Goal: Information Seeking & Learning: Learn about a topic

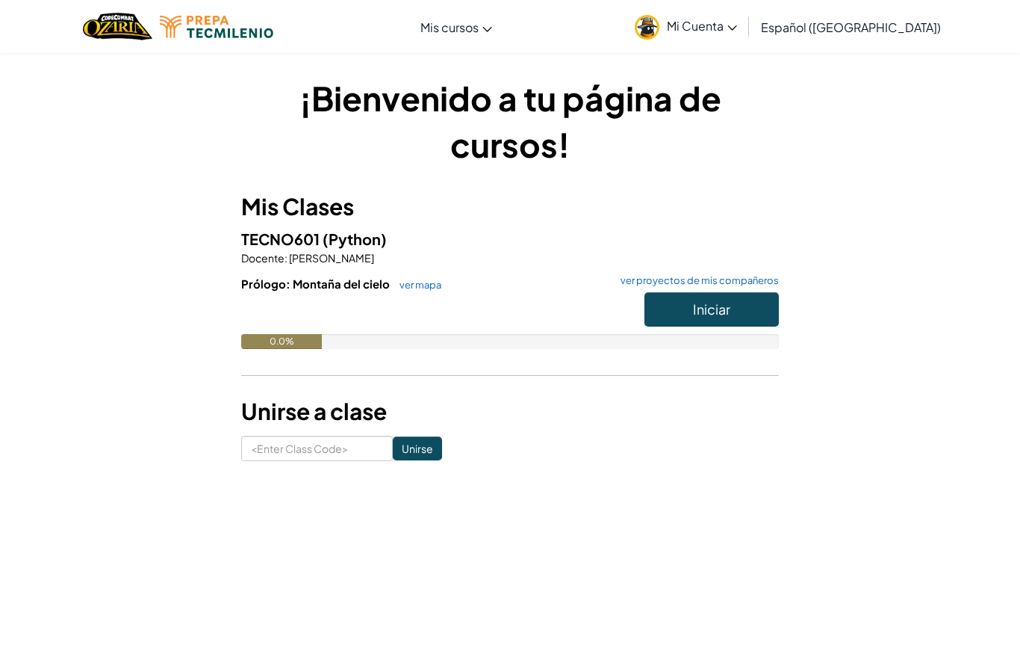
click at [700, 315] on span "Iniciar" at bounding box center [711, 308] width 37 height 17
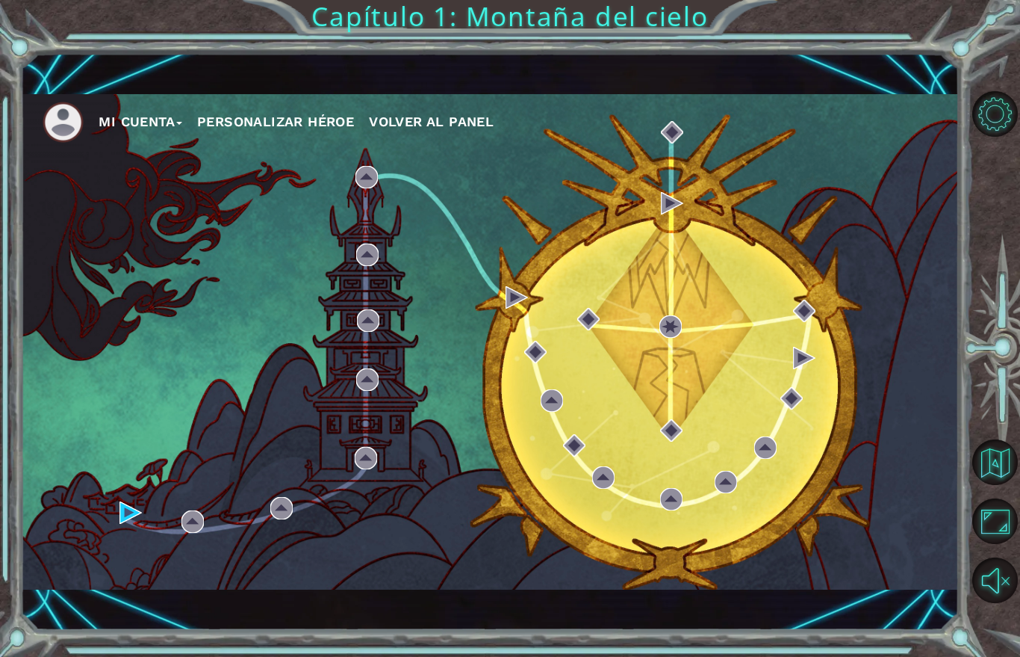
click at [182, 125] on span at bounding box center [179, 123] width 6 height 3
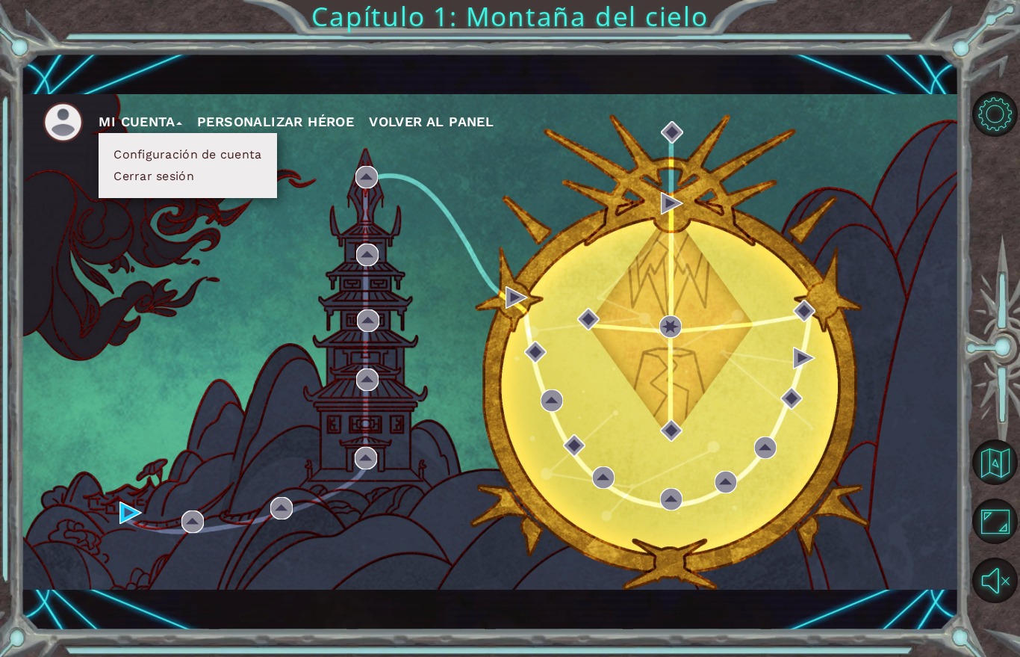
click at [955, 335] on div "Mi Cuenta Configuración de cuenta Cerrar sesión Personalizar héroe Volver al pa…" at bounding box center [489, 341] width 939 height 495
click at [908, 364] on div "Mi Cuenta Configuración de cuenta Cerrar sesión Personalizar héroe Volver al pa…" at bounding box center [489, 341] width 939 height 495
click at [54, 207] on div "Mi Cuenta Configuración de cuenta Cerrar sesión Personalizar héroe Volver al pa…" at bounding box center [489, 341] width 939 height 495
click at [182, 125] on span at bounding box center [179, 123] width 6 height 3
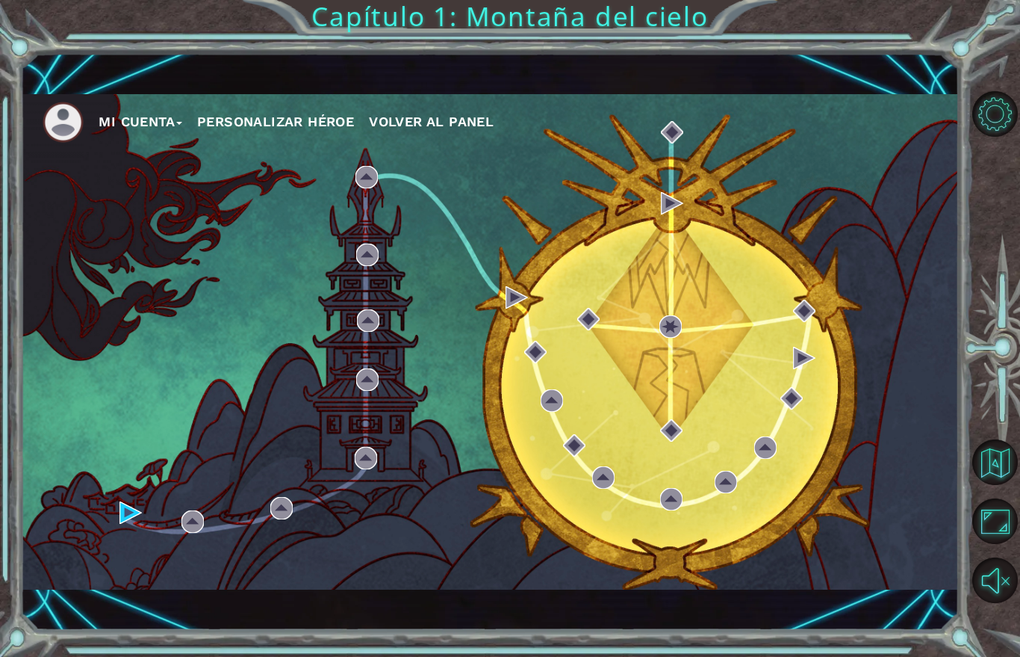
click at [996, 117] on button "Opciones de nivel" at bounding box center [996, 114] width 46 height 46
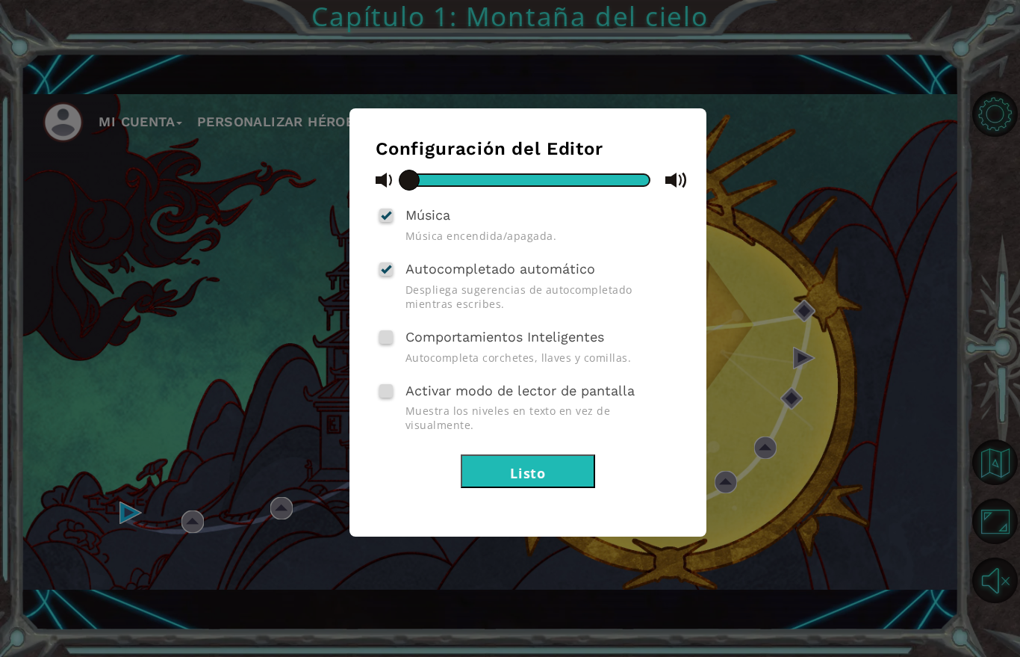
click at [924, 287] on div "Configuración del Editor Música Música encendida/apagada. Autocompletado automá…" at bounding box center [510, 328] width 1020 height 657
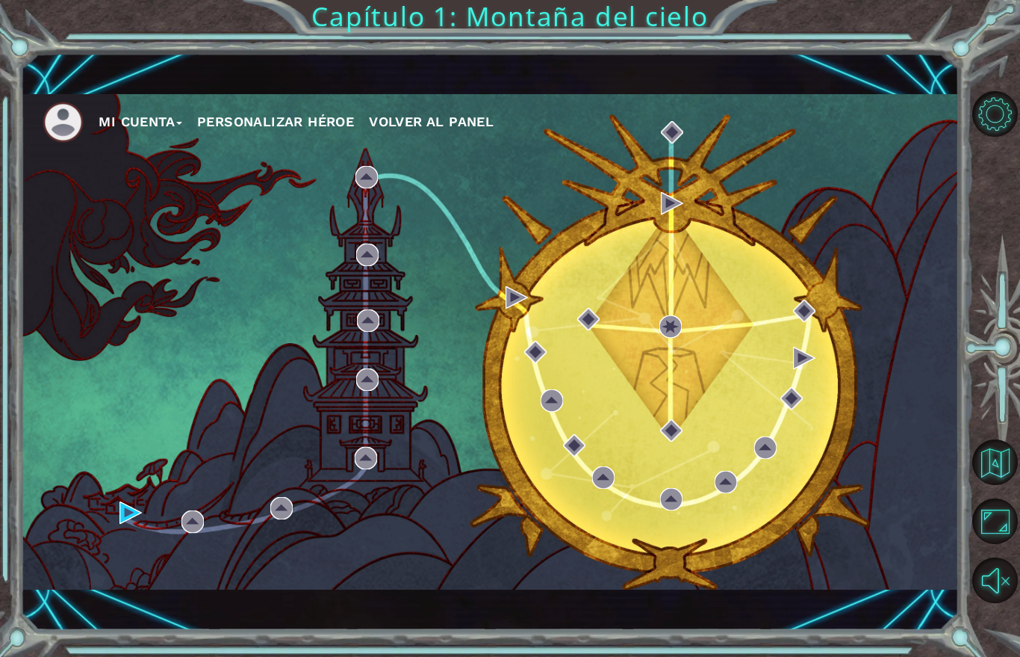
click at [1014, 545] on button "Maximizar navegador" at bounding box center [996, 521] width 46 height 46
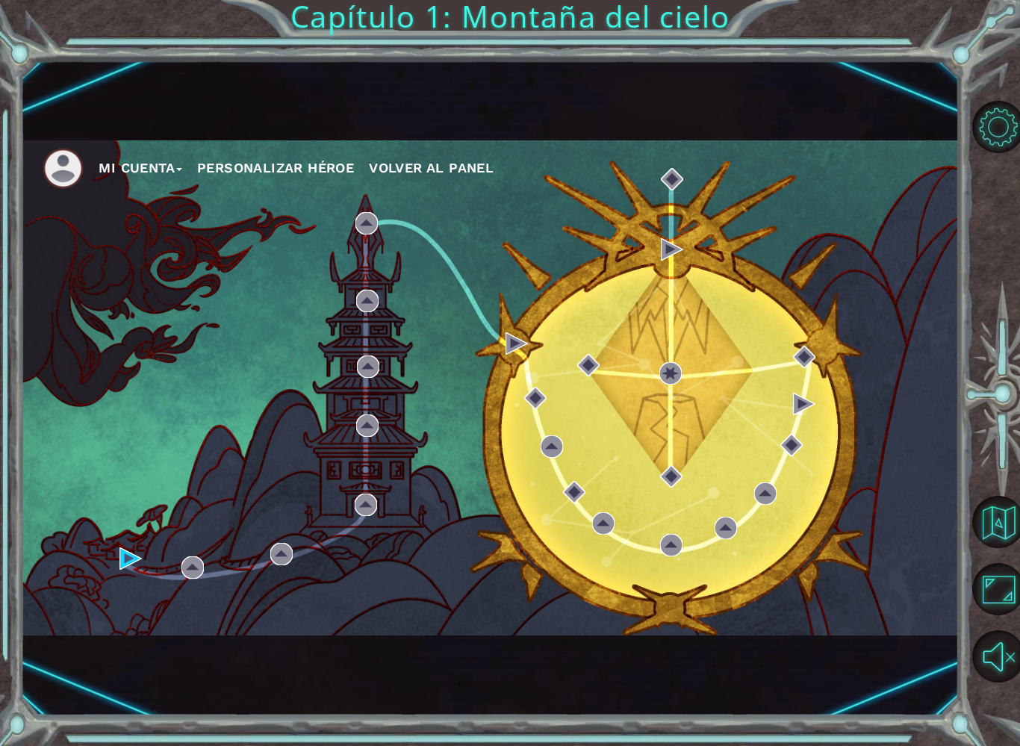
click at [114, 570] on div "Mi Cuenta Personalizar héroe Volver al panel" at bounding box center [489, 387] width 939 height 495
click at [993, 496] on button "Volver al mapa" at bounding box center [999, 522] width 52 height 52
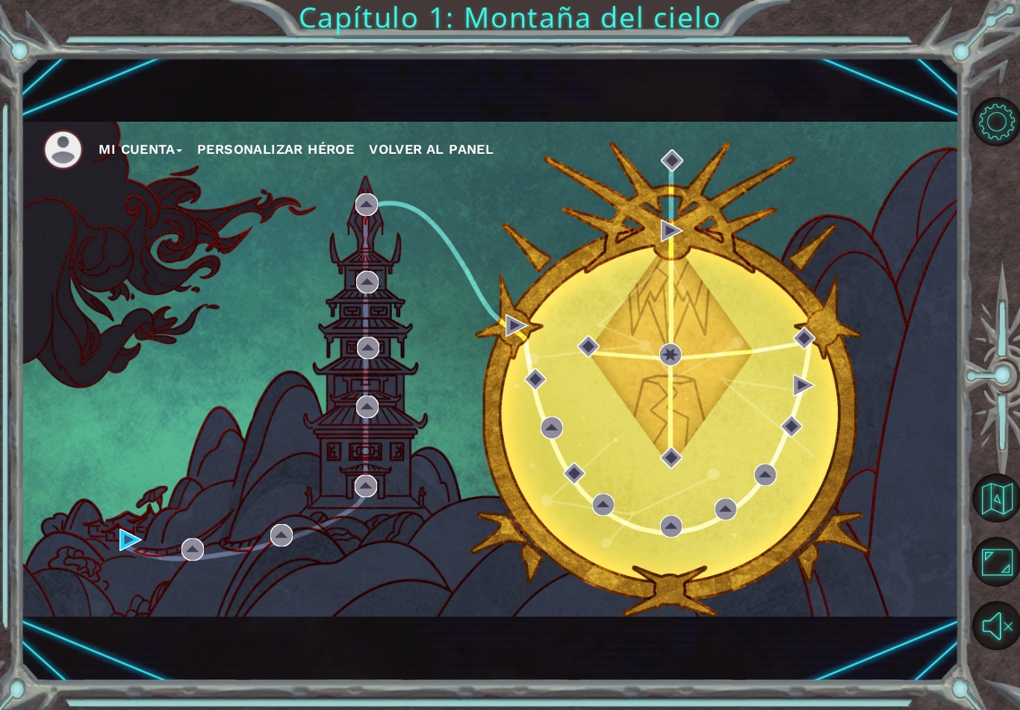
click at [133, 153] on button "Mi Cuenta" at bounding box center [141, 149] width 84 height 22
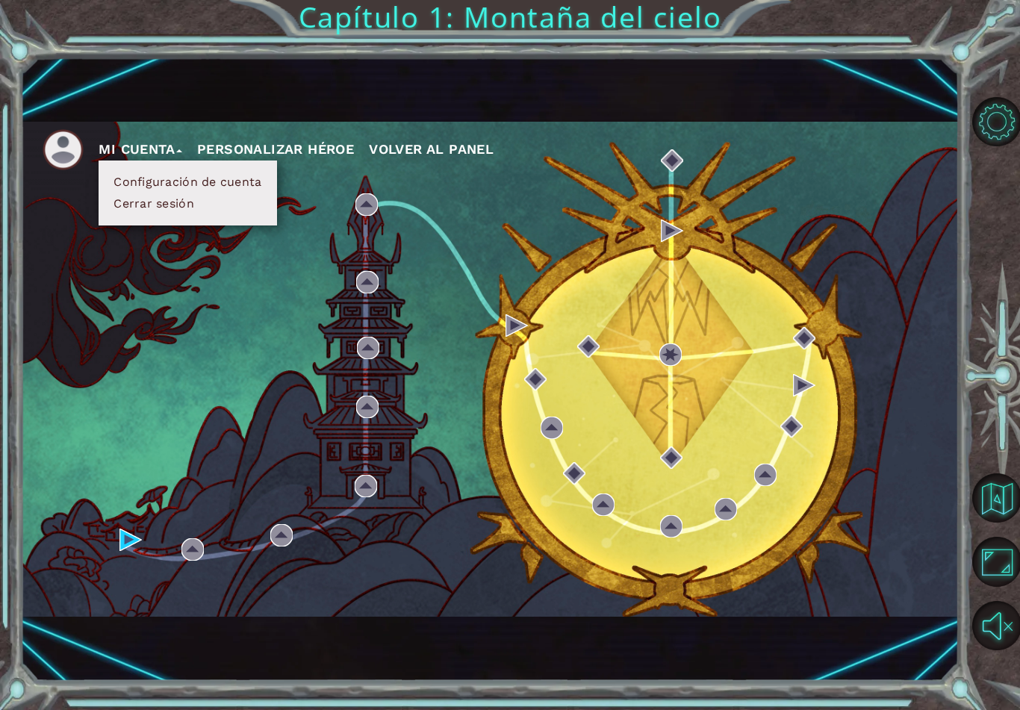
click at [175, 190] on button "Configuración de cuenta" at bounding box center [187, 182] width 157 height 16
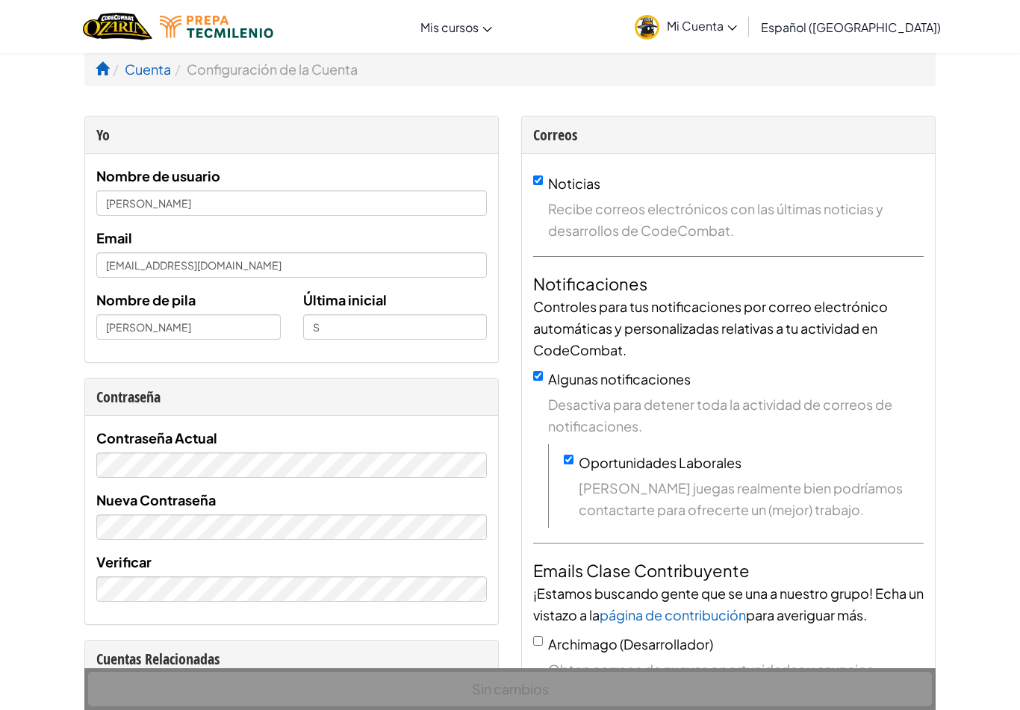
click at [717, 24] on span "Mi Cuenta" at bounding box center [702, 26] width 70 height 16
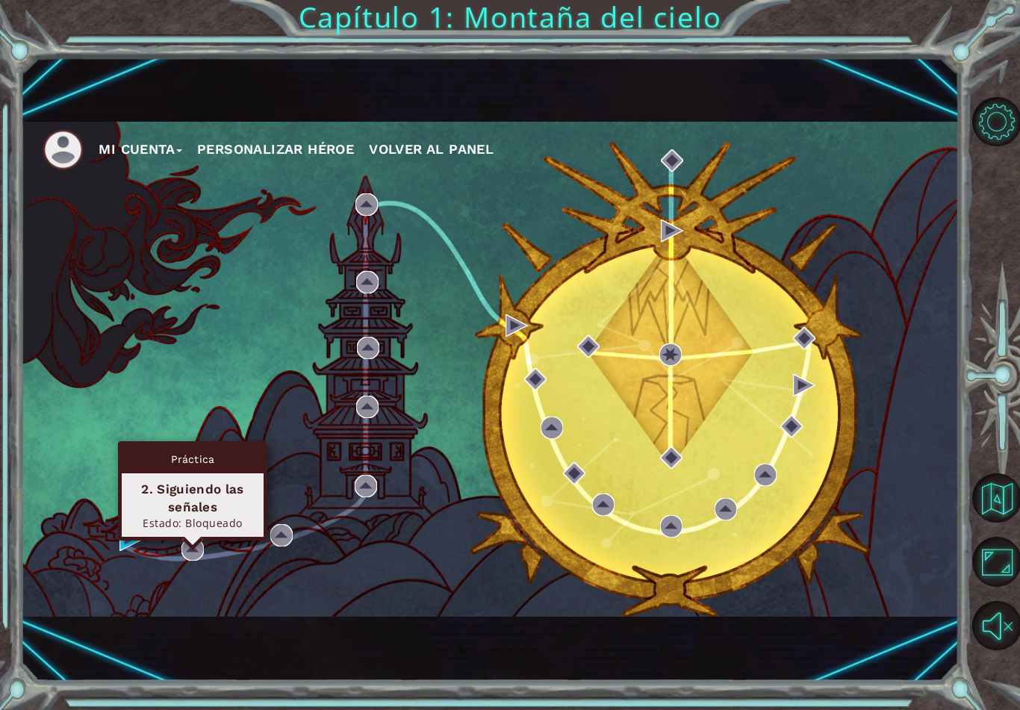
click at [347, 355] on div "Mi Cuenta Personalizar héroe Volver al panel" at bounding box center [489, 369] width 939 height 495
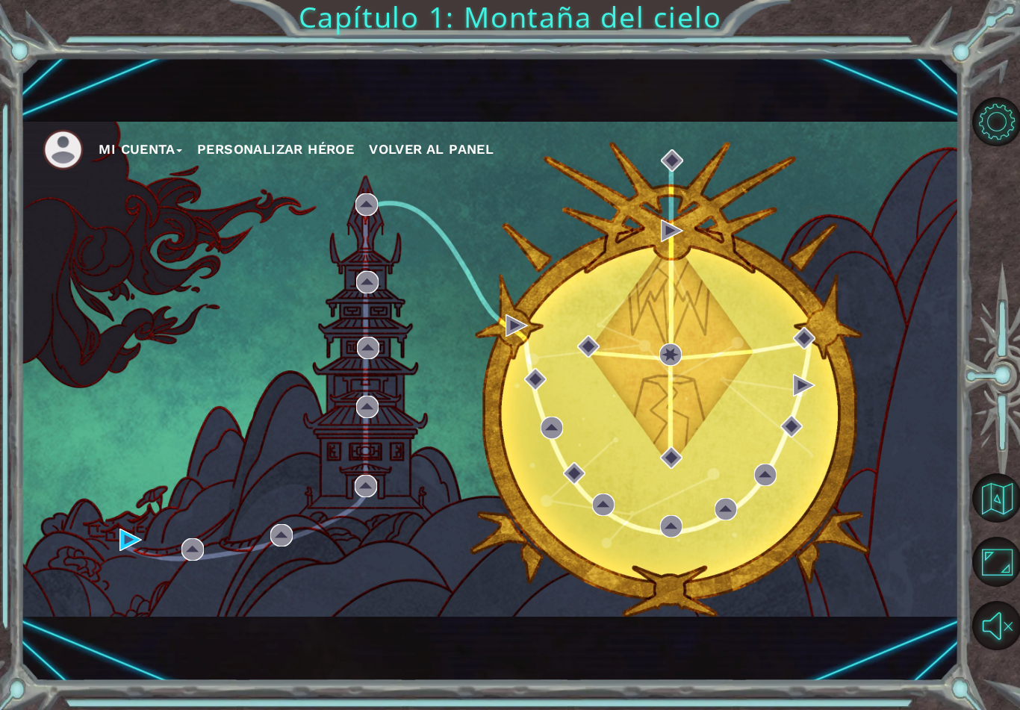
click at [120, 563] on div "Mi Cuenta Personalizar héroe Volver al panel" at bounding box center [489, 369] width 939 height 495
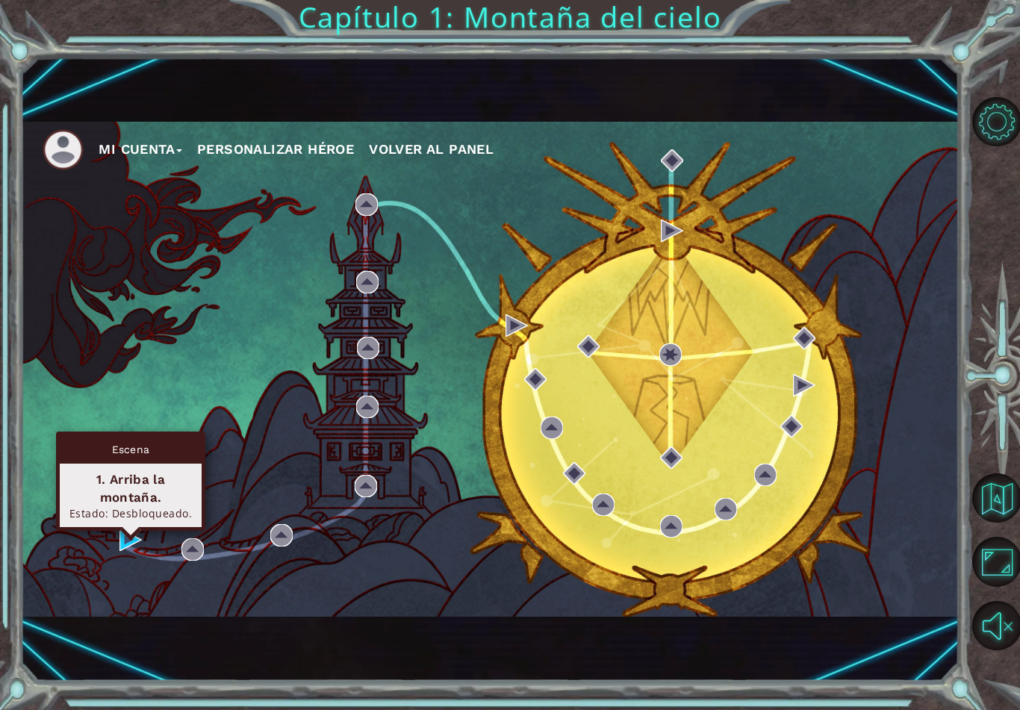
click at [140, 487] on div "1. Arriba la montaña." at bounding box center [130, 489] width 128 height 36
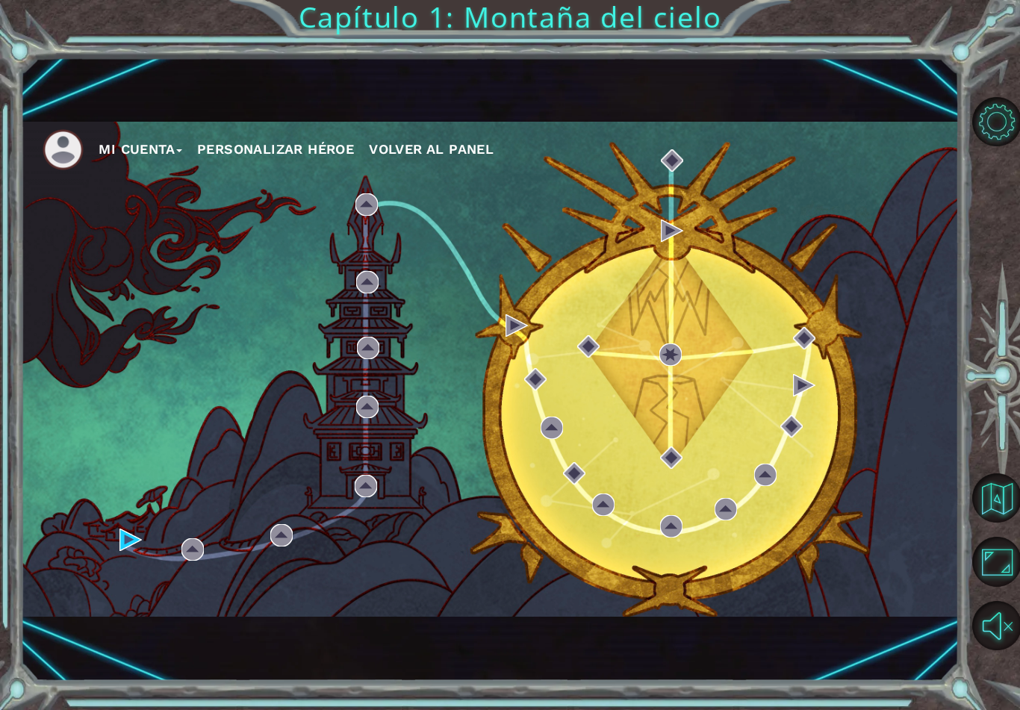
click at [150, 430] on div "Mi Cuenta Personalizar héroe Volver al panel" at bounding box center [489, 369] width 939 height 495
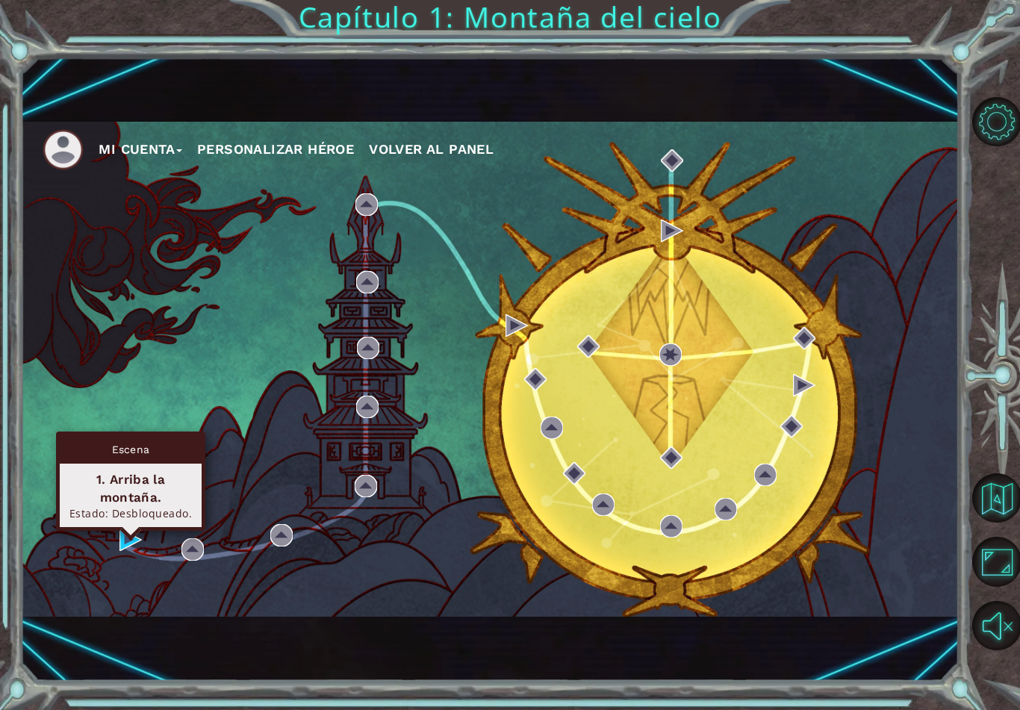
click at [134, 518] on div "Estado: Desbloqueado." at bounding box center [130, 513] width 128 height 14
click at [168, 520] on div "Estado: Desbloqueado." at bounding box center [130, 513] width 128 height 14
click at [157, 500] on div "1. Arriba la montaña." at bounding box center [130, 489] width 128 height 36
click at [146, 479] on div "1. Arriba la montaña." at bounding box center [130, 489] width 128 height 36
click at [136, 442] on div "Escena" at bounding box center [131, 449] width 142 height 28
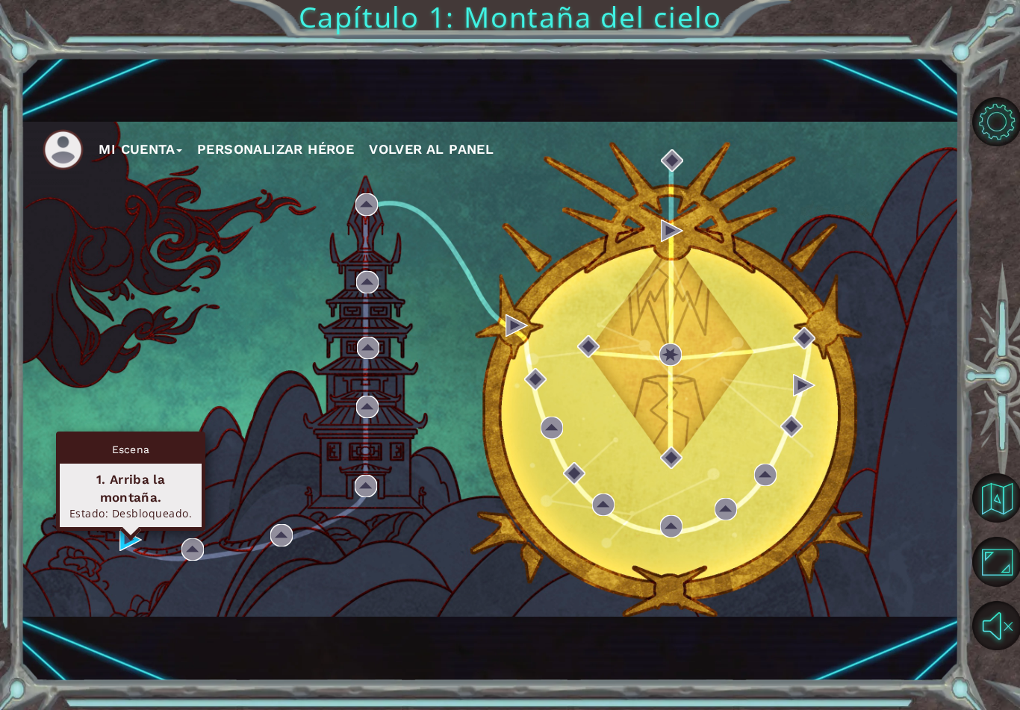
click at [110, 485] on div "1. Arriba la montaña." at bounding box center [130, 489] width 128 height 36
click at [96, 509] on div "Estado: Desbloqueado." at bounding box center [130, 513] width 128 height 14
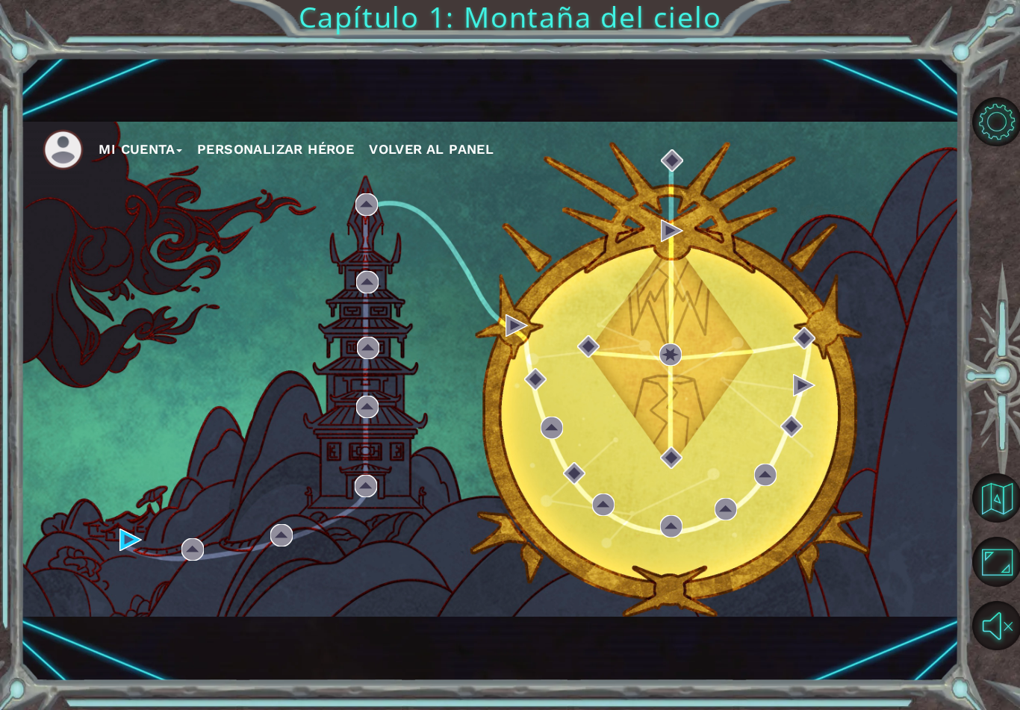
click at [1008, 568] on button "Maximizar navegador" at bounding box center [998, 562] width 50 height 50
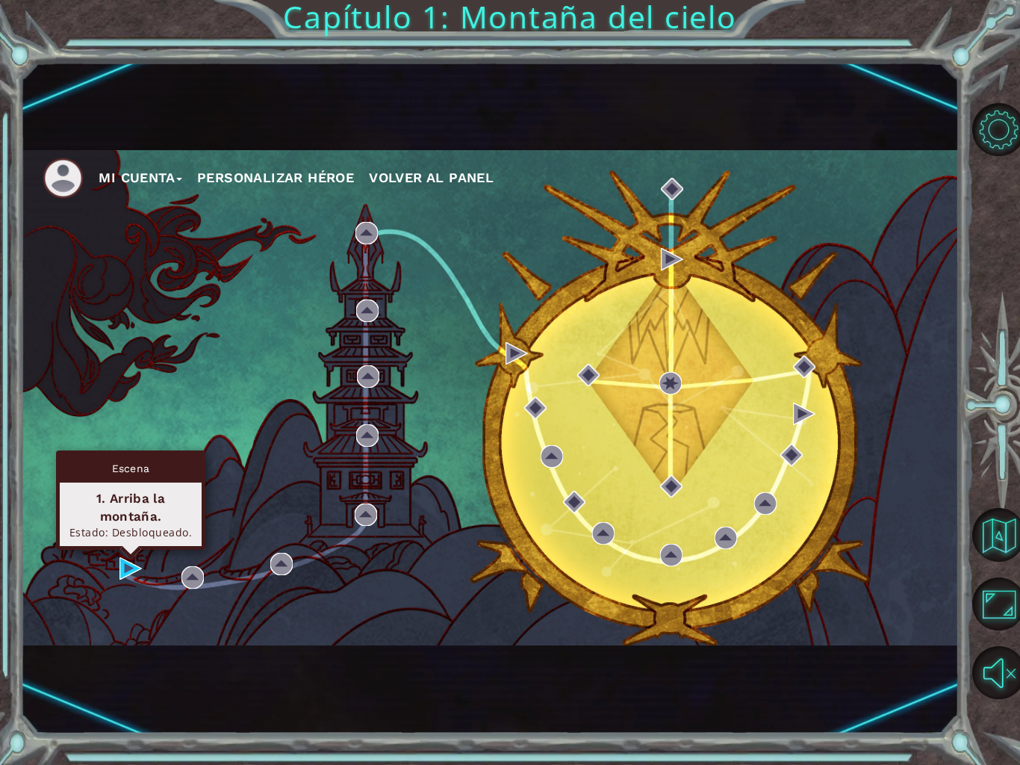
click at [102, 504] on div "1. Arriba la montaña." at bounding box center [130, 507] width 128 height 36
click at [107, 472] on div "Escena" at bounding box center [131, 468] width 142 height 28
click at [234, 656] on div "Mi Cuenta Personalizar héroe Volver al panel" at bounding box center [489, 397] width 939 height 673
click at [121, 518] on div "1. Arriba la montaña." at bounding box center [130, 507] width 128 height 36
click at [101, 480] on div "Escena" at bounding box center [131, 468] width 142 height 28
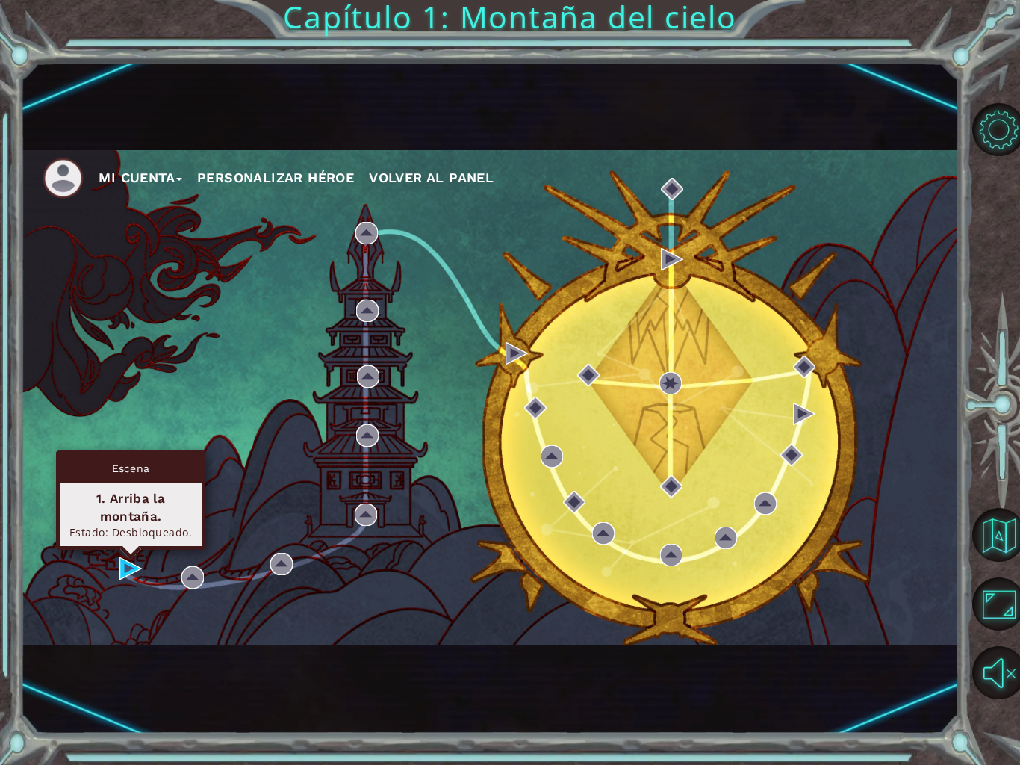
click at [154, 525] on div "Estado: Desbloqueado." at bounding box center [130, 532] width 128 height 14
click at [1003, 532] on button "Volver al mapa" at bounding box center [1000, 535] width 54 height 54
click at [127, 512] on div "1. Arriba la montaña." at bounding box center [130, 507] width 128 height 36
click at [141, 560] on img at bounding box center [131, 568] width 22 height 22
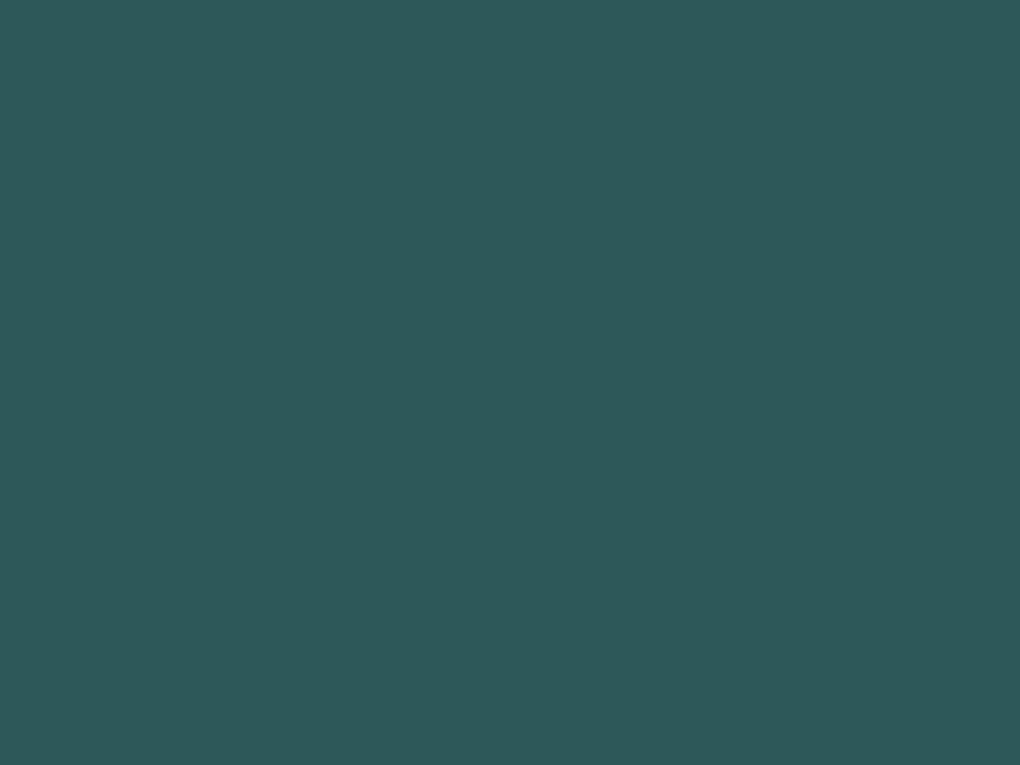
click at [125, 556] on body "Configuración del Editor Música Música encendida/apagada. Autocompletado automá…" at bounding box center [510, 382] width 1020 height 765
click at [142, 534] on body "Configuración del Editor Música Música encendida/apagada. Autocompletado automá…" at bounding box center [510, 382] width 1020 height 765
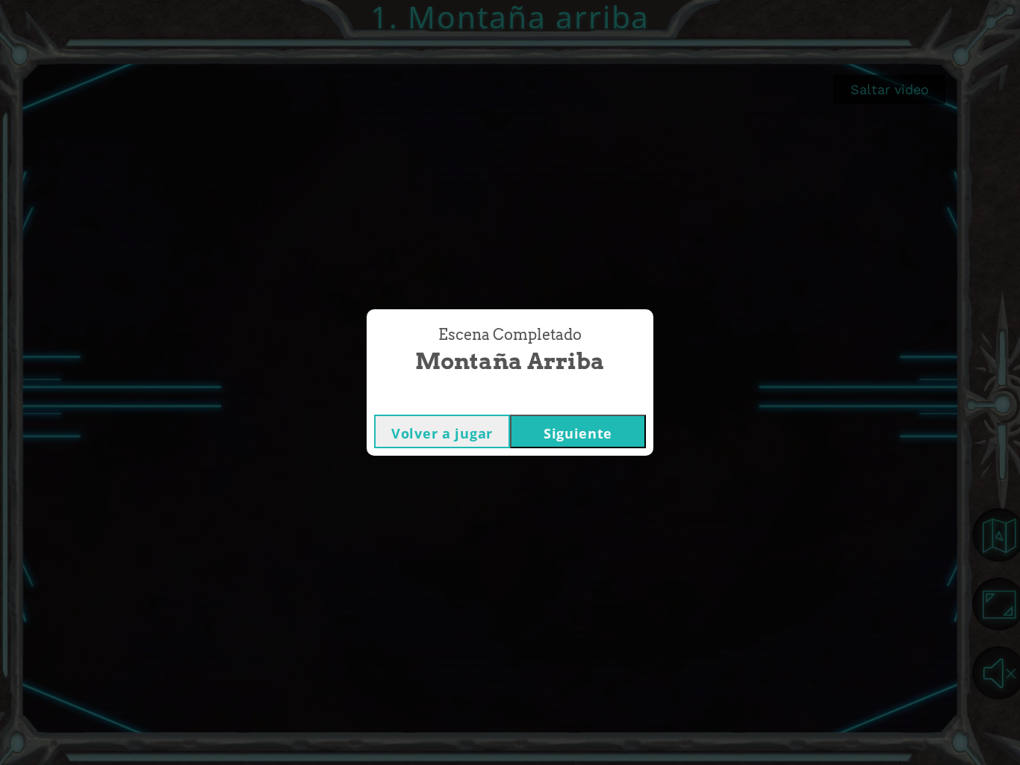
click at [605, 447] on button "Siguiente" at bounding box center [578, 432] width 136 height 34
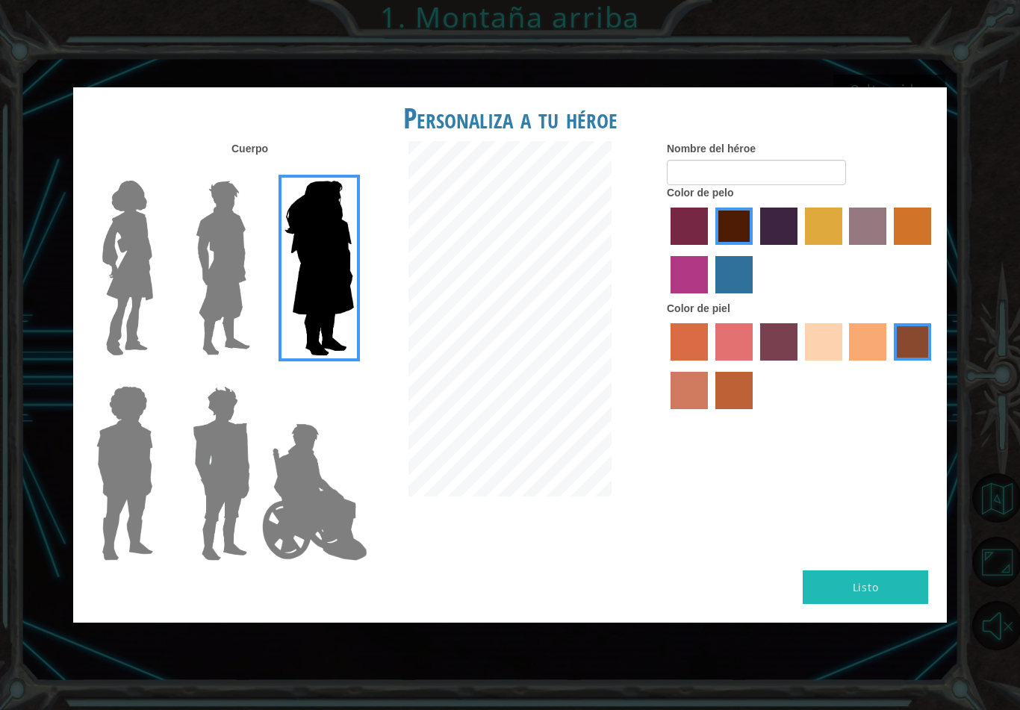
click at [849, 361] on label "tacao skin color" at bounding box center [867, 341] width 37 height 37
click at [845, 366] on input "tacao skin color" at bounding box center [845, 366] width 0 height 0
radio input "true"
click at [894, 361] on label "karma skin color" at bounding box center [912, 341] width 37 height 37
click at [889, 366] on input "karma skin color" at bounding box center [889, 366] width 0 height 0
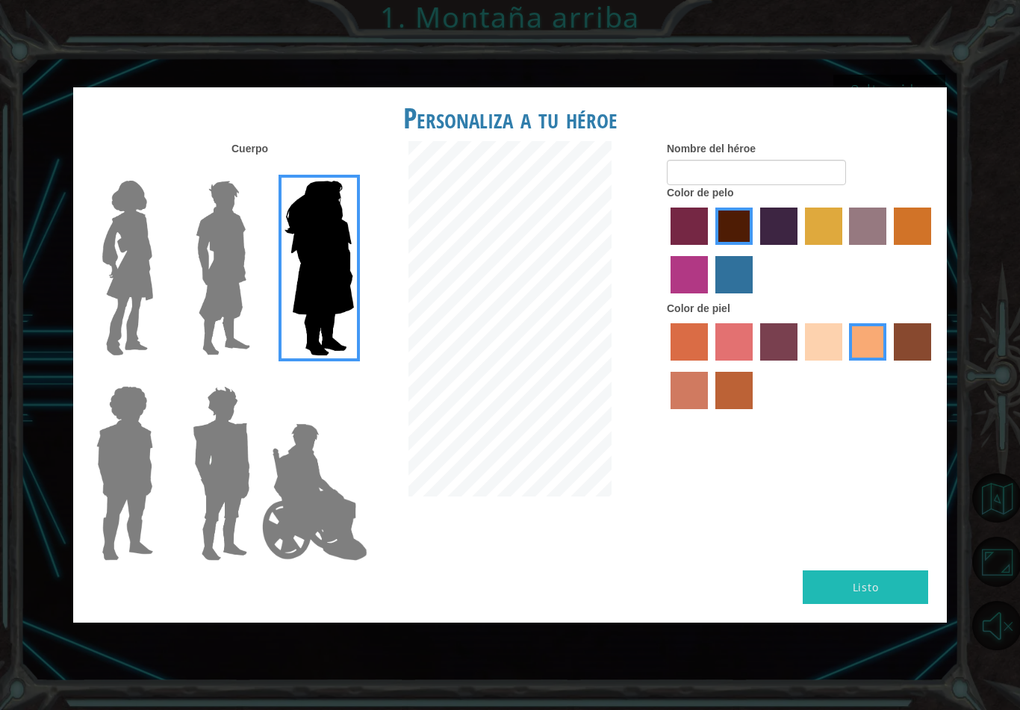
radio input "true"
click at [753, 294] on label "lachmara hair color" at bounding box center [734, 274] width 37 height 37
click at [710, 299] on input "lachmara hair color" at bounding box center [710, 299] width 0 height 0
radio input "true"
click at [708, 245] on label "paprika hair color" at bounding box center [689, 226] width 37 height 37
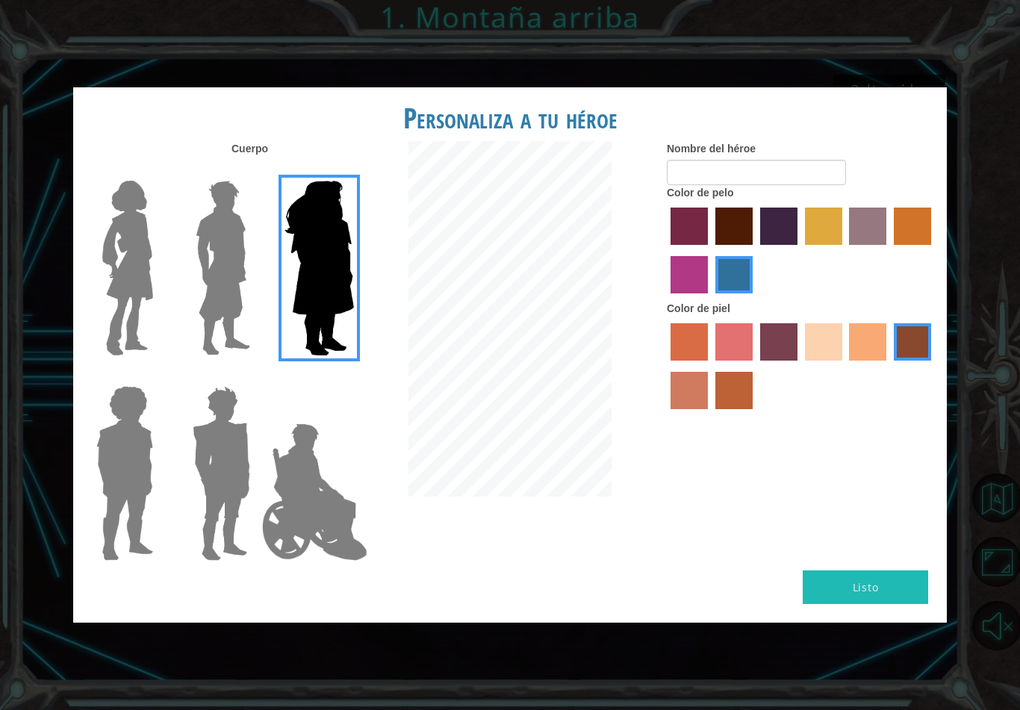
click at [666, 250] on input "paprika hair color" at bounding box center [666, 250] width 0 height 0
radio input "true"
click at [753, 245] on label "maroon hair color" at bounding box center [734, 226] width 37 height 37
click at [710, 250] on input "maroon hair color" at bounding box center [710, 250] width 0 height 0
radio input "true"
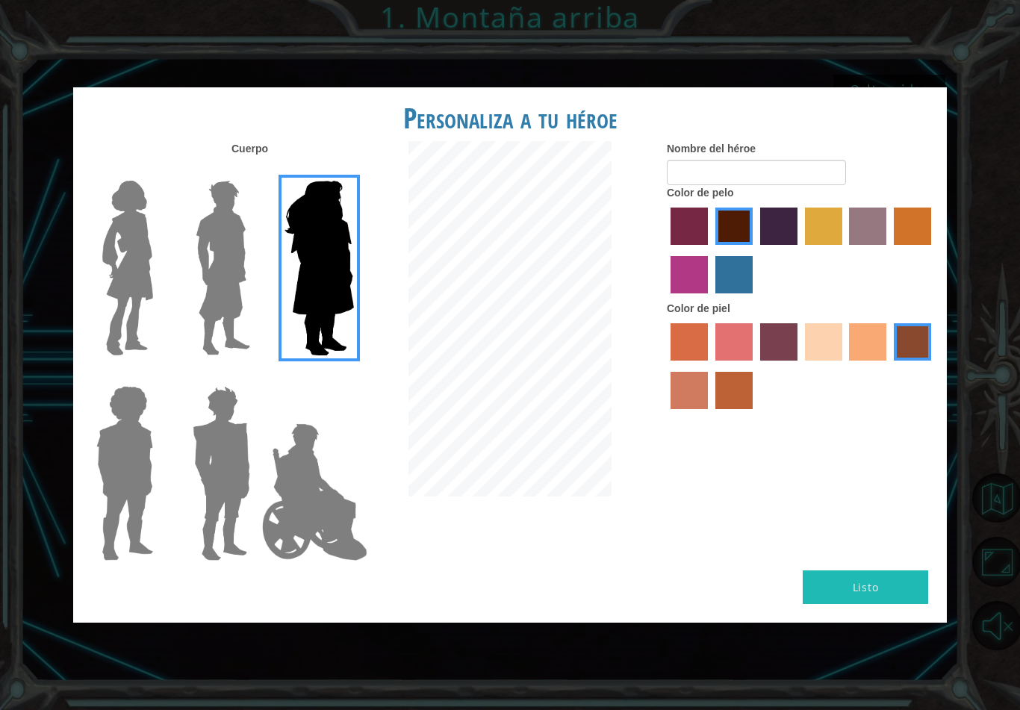
click at [196, 230] on img at bounding box center [223, 268] width 66 height 187
click at [256, 171] on input "Hero Lars" at bounding box center [256, 171] width 0 height 0
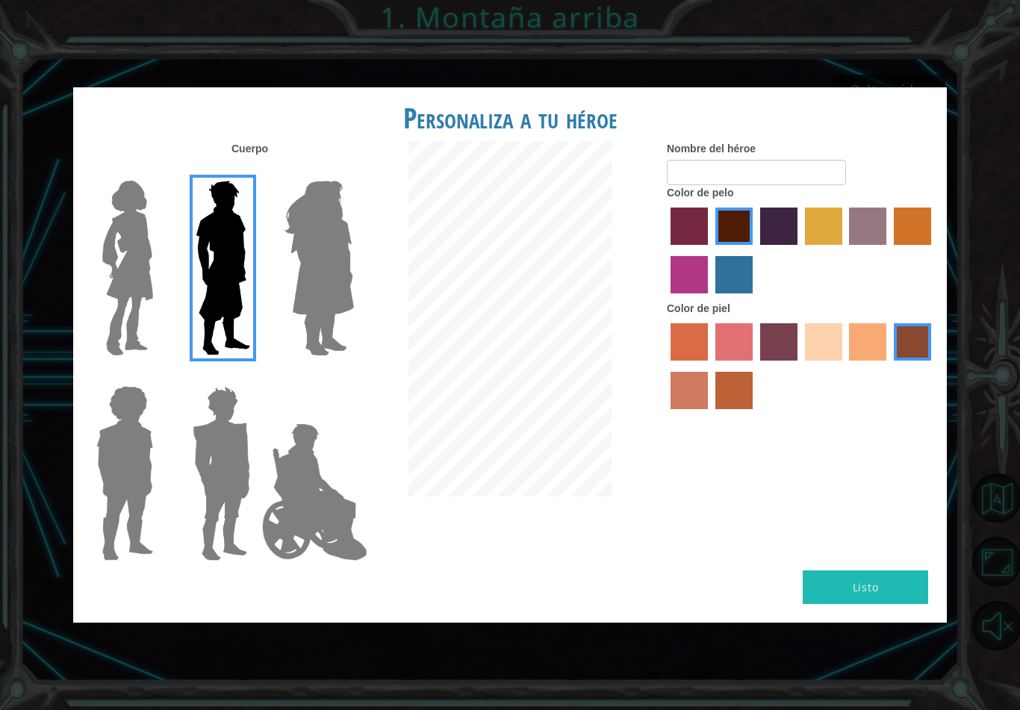
click at [109, 239] on img at bounding box center [127, 268] width 63 height 187
click at [159, 171] on input "Hero Connie" at bounding box center [159, 171] width 0 height 0
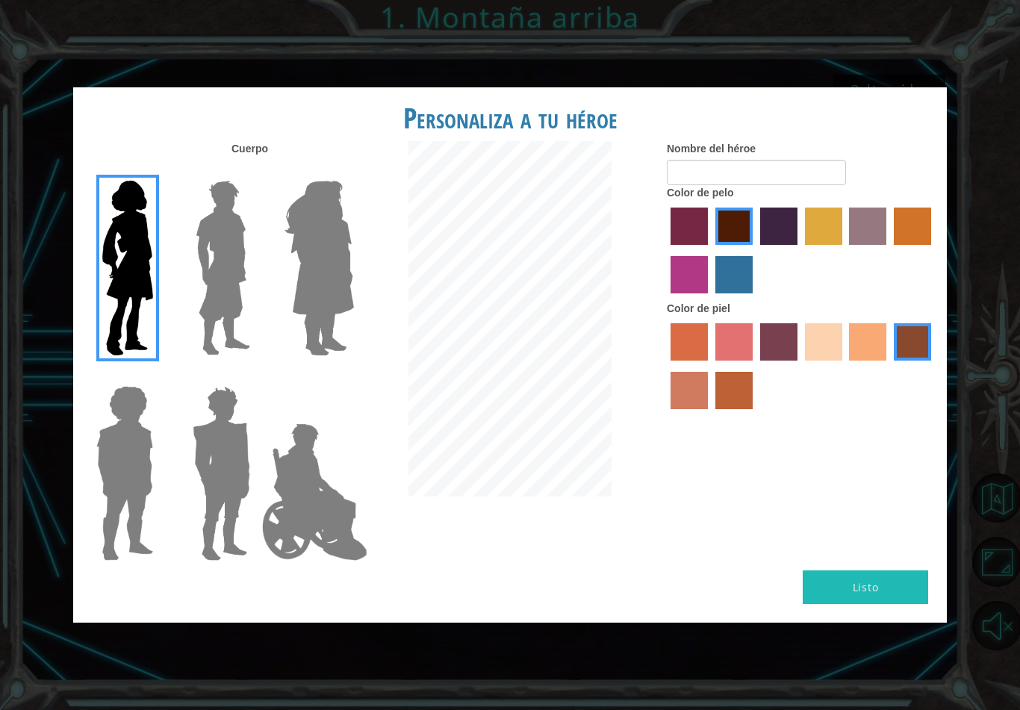
click at [108, 468] on img at bounding box center [124, 473] width 69 height 187
click at [159, 376] on input "Hero Steven" at bounding box center [159, 376] width 0 height 0
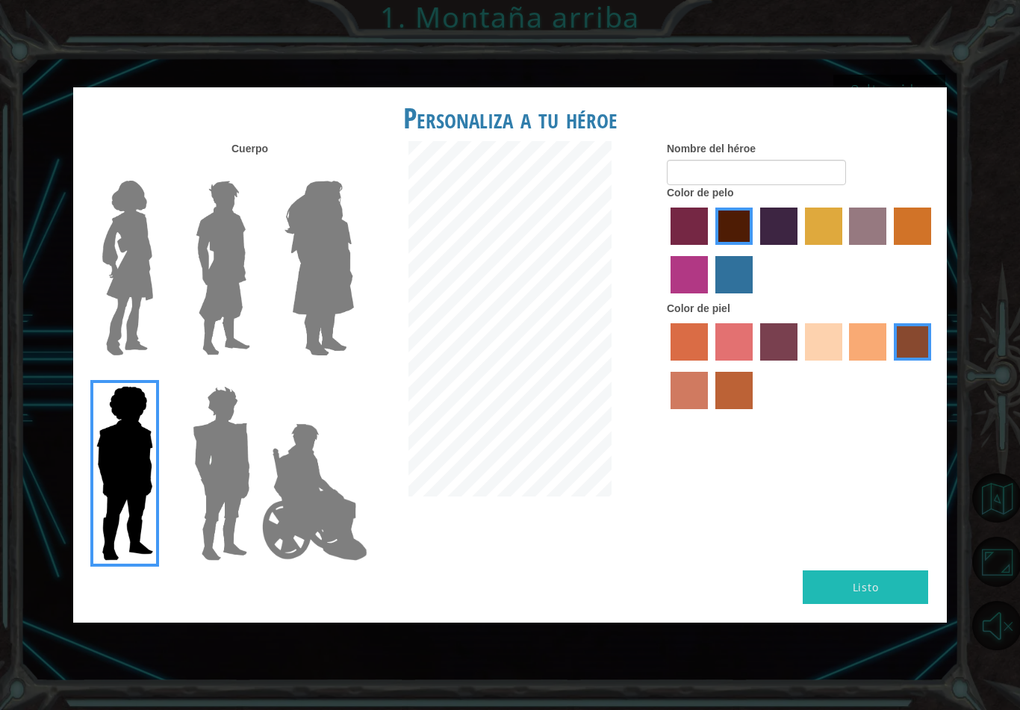
click at [223, 491] on img at bounding box center [221, 473] width 69 height 187
click at [256, 376] on input "Hero Garnet" at bounding box center [256, 376] width 0 height 0
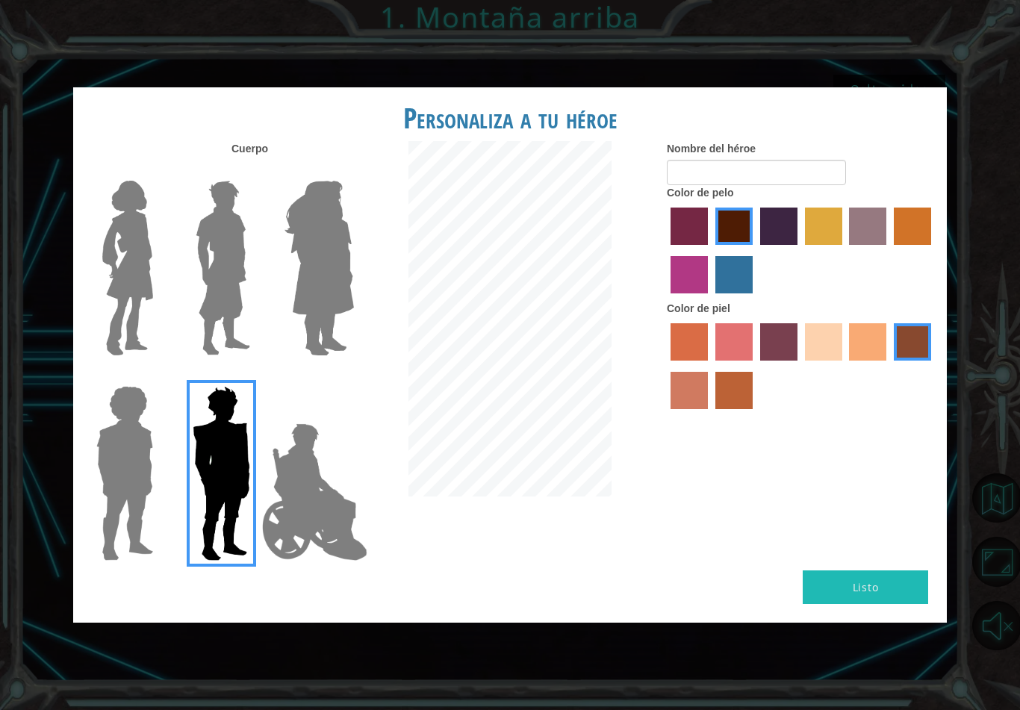
click at [293, 509] on img at bounding box center [314, 492] width 117 height 149
click at [353, 376] on input "Hero Jamie" at bounding box center [353, 376] width 0 height 0
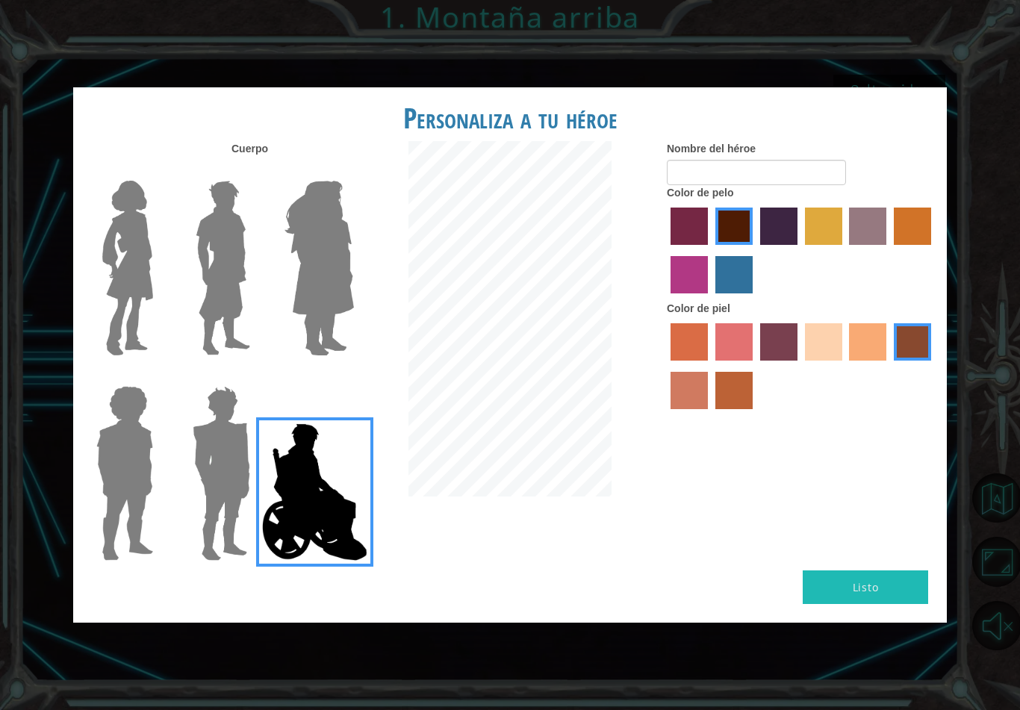
click at [708, 294] on label "medium red violet hair color" at bounding box center [689, 274] width 37 height 37
click at [934, 250] on input "medium red violet hair color" at bounding box center [934, 250] width 0 height 0
radio input "true"
click at [215, 508] on img at bounding box center [221, 473] width 69 height 187
click at [256, 376] on input "Hero Garnet" at bounding box center [256, 376] width 0 height 0
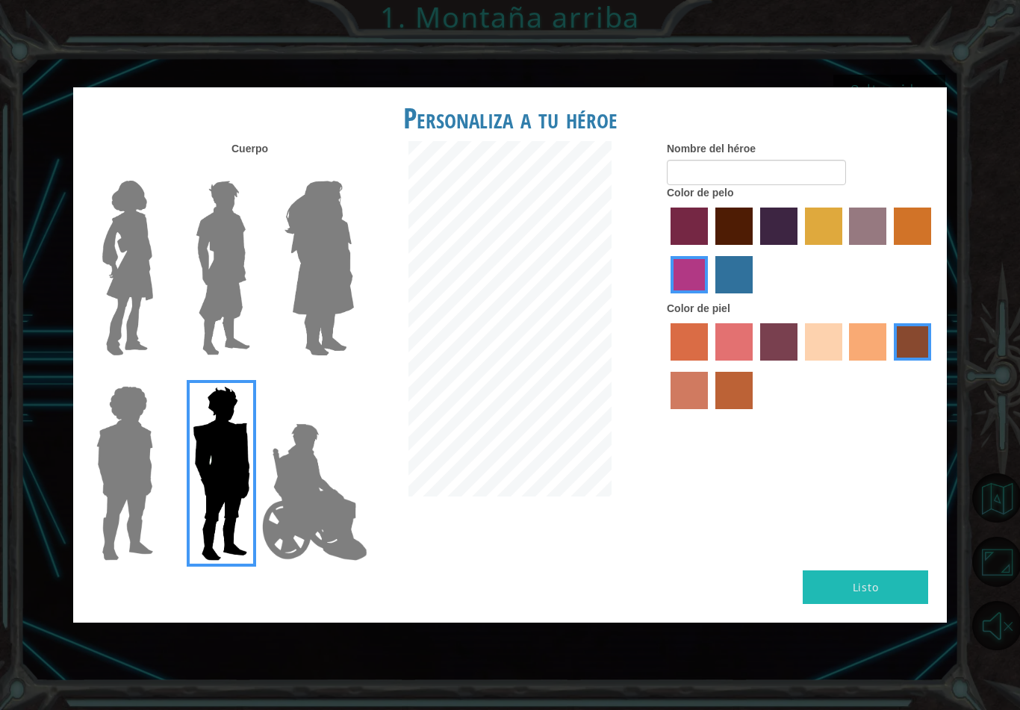
click at [137, 494] on img at bounding box center [124, 473] width 69 height 187
click at [159, 376] on input "Hero Steven" at bounding box center [159, 376] width 0 height 0
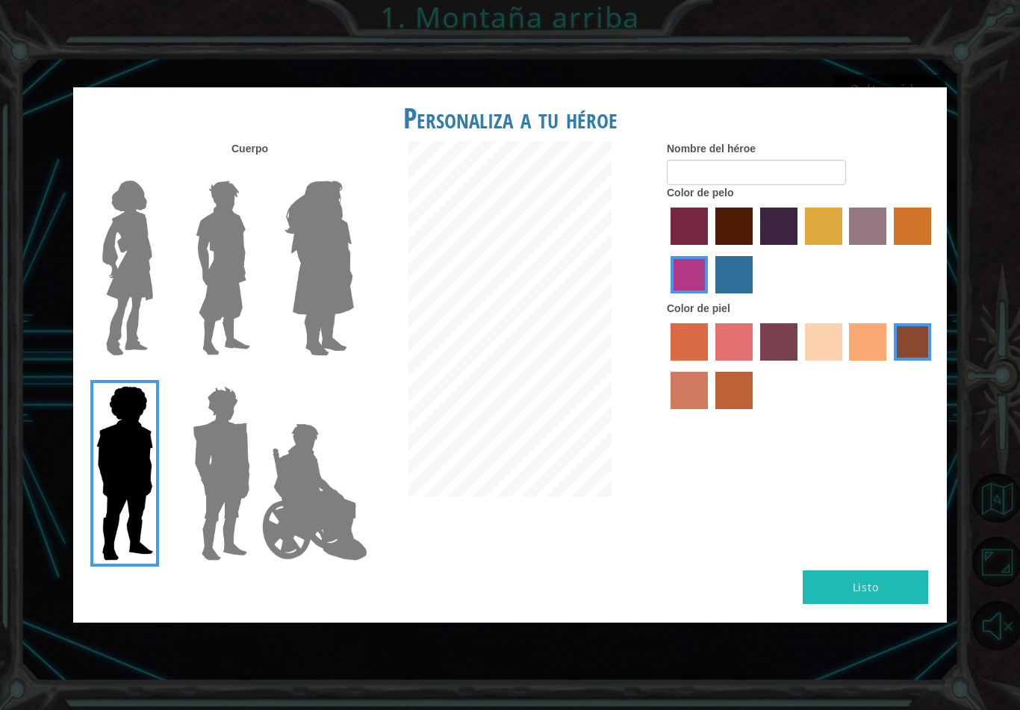
click at [708, 245] on label "paprika hair color" at bounding box center [689, 226] width 37 height 37
click at [666, 250] on input "paprika hair color" at bounding box center [666, 250] width 0 height 0
radio input "true"
click at [752, 245] on label "maroon hair color" at bounding box center [734, 226] width 37 height 37
click at [710, 250] on input "maroon hair color" at bounding box center [710, 250] width 0 height 0
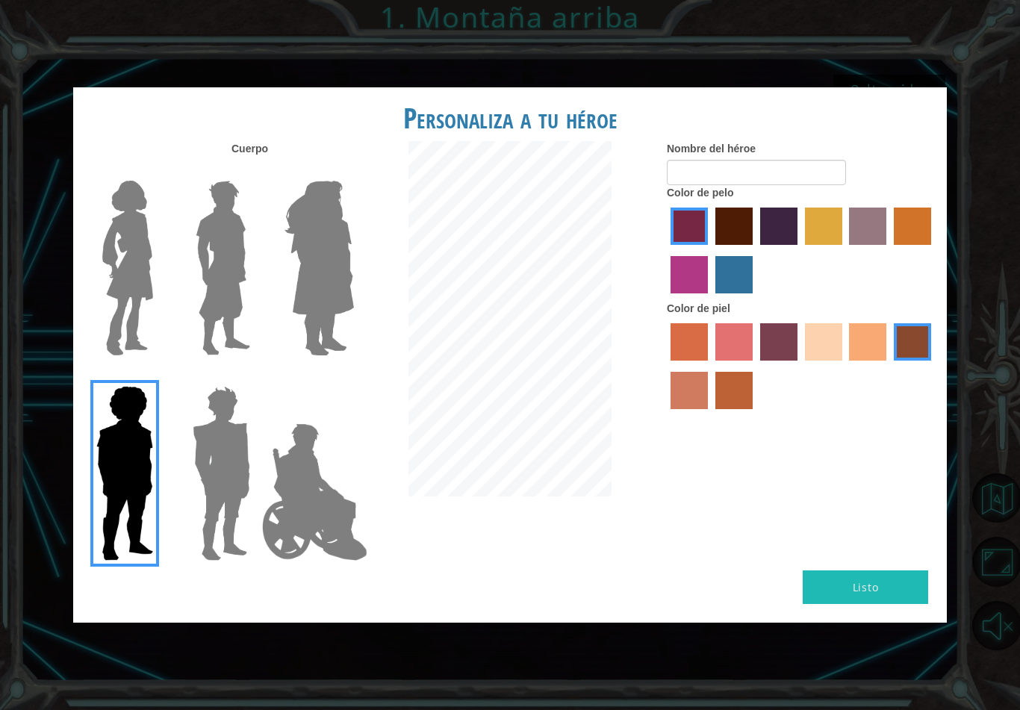
radio input "true"
click at [306, 530] on img at bounding box center [314, 492] width 117 height 149
click at [353, 376] on input "Hero Jamie" at bounding box center [353, 376] width 0 height 0
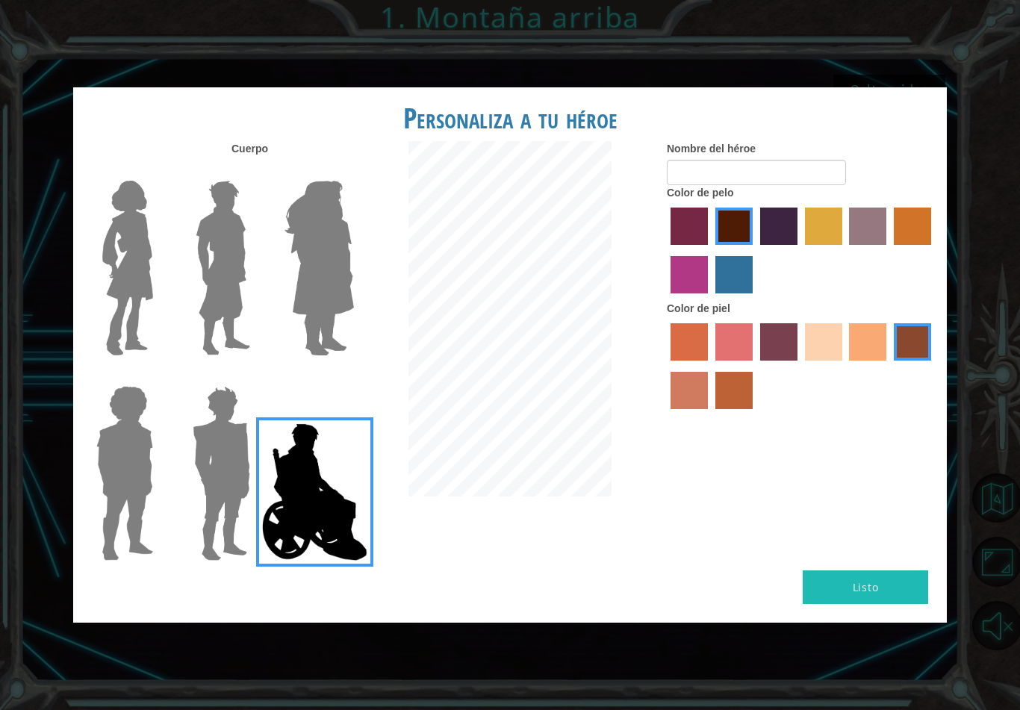
click at [128, 249] on img at bounding box center [127, 268] width 63 height 187
click at [159, 171] on input "Hero Connie" at bounding box center [159, 171] width 0 height 0
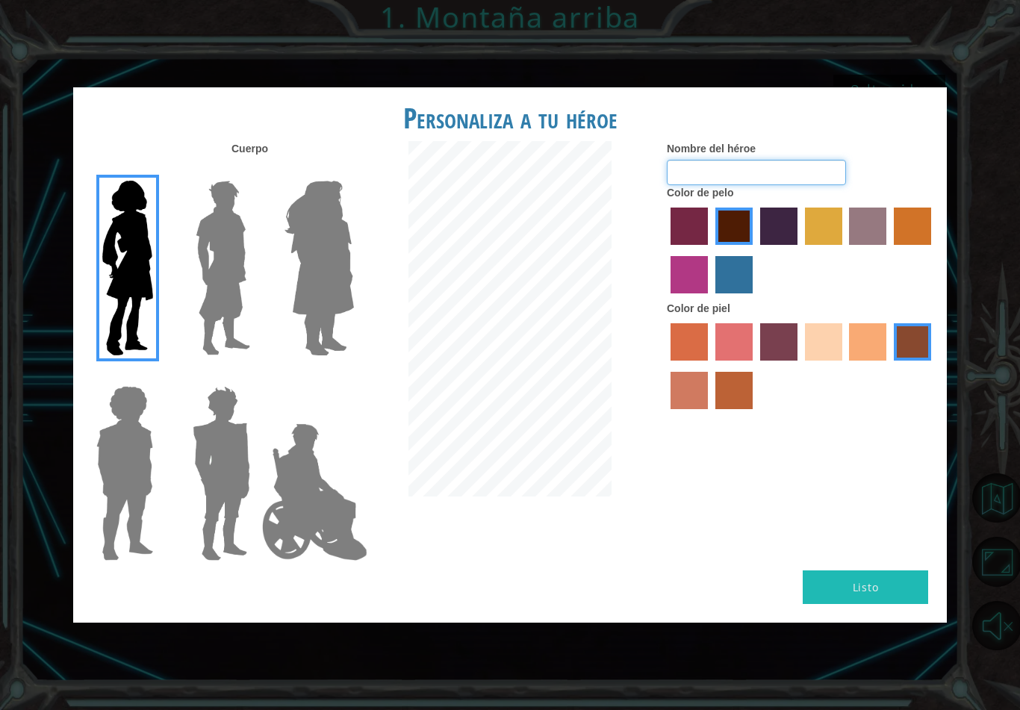
click at [781, 185] on input "Nombre del héroe" at bounding box center [756, 172] width 179 height 25
type input "[PERSON_NAME]"
click at [907, 141] on div "Personaliza a tu héroe" at bounding box center [510, 114] width 874 height 54
click at [873, 571] on button "Listo" at bounding box center [865, 588] width 125 height 34
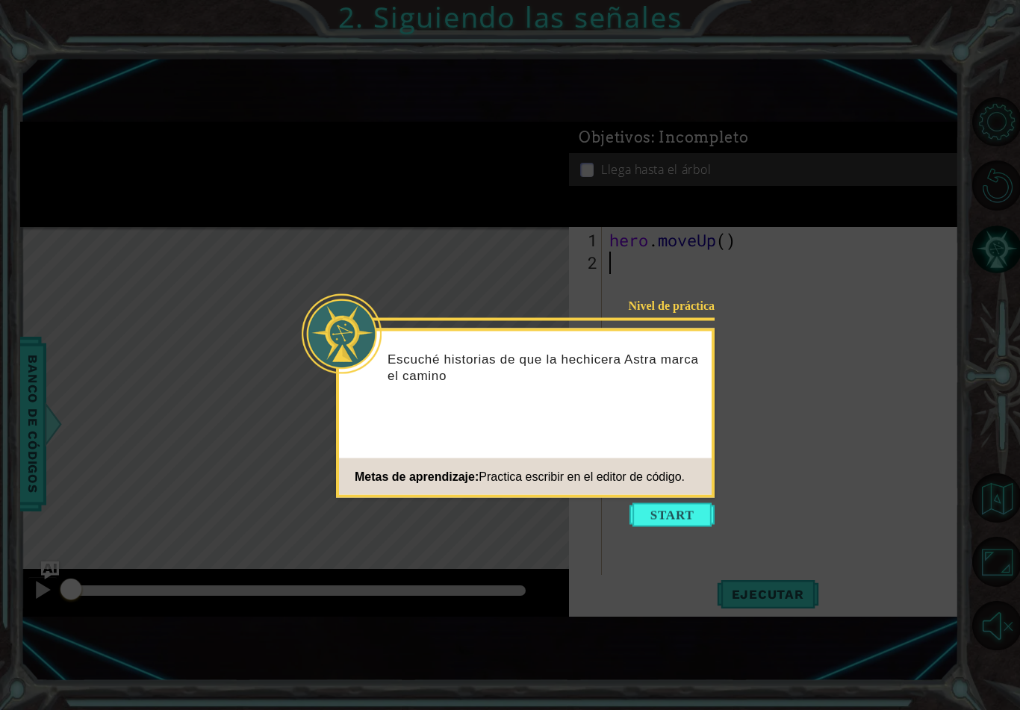
click at [690, 513] on button "Start" at bounding box center [672, 515] width 85 height 24
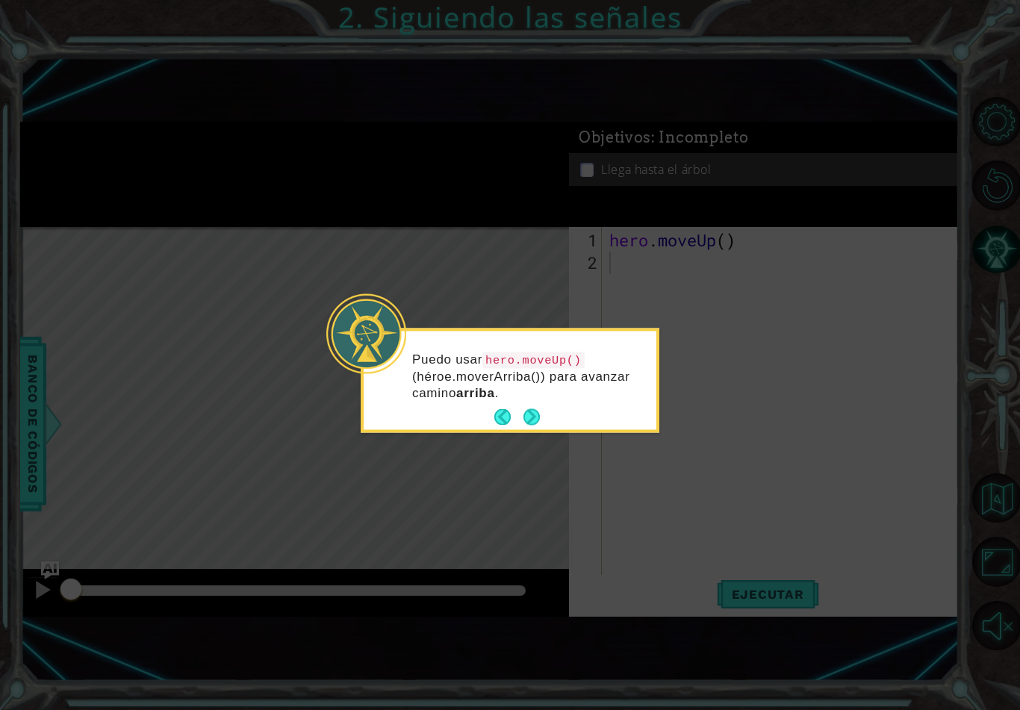
click at [530, 426] on button "Next" at bounding box center [532, 417] width 16 height 16
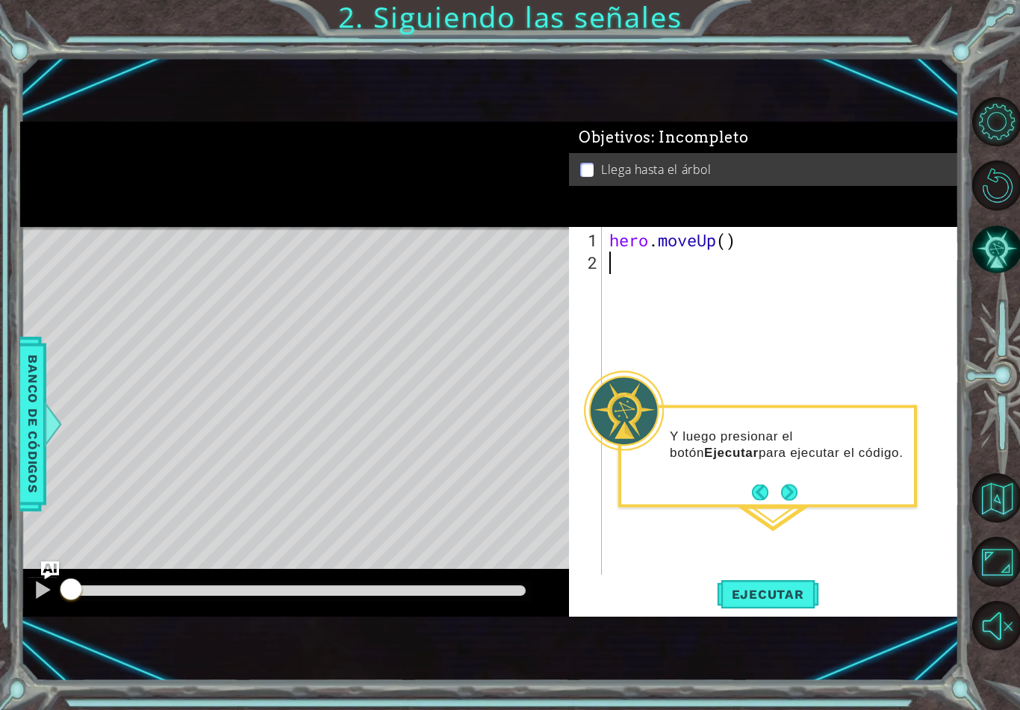
click at [796, 487] on button "Next" at bounding box center [789, 492] width 16 height 16
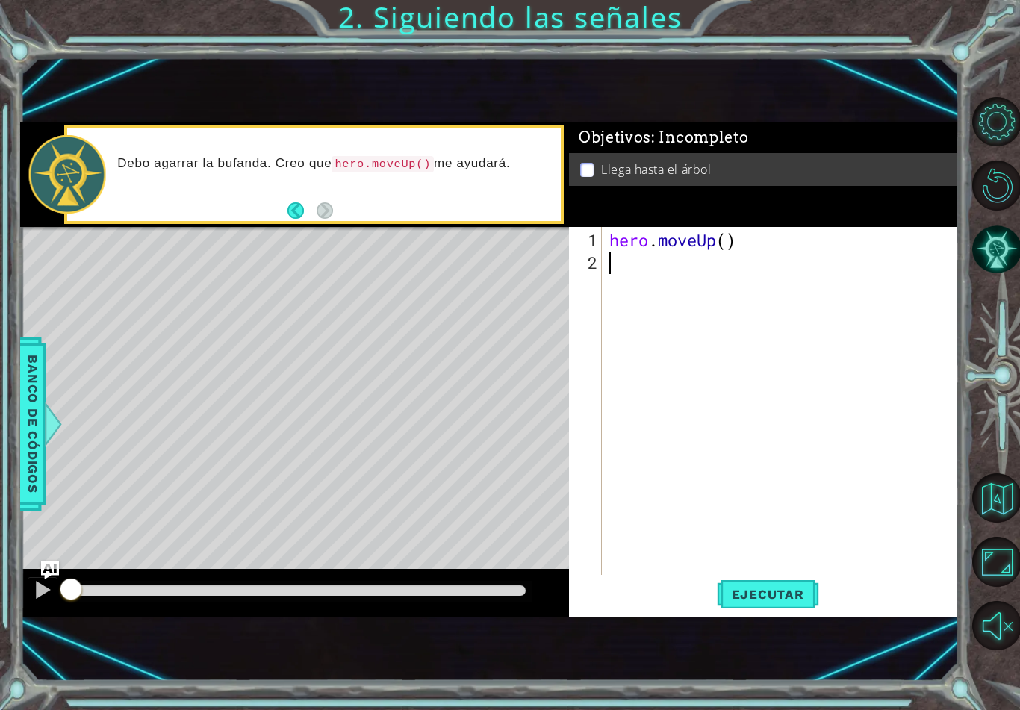
click at [270, 209] on div "Debo agarrar la bufanda. Creo que hero.moveUp() me ayudará." at bounding box center [313, 174] width 493 height 93
click at [331, 220] on footer at bounding box center [311, 210] width 46 height 22
click at [46, 385] on div "Banco de códigos" at bounding box center [32, 424] width 27 height 175
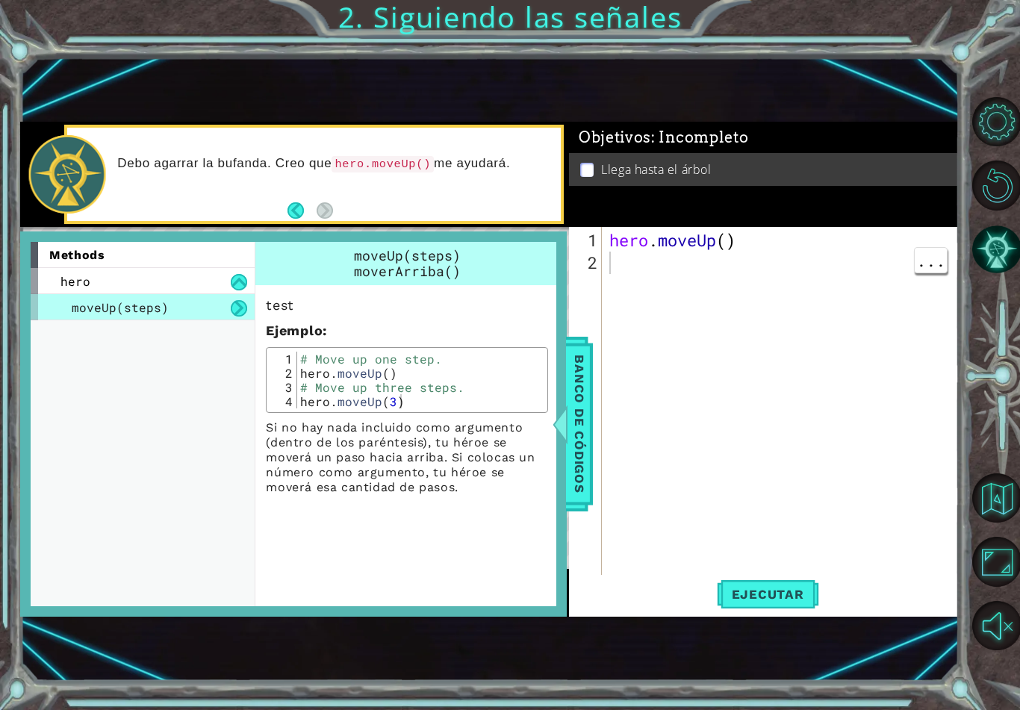
click at [593, 439] on div "Banco de códigos" at bounding box center [579, 424] width 27 height 175
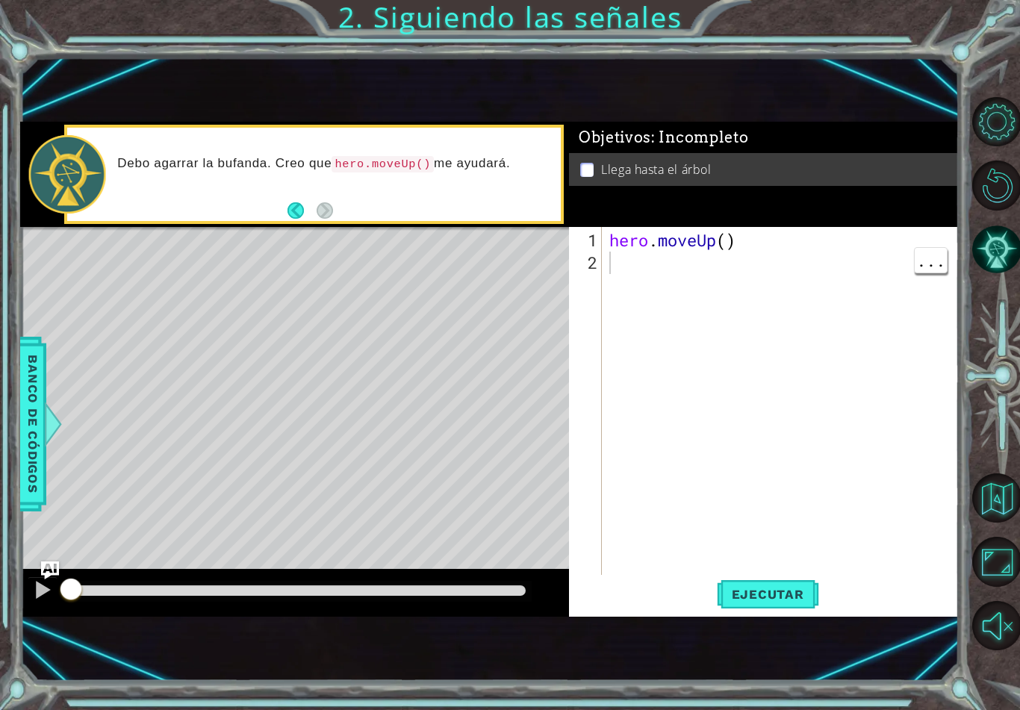
click at [303, 202] on button "Back" at bounding box center [302, 210] width 29 height 16
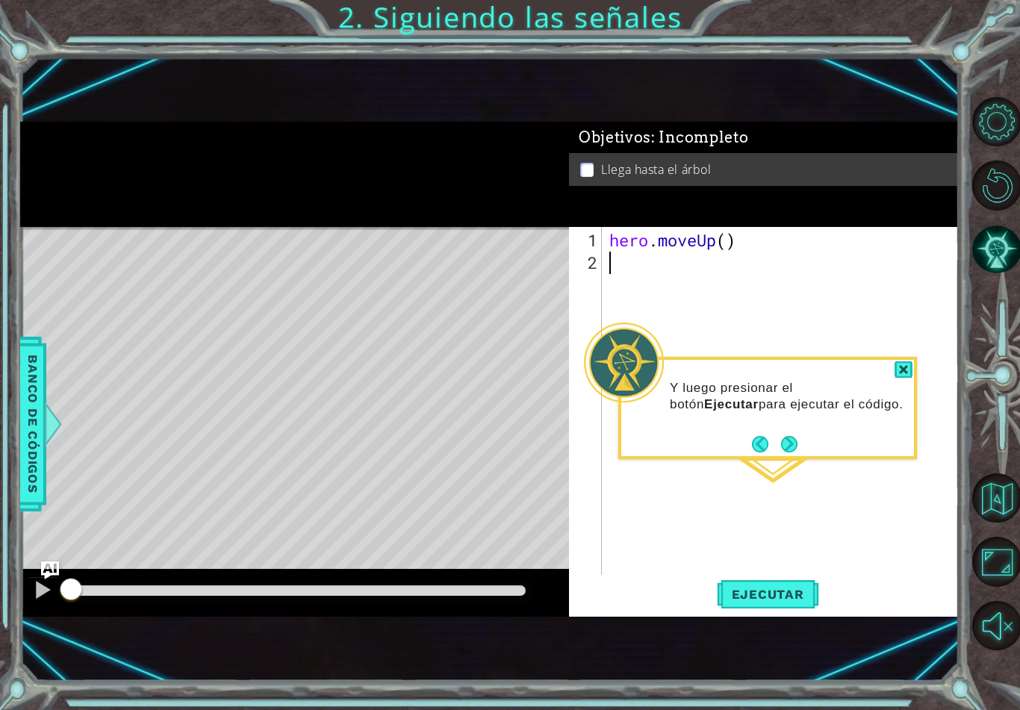
click at [798, 447] on button "Next" at bounding box center [789, 444] width 16 height 16
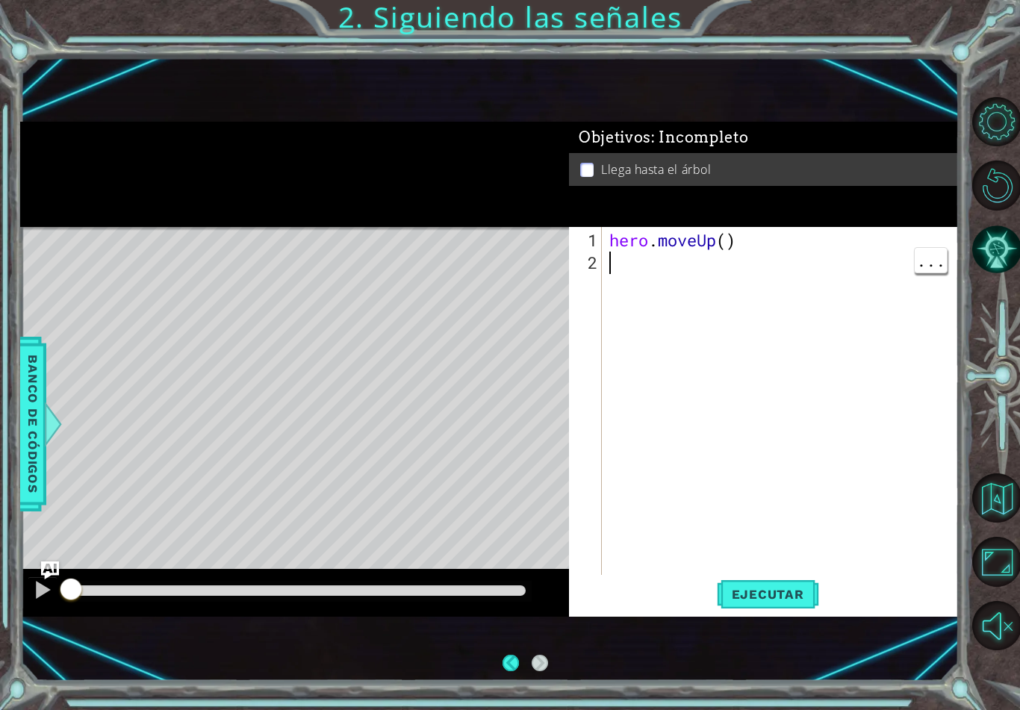
click at [741, 240] on div "hero . moveUp ( )" at bounding box center [785, 430] width 356 height 403
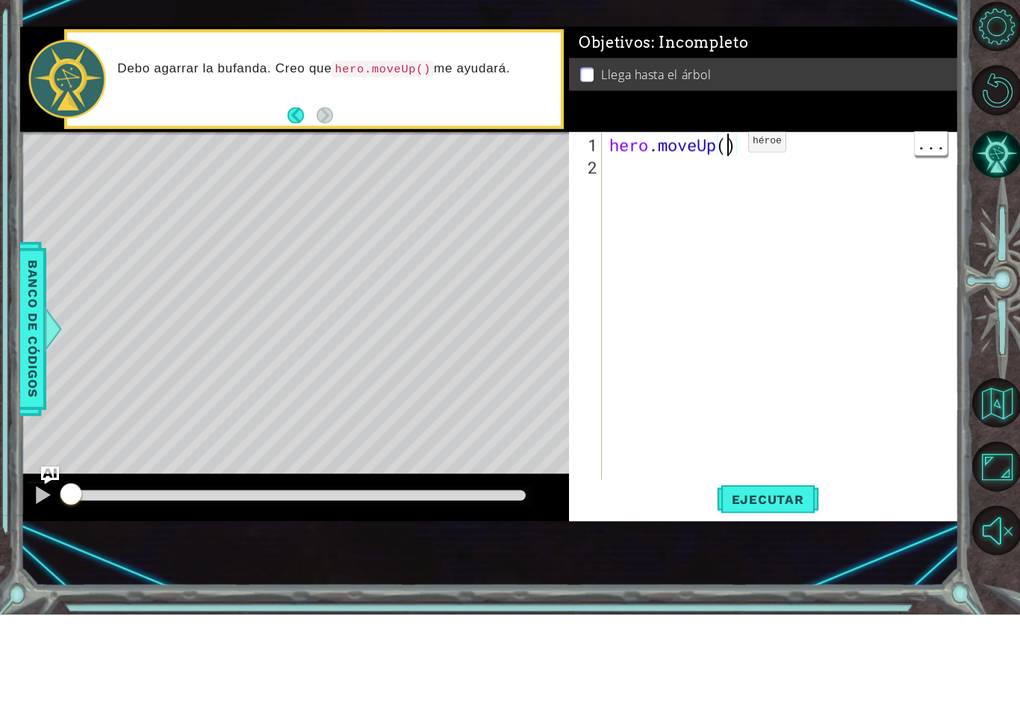
click at [726, 229] on div "hero . moveUp ( )" at bounding box center [785, 430] width 356 height 403
type textarea "abcde fg"
click at [328, 227] on div "Level Map" at bounding box center [365, 447] width 690 height 440
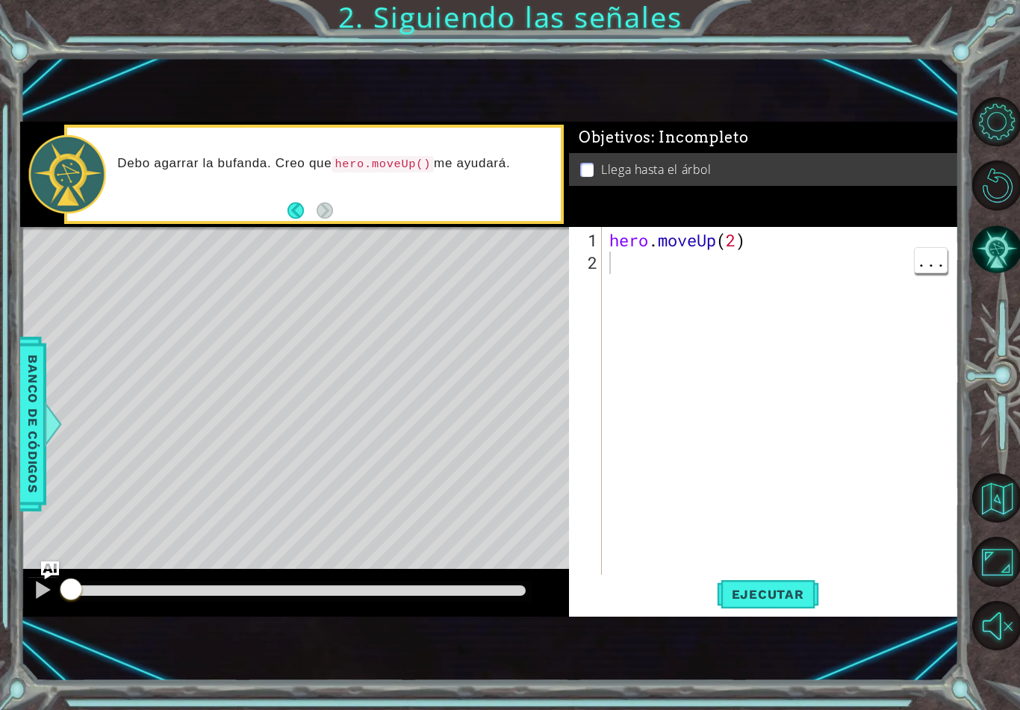
click at [766, 592] on span "Ejecutar" at bounding box center [768, 594] width 102 height 15
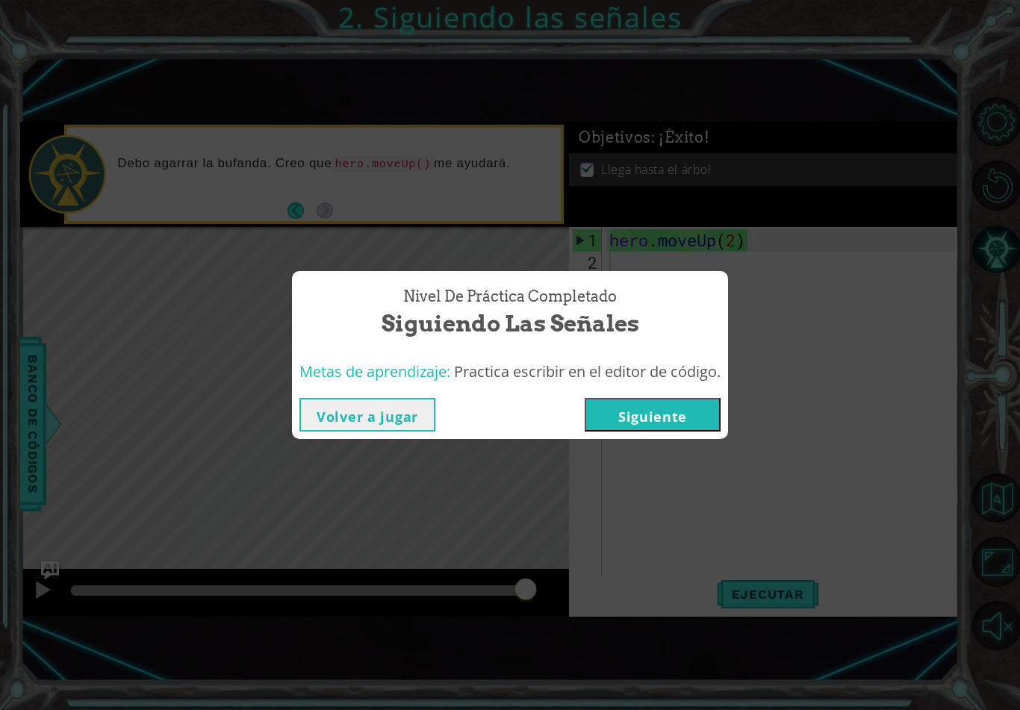
click at [675, 420] on button "Siguiente" at bounding box center [653, 415] width 136 height 34
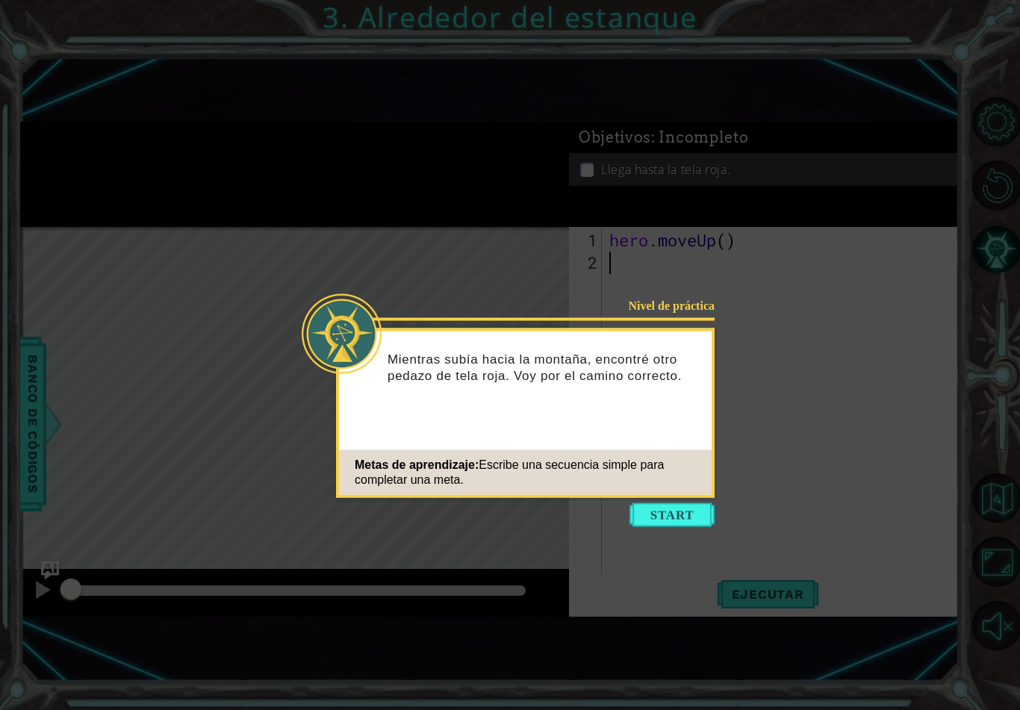
click at [658, 512] on button "Start" at bounding box center [672, 515] width 85 height 24
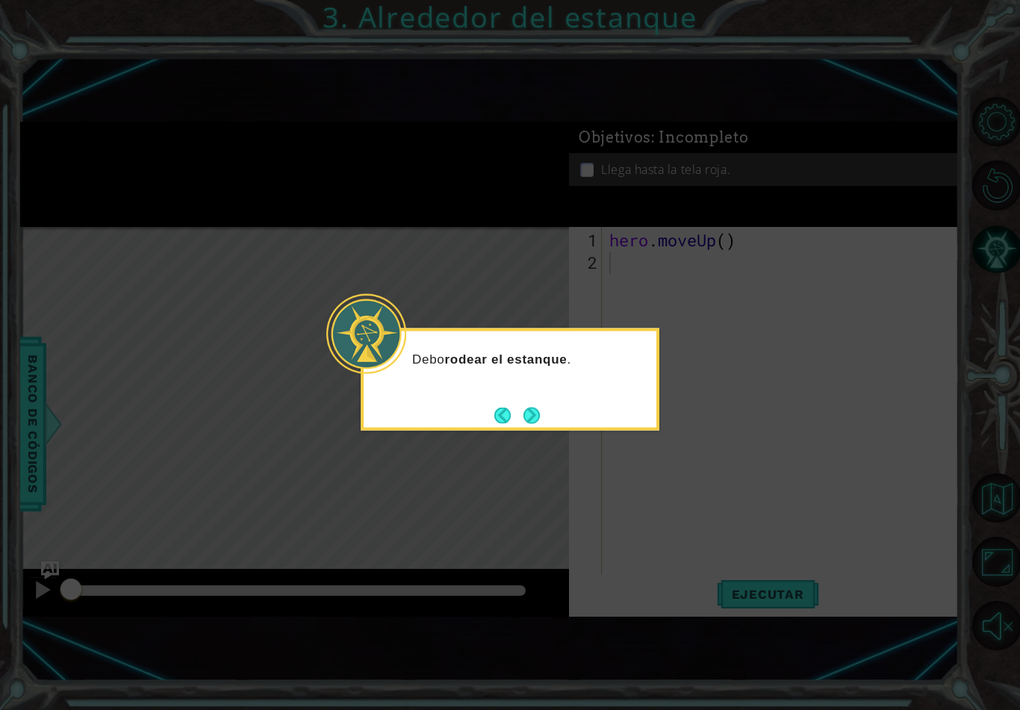
click at [540, 418] on button "Next" at bounding box center [532, 415] width 16 height 16
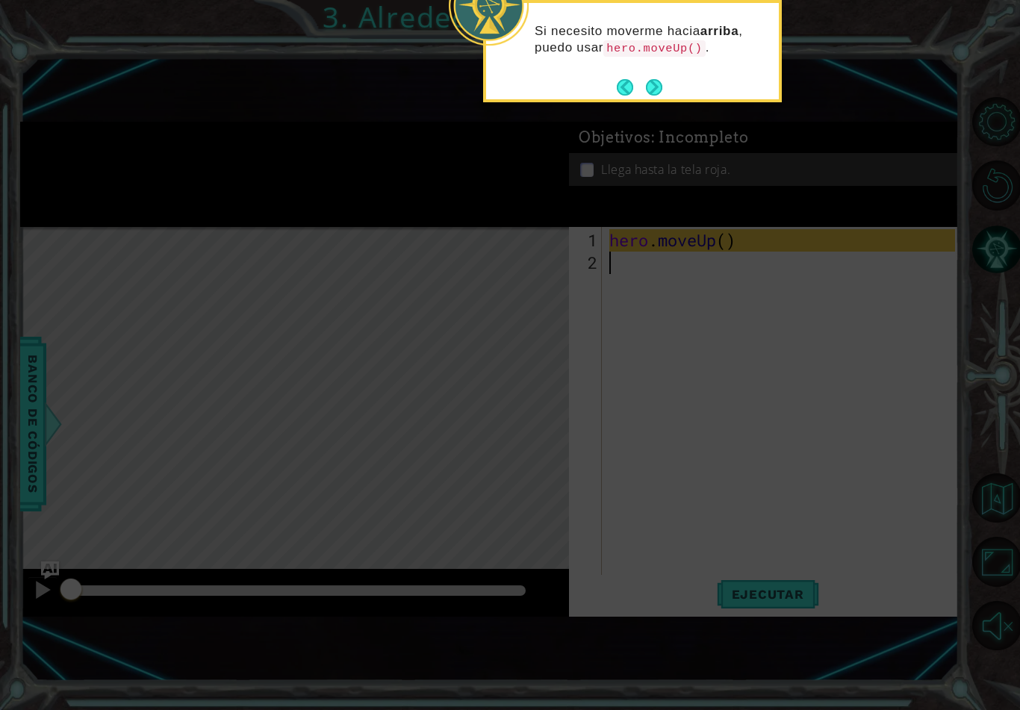
click at [663, 79] on button "Next" at bounding box center [654, 87] width 16 height 16
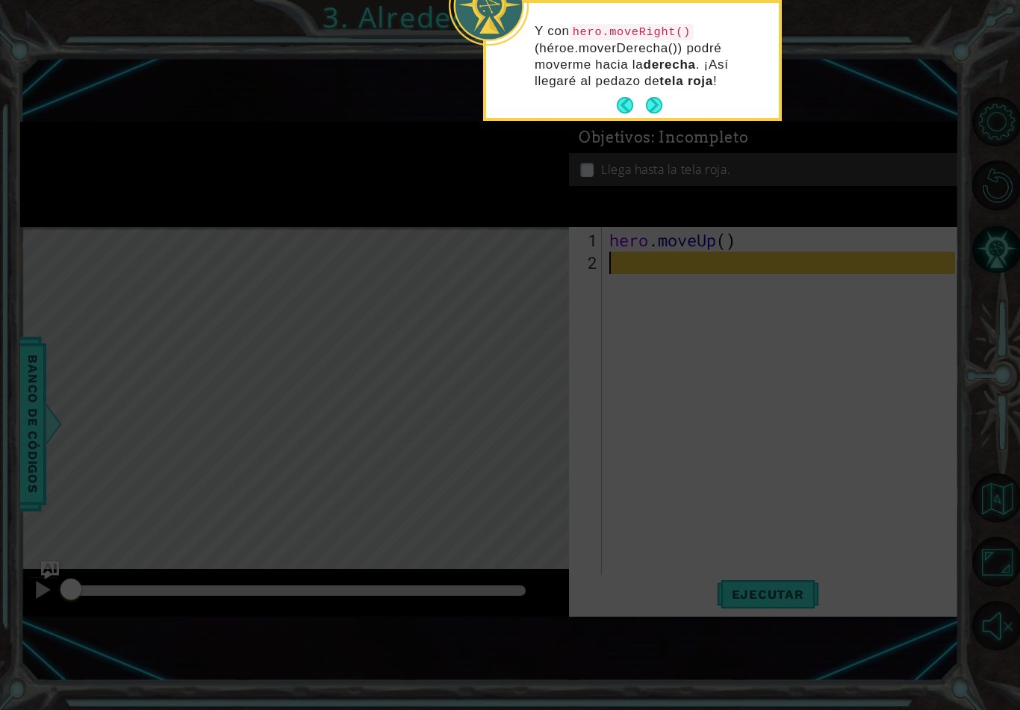
click at [660, 102] on button "Next" at bounding box center [654, 105] width 16 height 16
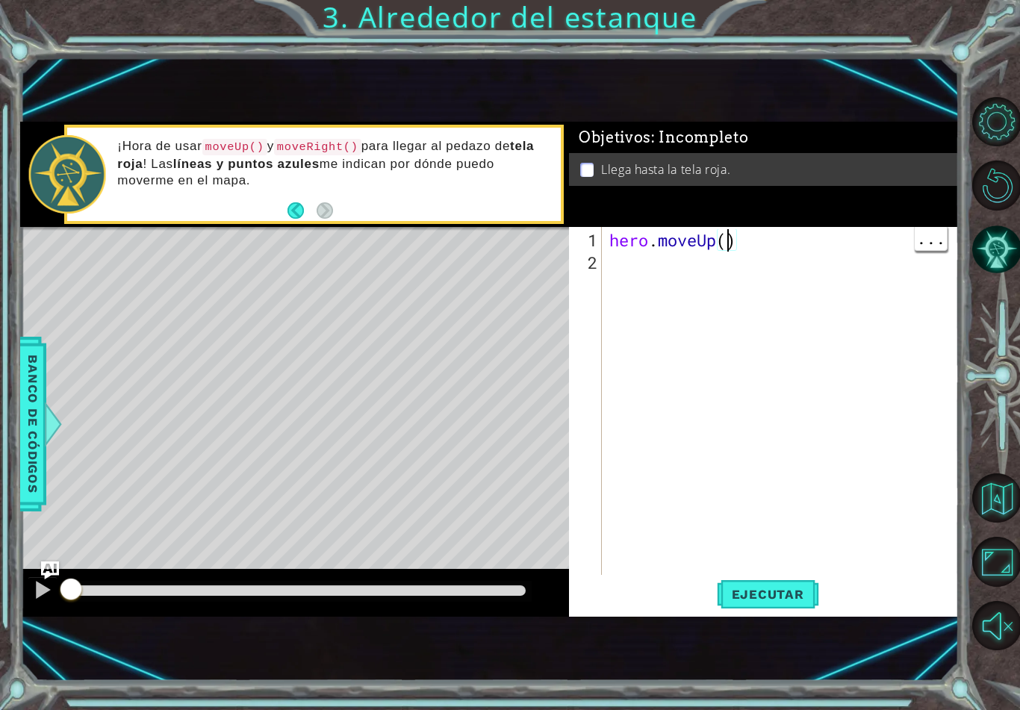
click at [733, 248] on div "hero . moveUp ( )" at bounding box center [785, 430] width 356 height 403
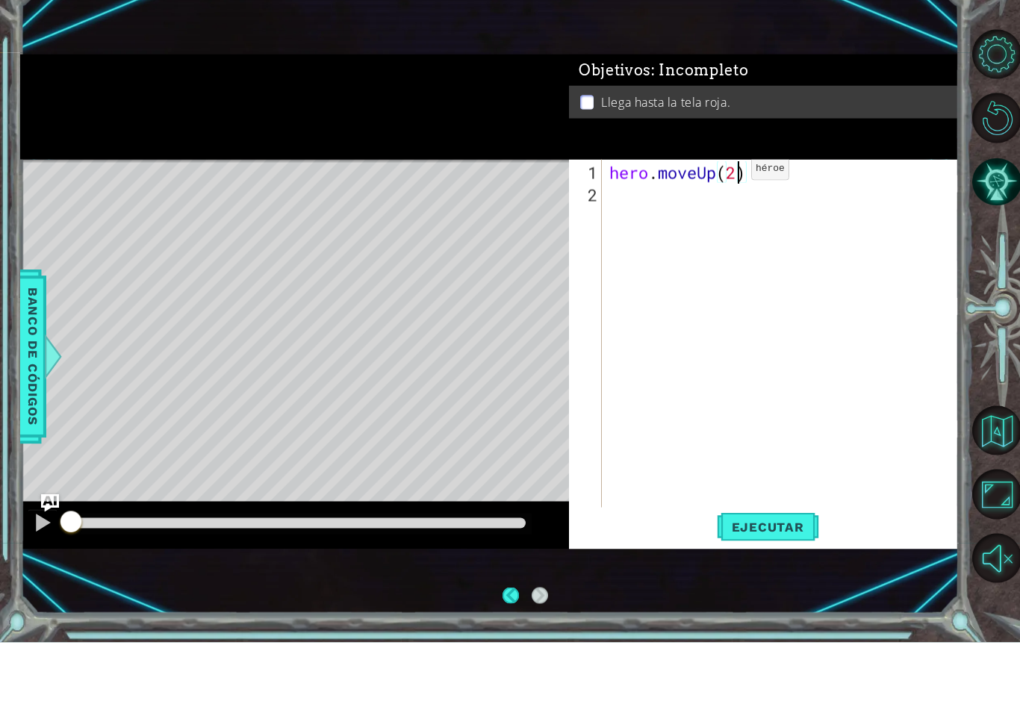
scroll to position [26, 36]
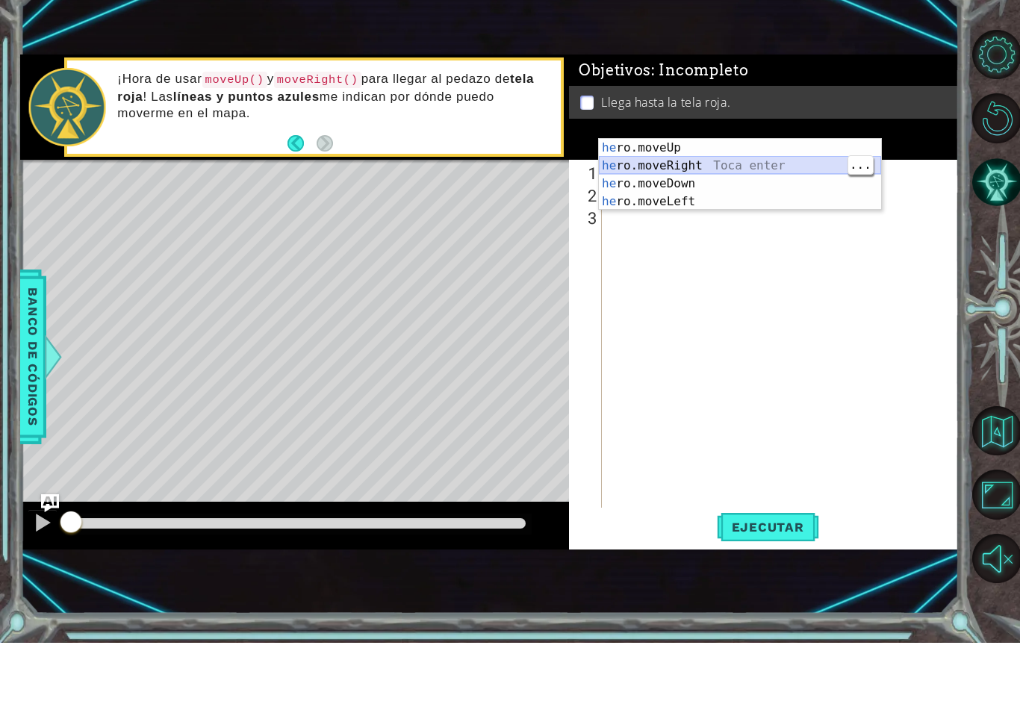
click at [799, 206] on div "he ro.moveUp Toca enter he ro.moveRight Toca enter he ro.moveDown Toca enter he…" at bounding box center [740, 260] width 282 height 108
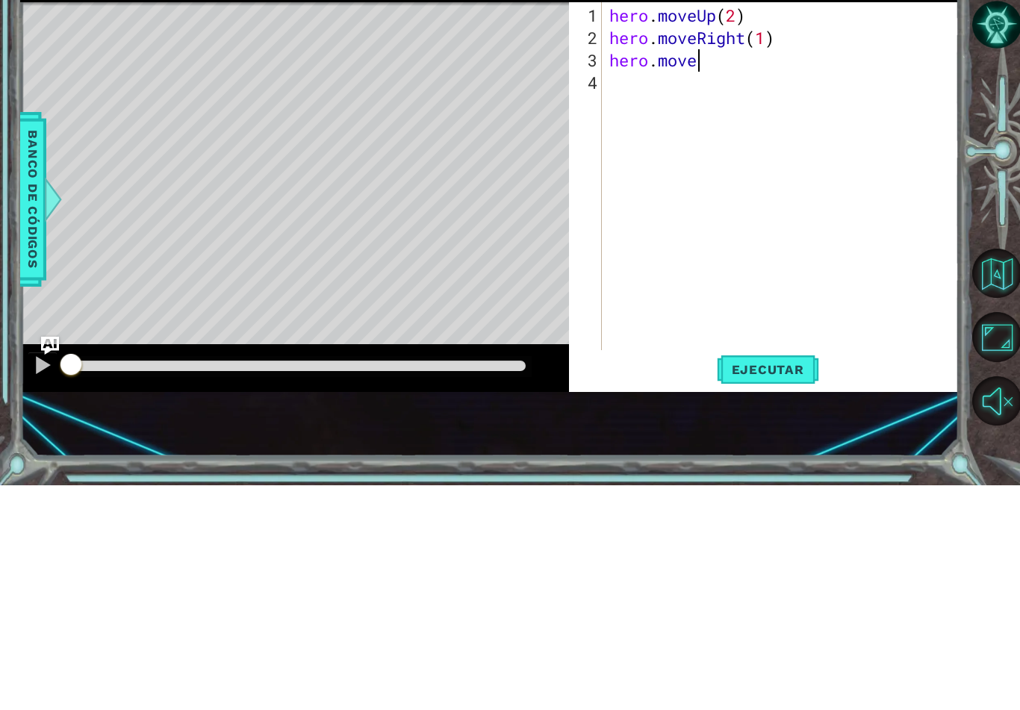
scroll to position [26, 81]
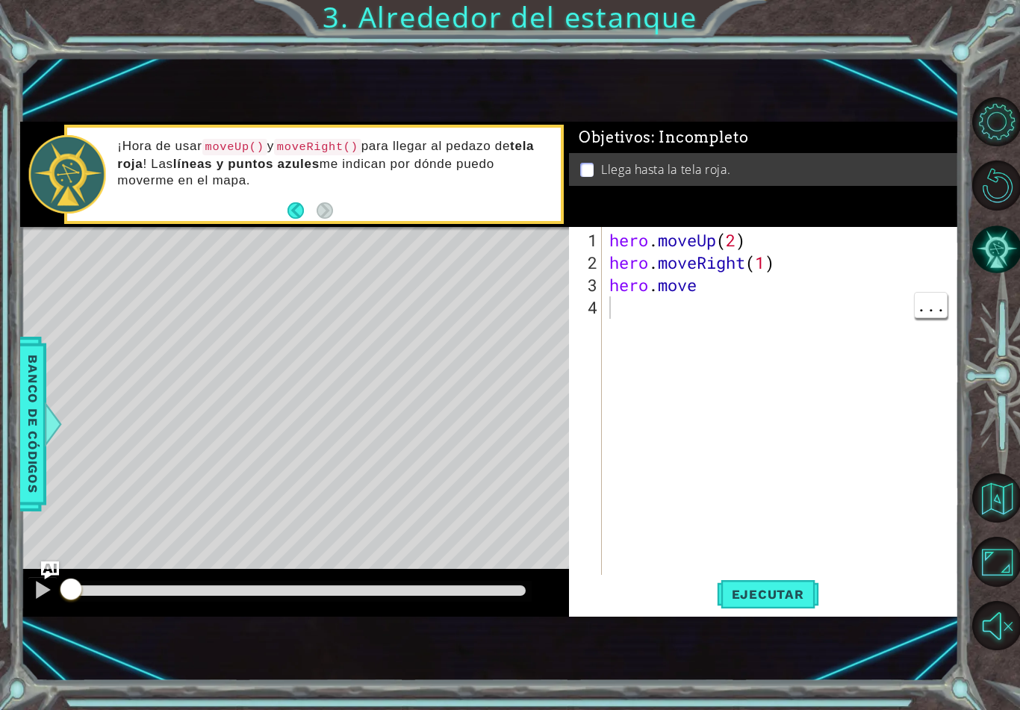
click at [784, 600] on span "Ejecutar" at bounding box center [768, 594] width 102 height 15
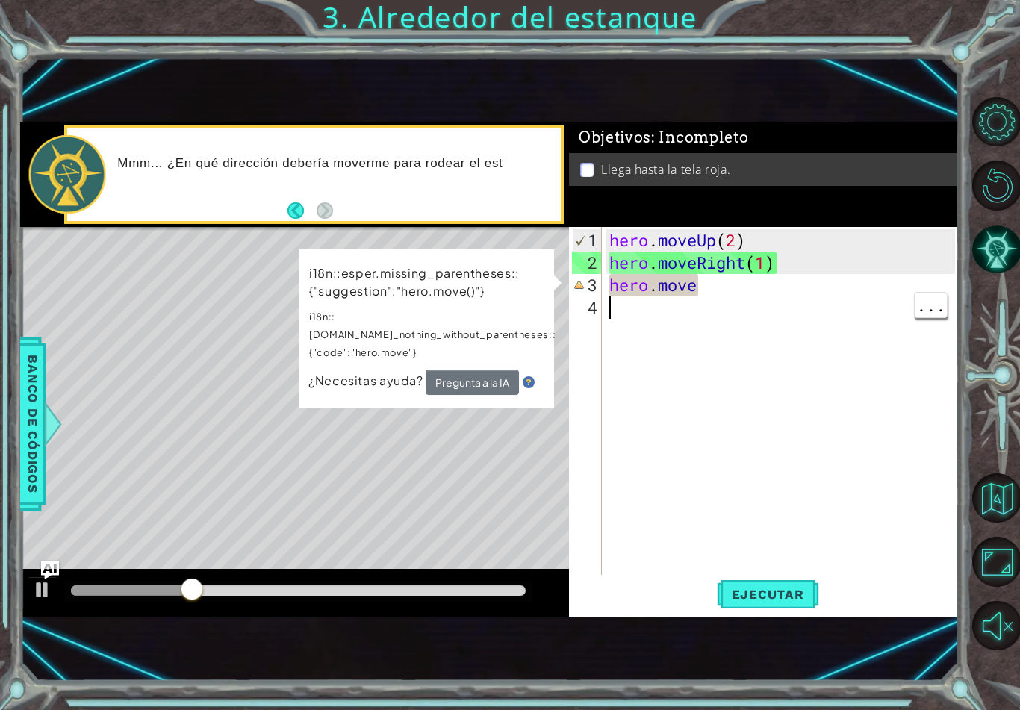
click at [554, 289] on div "i18n::esper.missing_parentheses::{"suggestion":"hero.move()"} i18n::[DOMAIN_NAM…" at bounding box center [426, 329] width 256 height 161
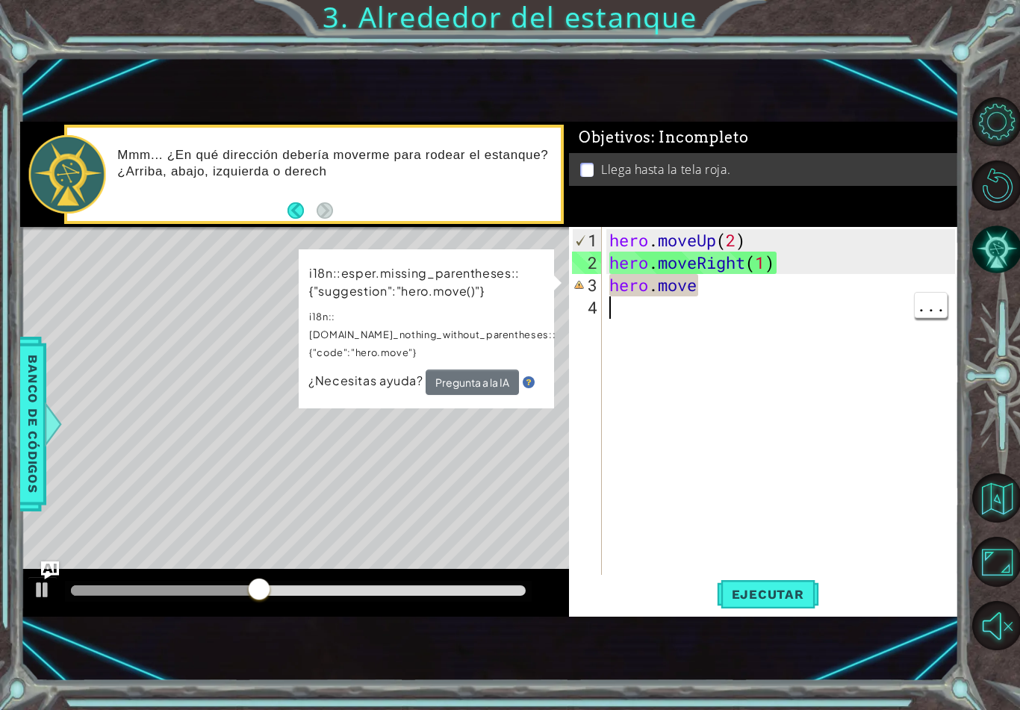
click at [799, 174] on li "Llega hasta la tela roja." at bounding box center [765, 169] width 370 height 17
click at [480, 370] on button "Pregunta a la IA" at bounding box center [472, 382] width 93 height 25
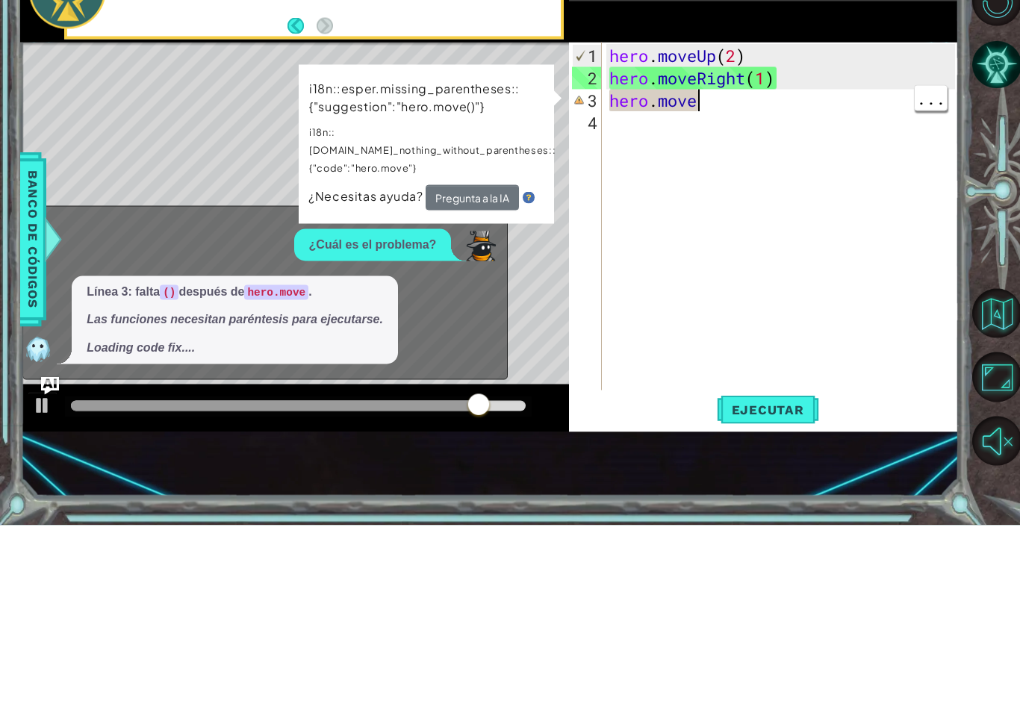
click at [738, 229] on div "hero . moveUp ( 2 ) hero . moveRight ( 1 ) hero . move" at bounding box center [785, 430] width 356 height 403
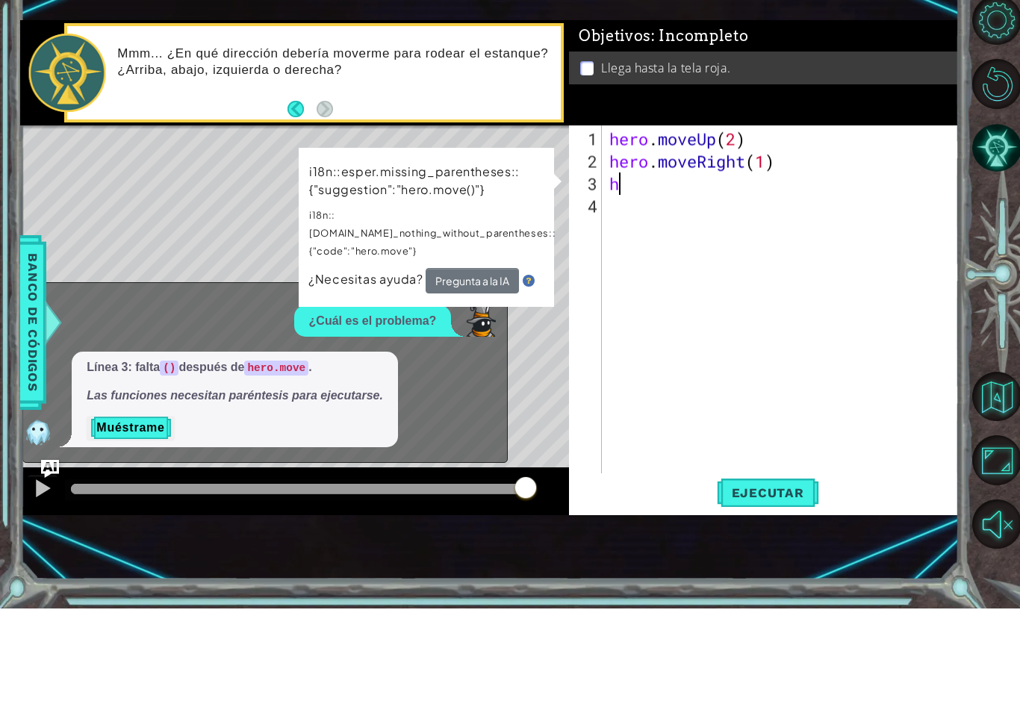
click at [300, 202] on button "Back" at bounding box center [302, 210] width 29 height 16
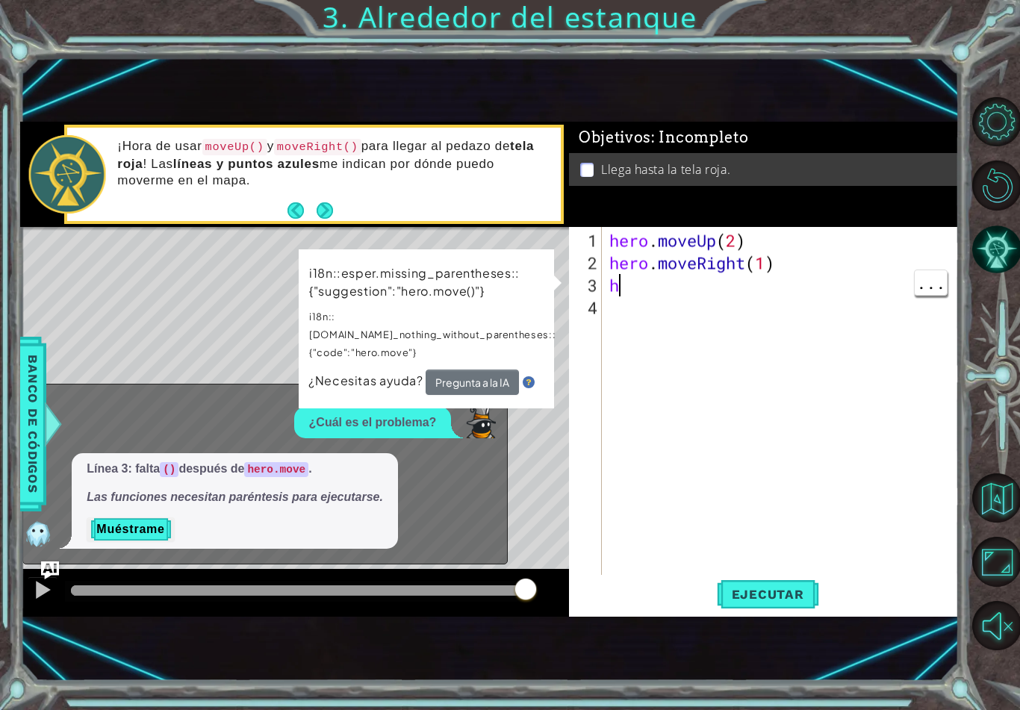
click at [634, 282] on div "hero . moveUp ( 2 ) hero . moveRight ( 1 ) h" at bounding box center [785, 430] width 356 height 403
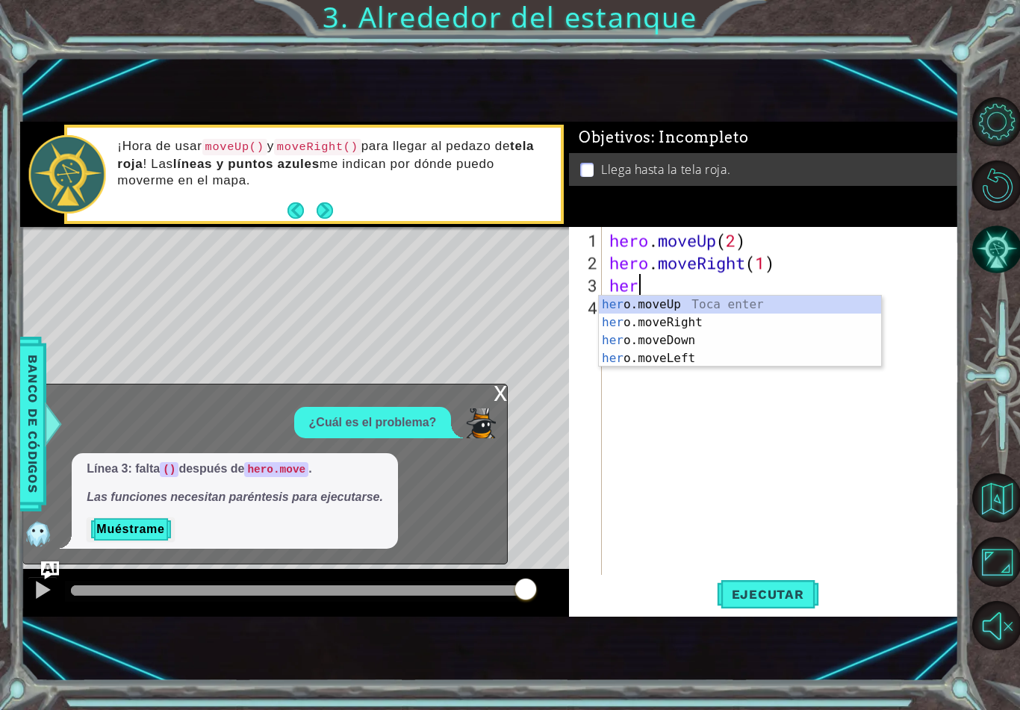
scroll to position [26, 55]
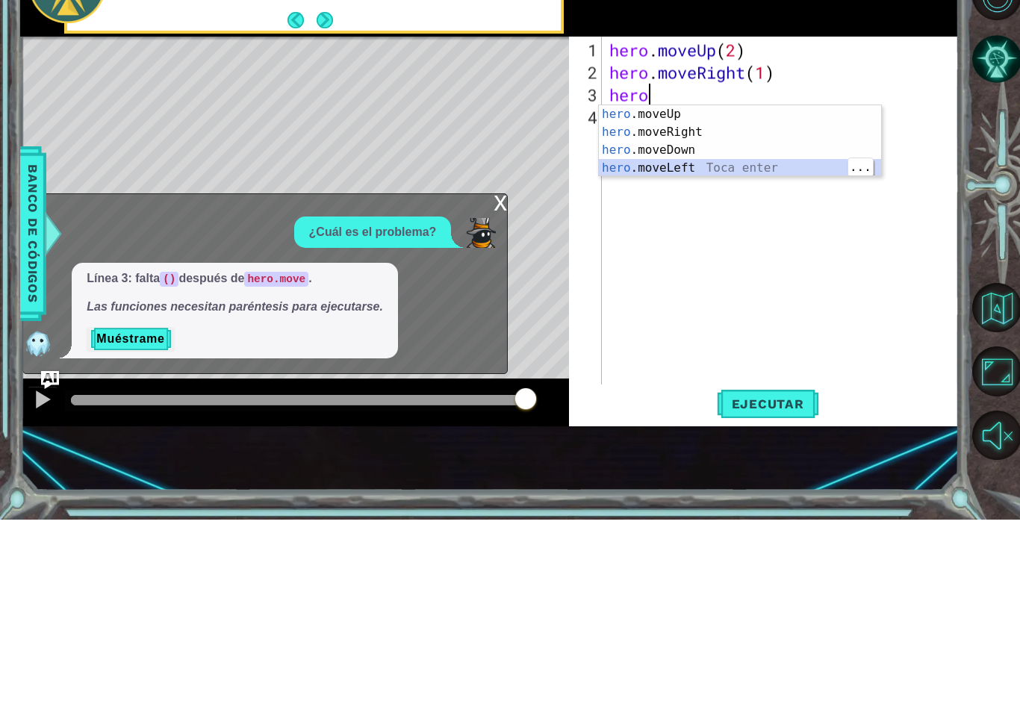
click at [782, 296] on div "hero .moveUp Toca enter hero .moveRight Toca enter hero .moveDown Toca enter he…" at bounding box center [740, 350] width 282 height 108
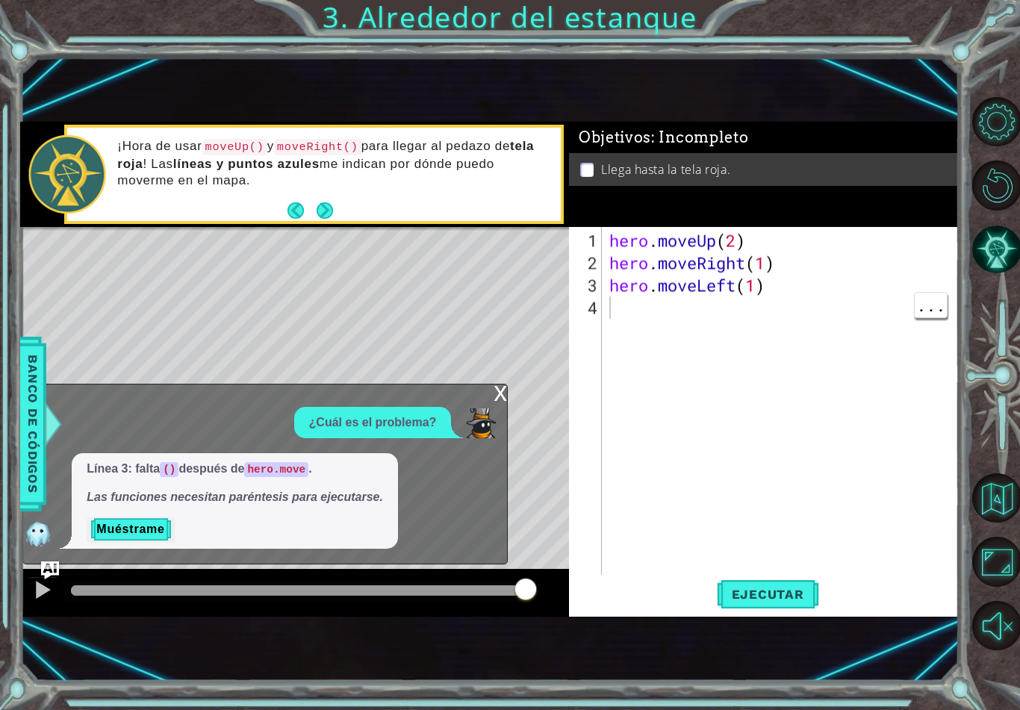
click at [795, 596] on span "Ejecutar" at bounding box center [768, 594] width 102 height 15
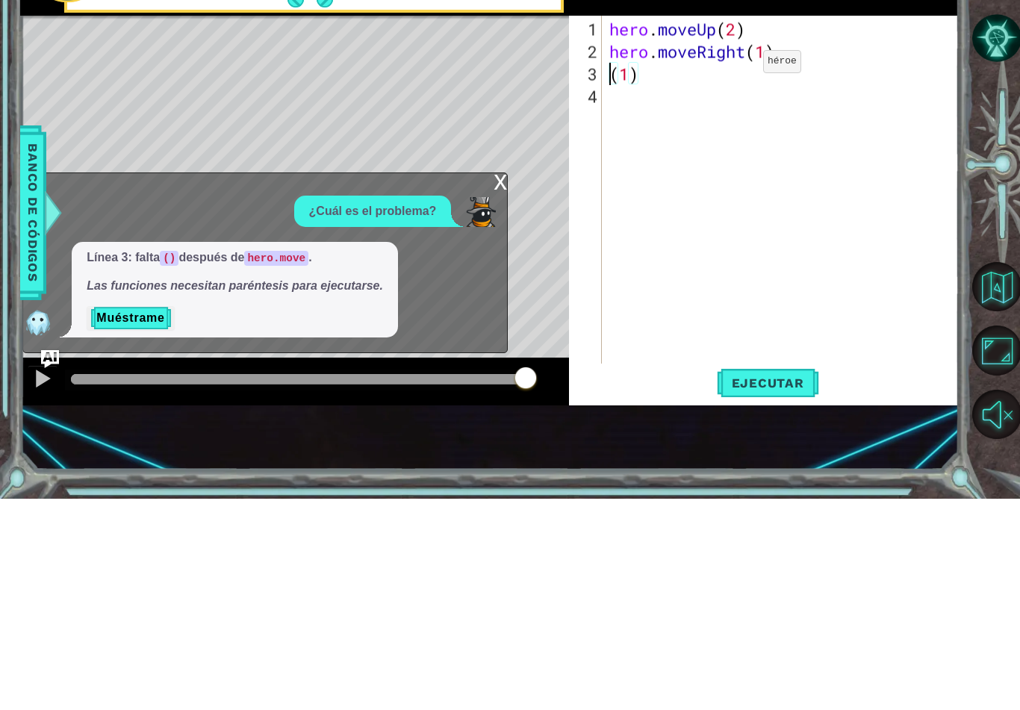
click at [489, 384] on div "x ¿Cuál es el problema? Línea 3: falta () después de hero.move . Las funciones …" at bounding box center [265, 475] width 486 height 182
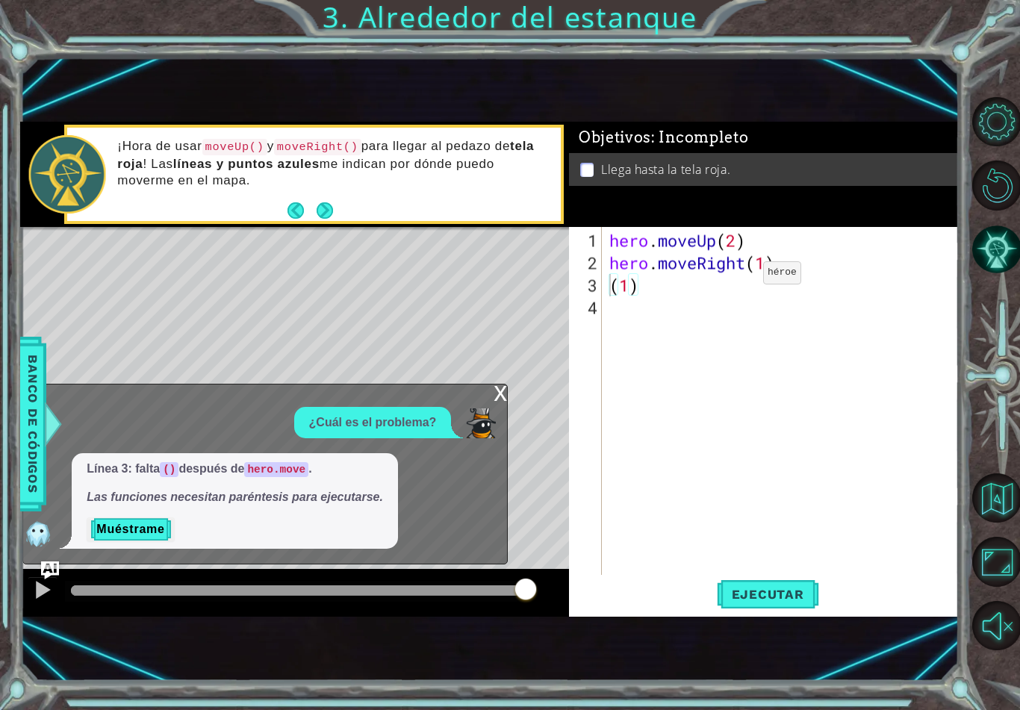
click at [769, 583] on button "Ejecutar" at bounding box center [768, 594] width 102 height 39
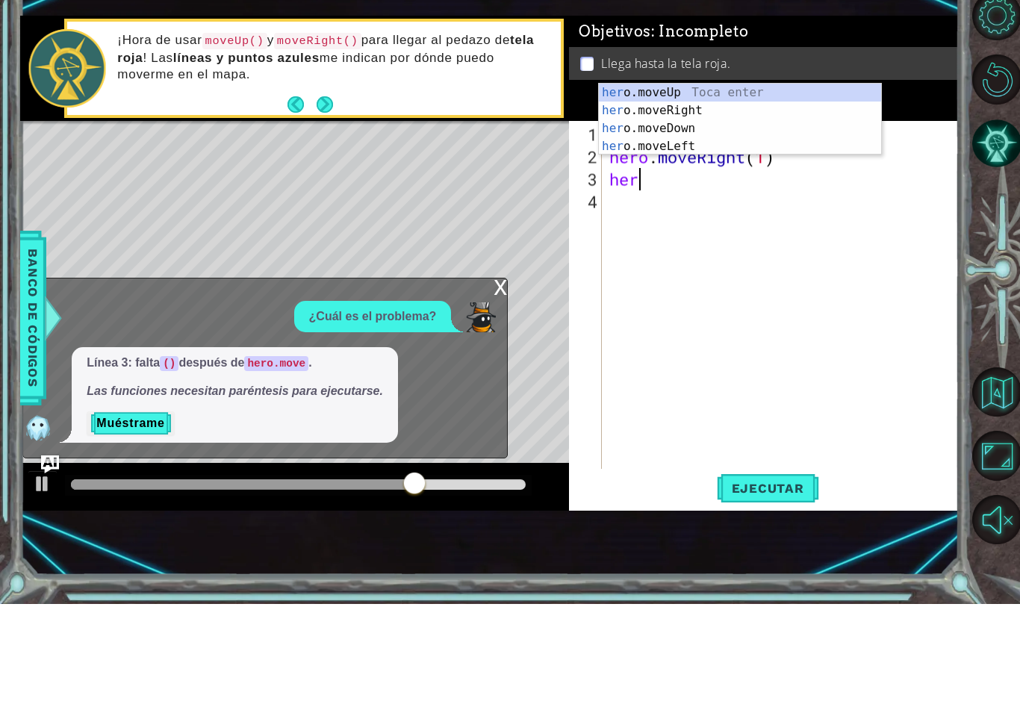
scroll to position [26, 66]
click at [672, 190] on div "hero .moveUp Toca enter hero .moveRight Toca enter hero .moveDown Toca enter he…" at bounding box center [740, 244] width 282 height 108
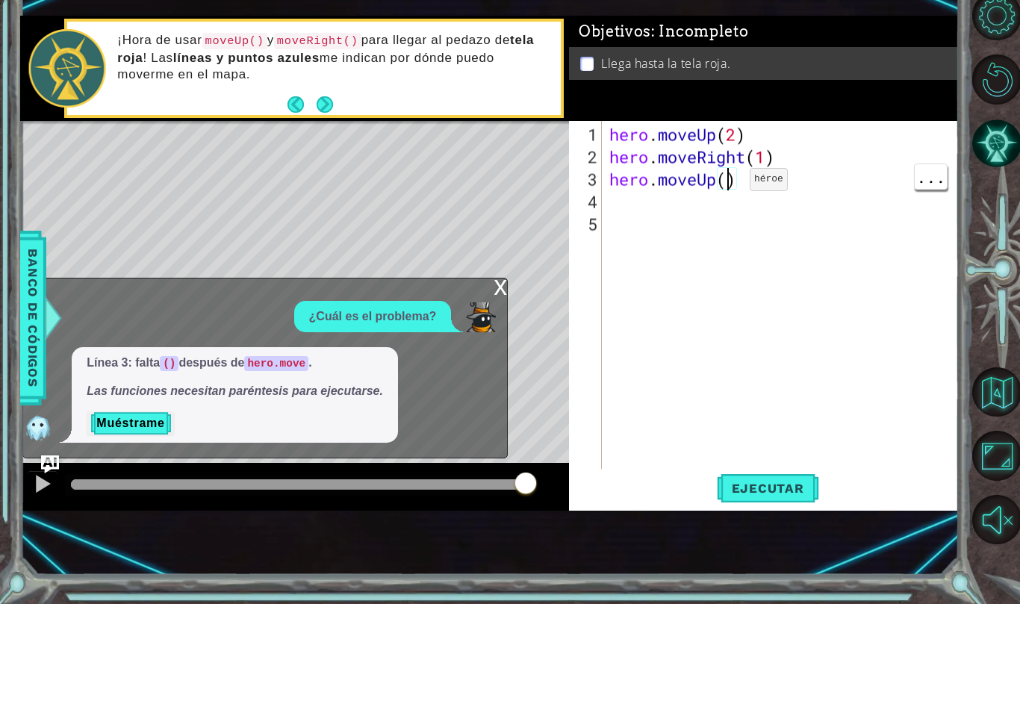
scroll to position [26, 36]
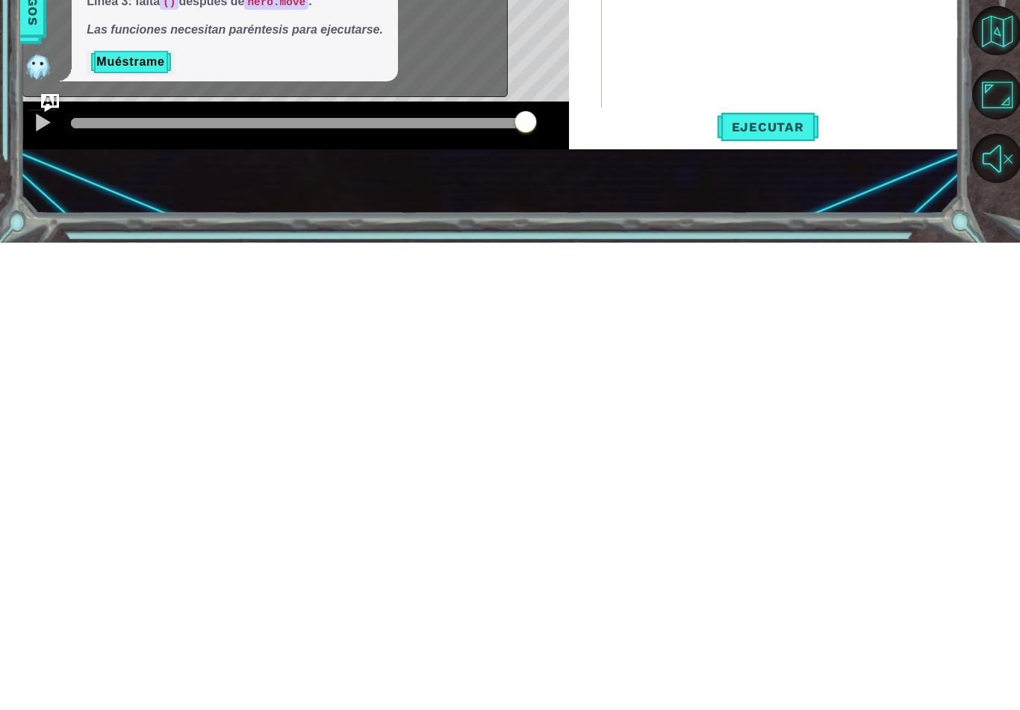
click at [778, 587] on span "Ejecutar" at bounding box center [768, 594] width 102 height 15
type textarea "abcde fg"
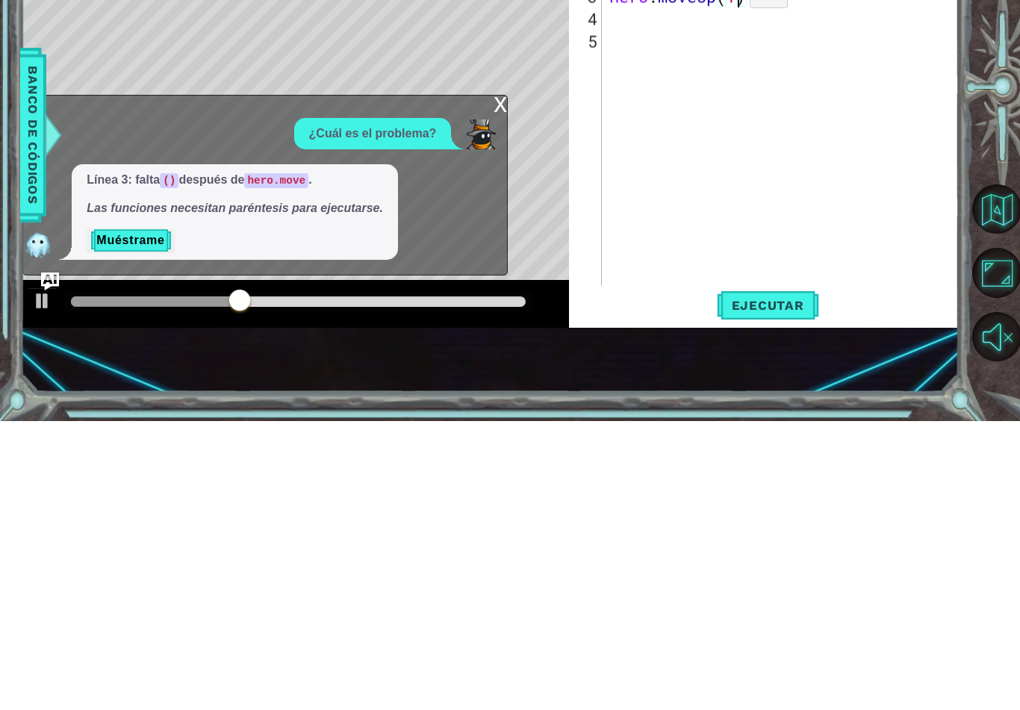
click at [494, 385] on div "x" at bounding box center [500, 392] width 13 height 15
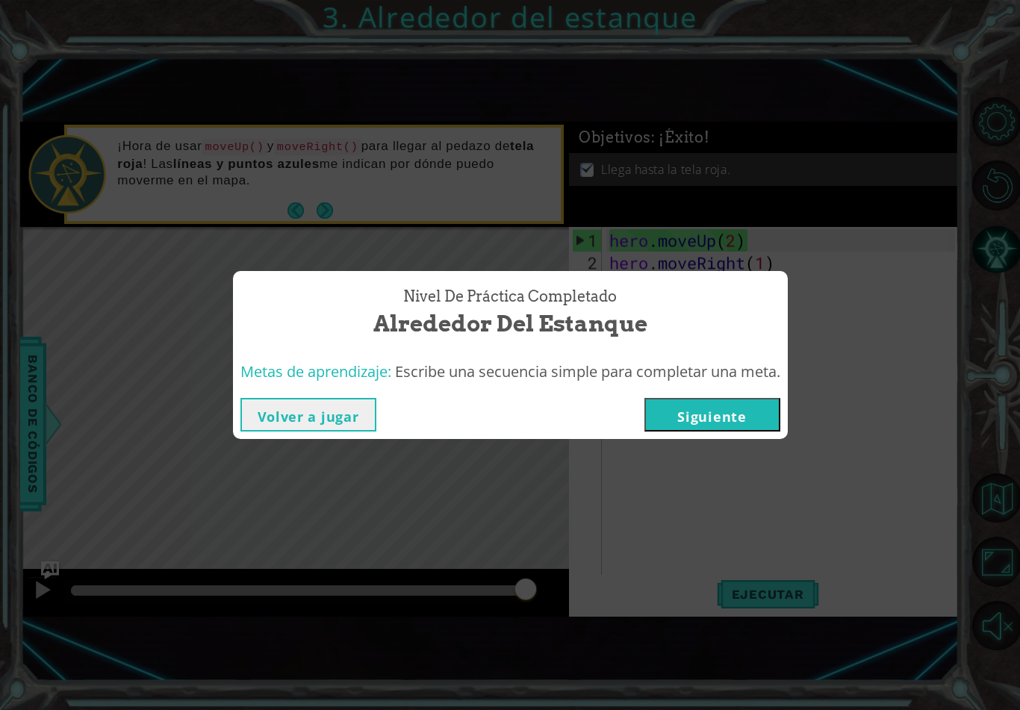
click at [737, 419] on button "Siguiente" at bounding box center [713, 415] width 136 height 34
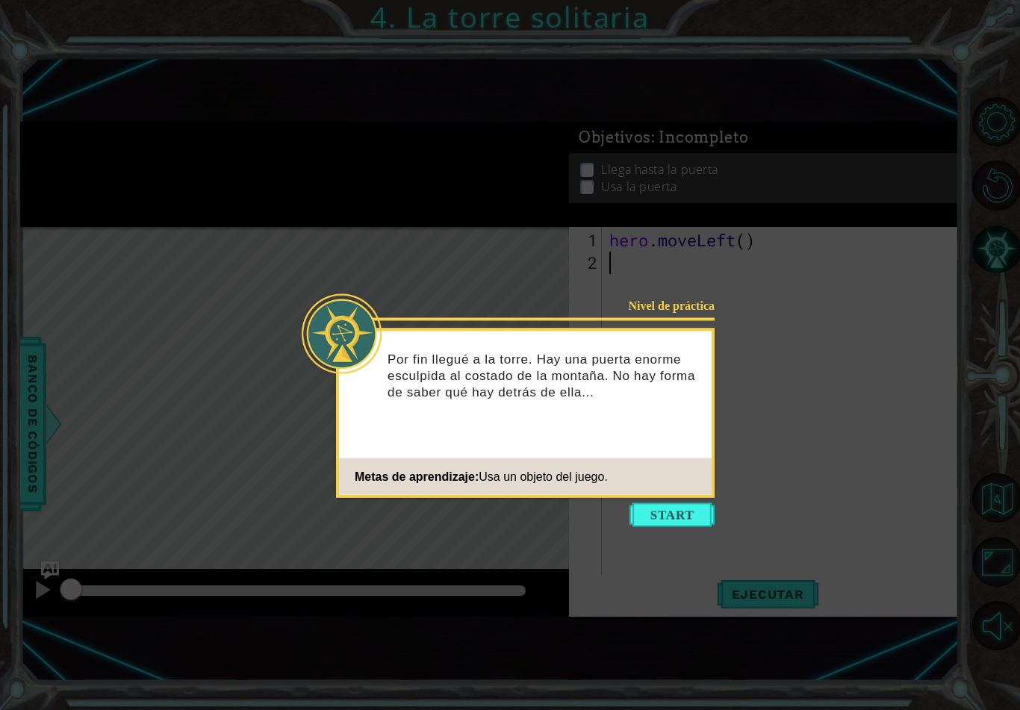
click at [676, 521] on button "Start" at bounding box center [672, 515] width 85 height 24
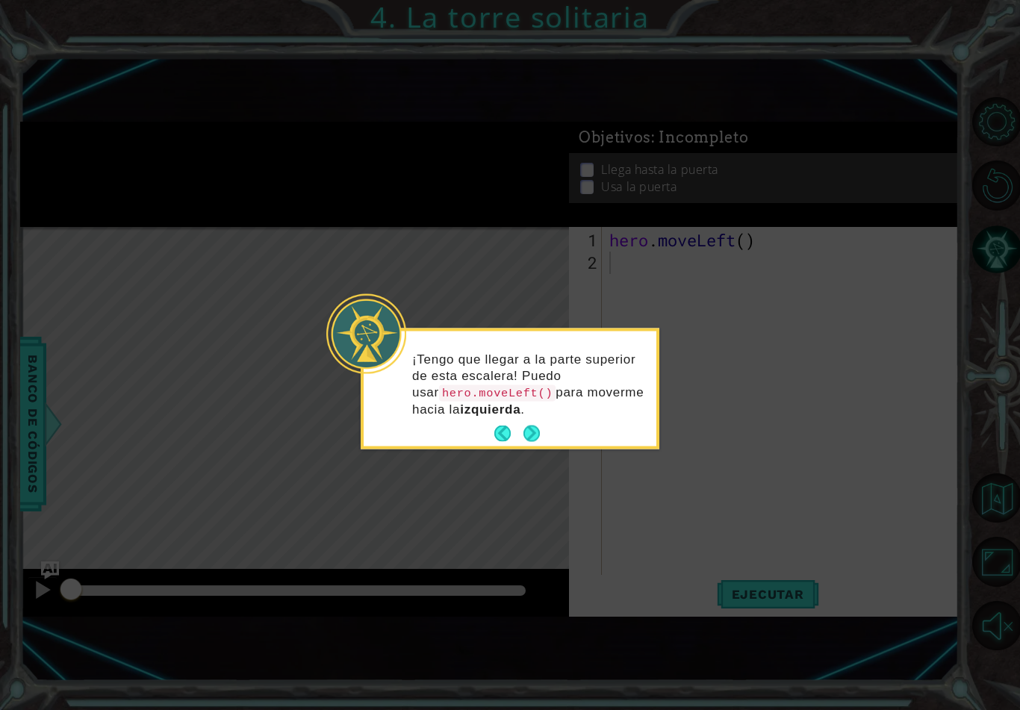
click at [539, 432] on button "Next" at bounding box center [532, 434] width 16 height 16
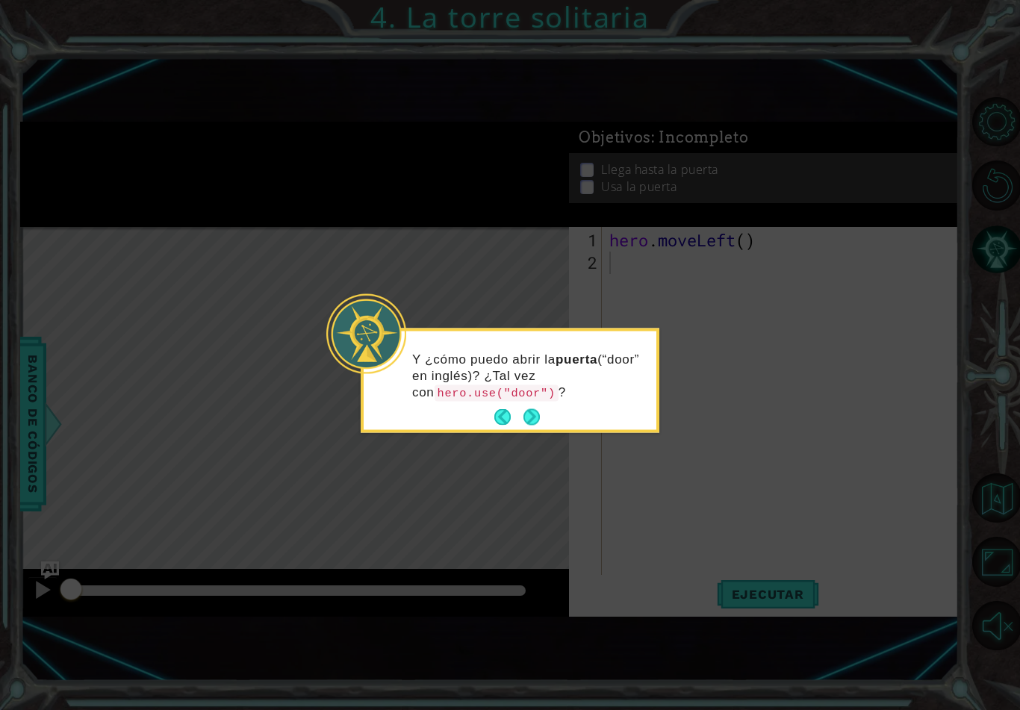
click at [528, 417] on button "Next" at bounding box center [532, 417] width 16 height 16
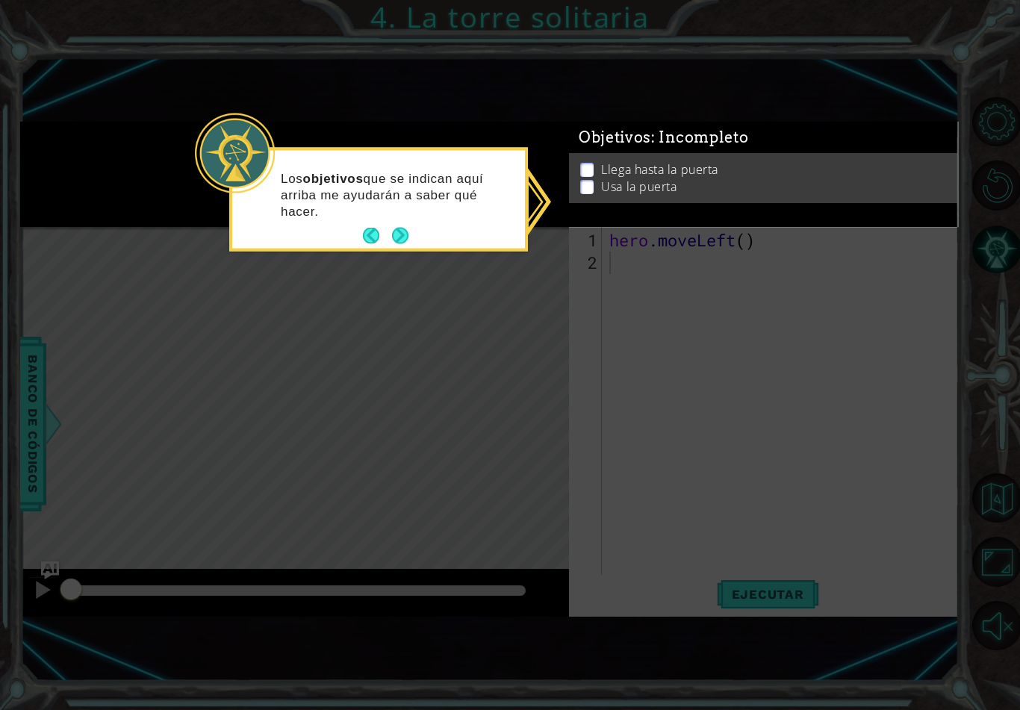
click at [586, 167] on div "Llega hasta la puerta Usa la puerta" at bounding box center [764, 177] width 390 height 49
click at [598, 162] on li "Llega hasta la puerta" at bounding box center [765, 170] width 370 height 17
click at [585, 176] on p at bounding box center [586, 183] width 13 height 14
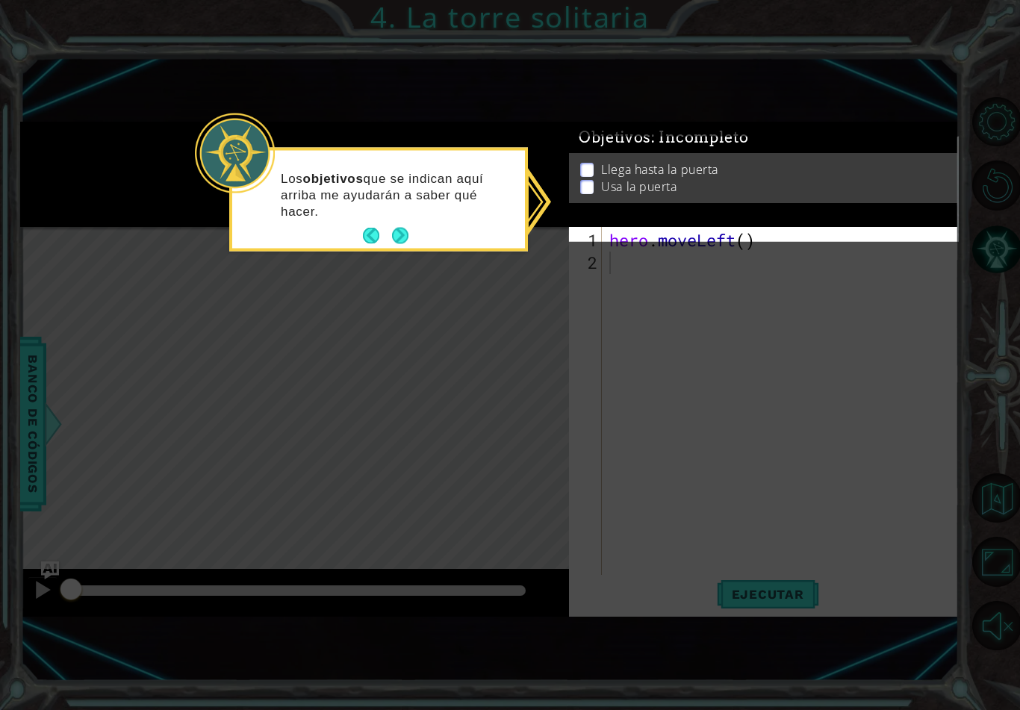
click at [590, 178] on p at bounding box center [586, 185] width 13 height 14
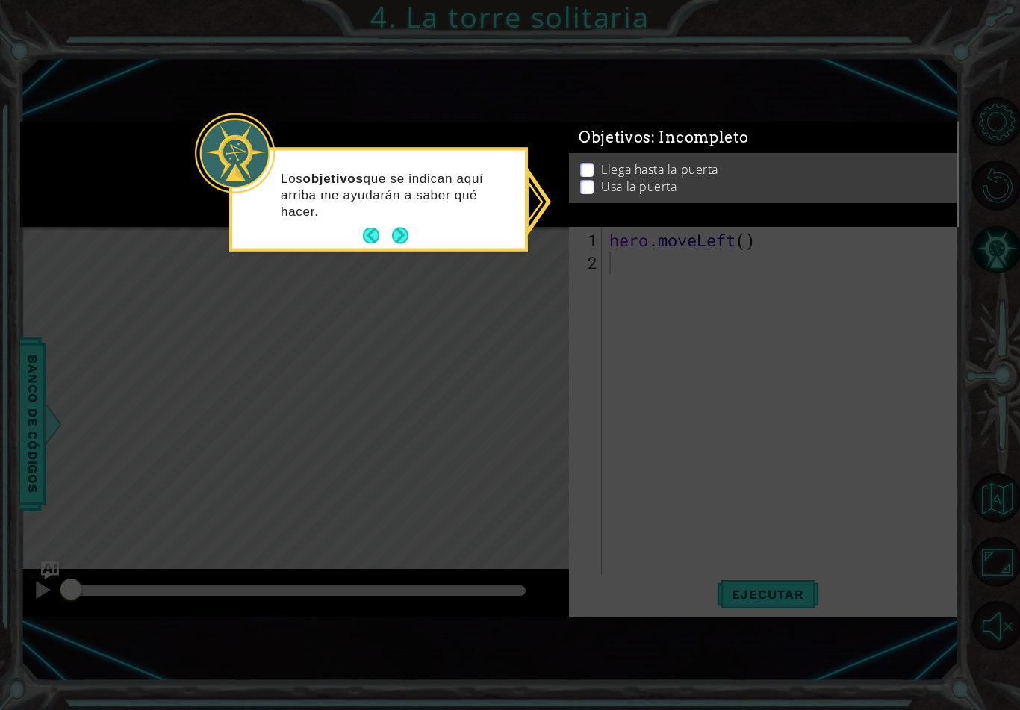
click at [409, 232] on button "Next" at bounding box center [400, 236] width 16 height 16
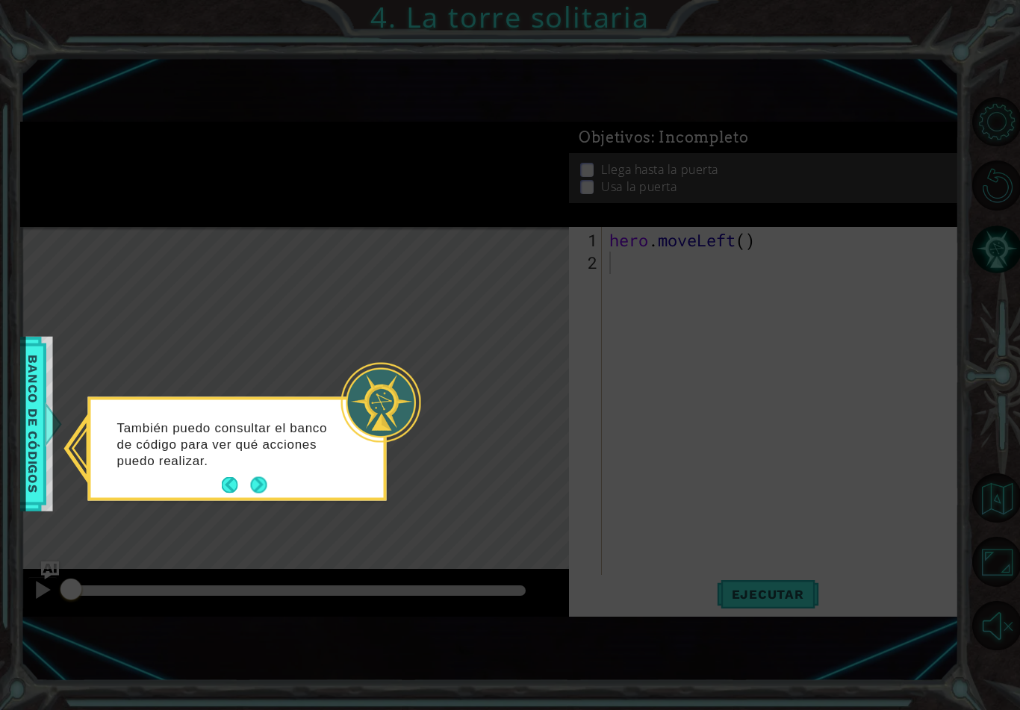
click at [245, 491] on button "Back" at bounding box center [236, 485] width 29 height 16
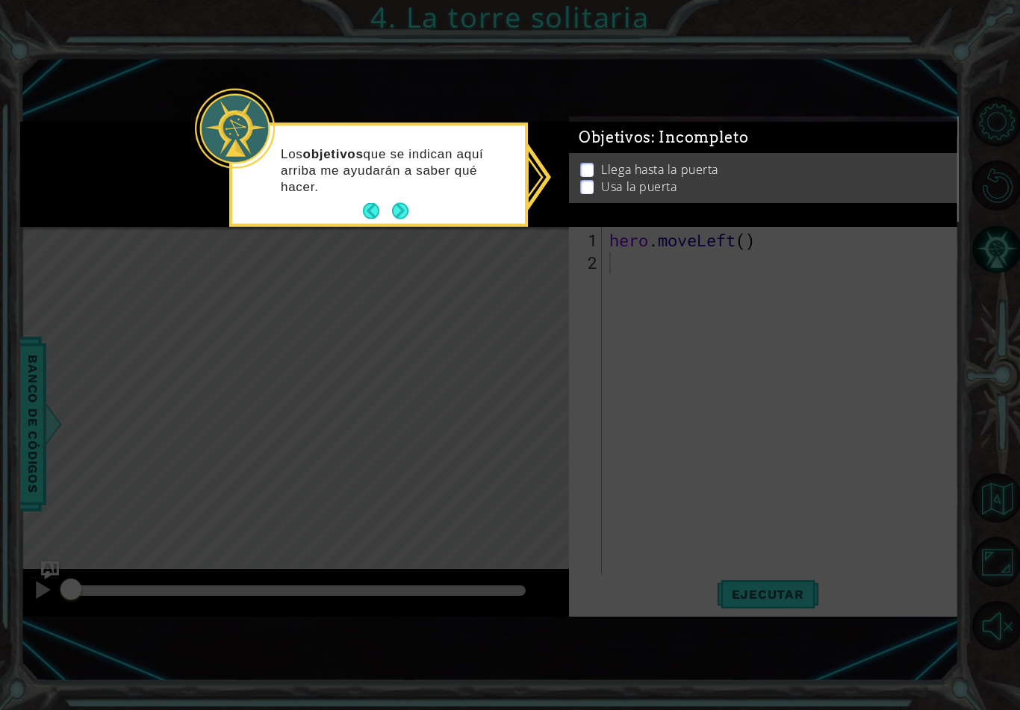
click at [394, 205] on button "Next" at bounding box center [400, 211] width 16 height 16
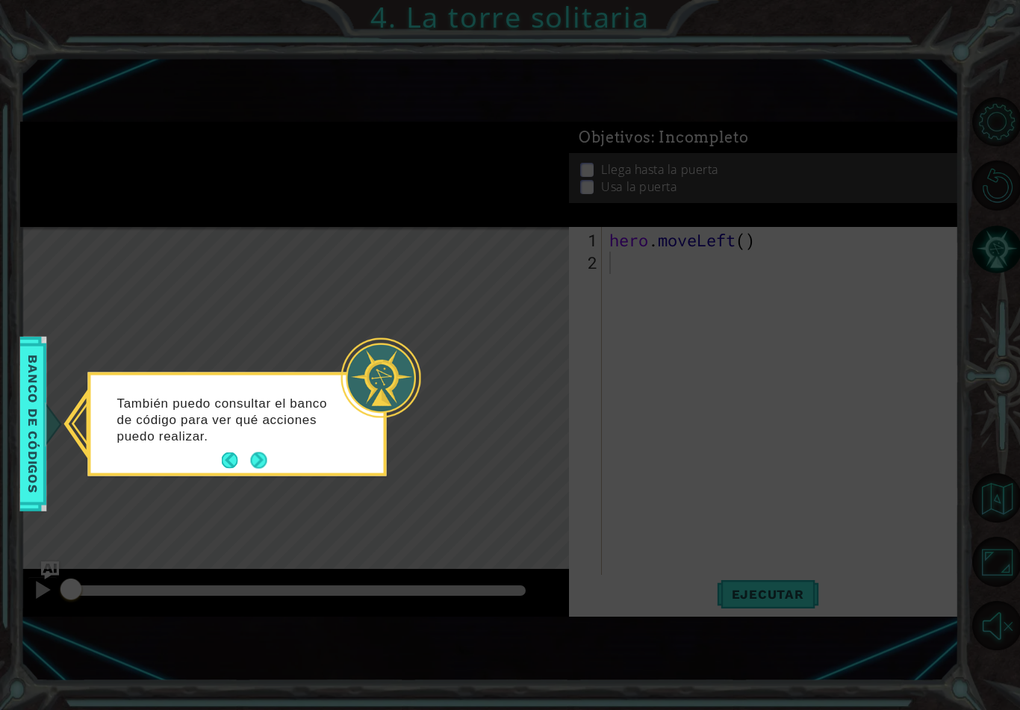
click at [266, 461] on button "Next" at bounding box center [258, 461] width 16 height 16
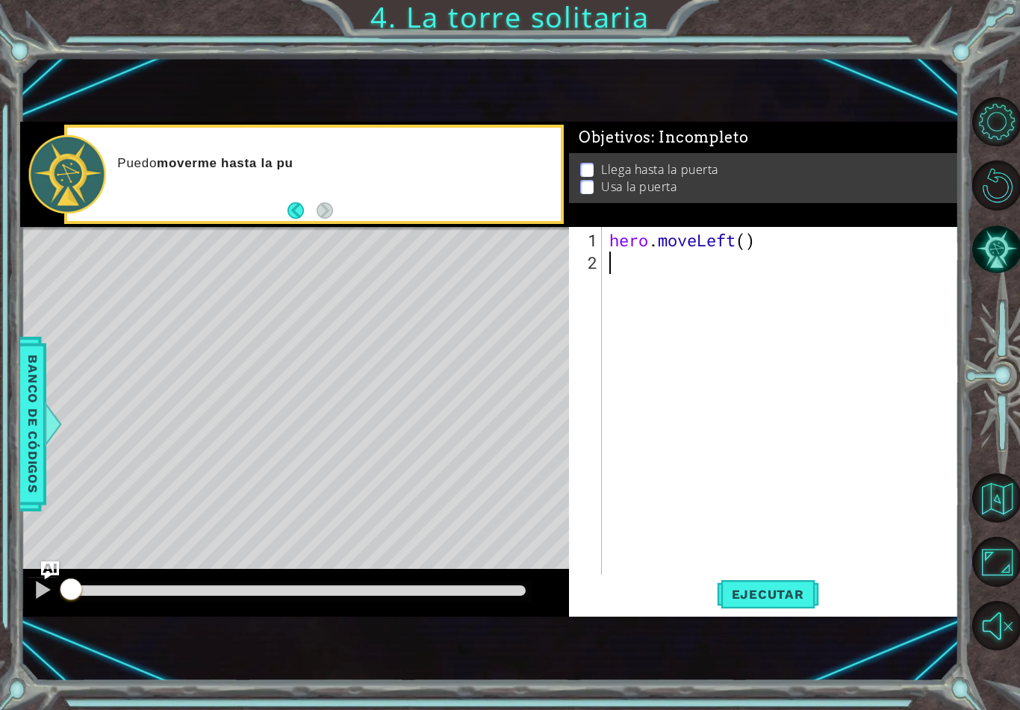
click at [42, 435] on span "Banco de códigos" at bounding box center [32, 424] width 24 height 155
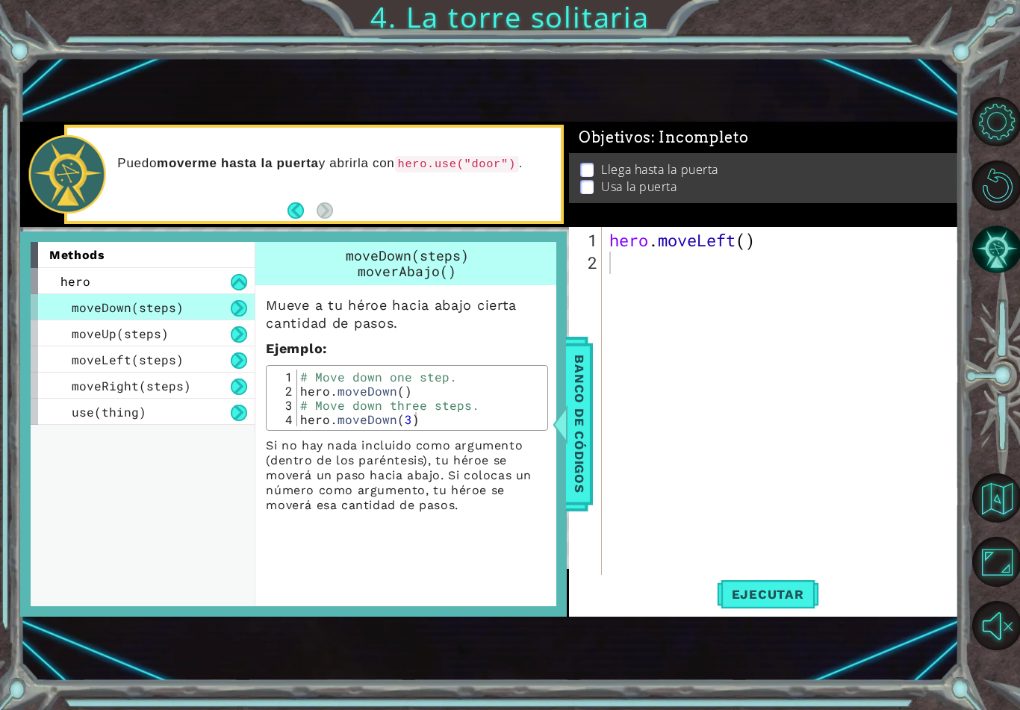
click at [585, 418] on span "Banco de códigos" at bounding box center [579, 424] width 24 height 155
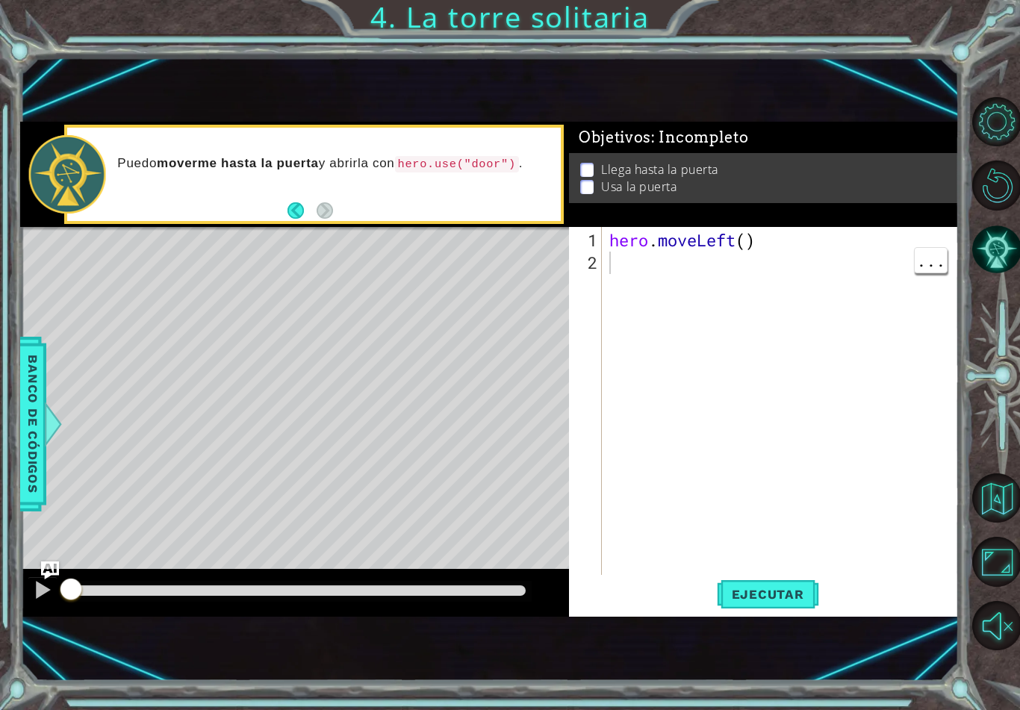
click at [748, 251] on div "hero . moveLeft ( )" at bounding box center [785, 430] width 356 height 403
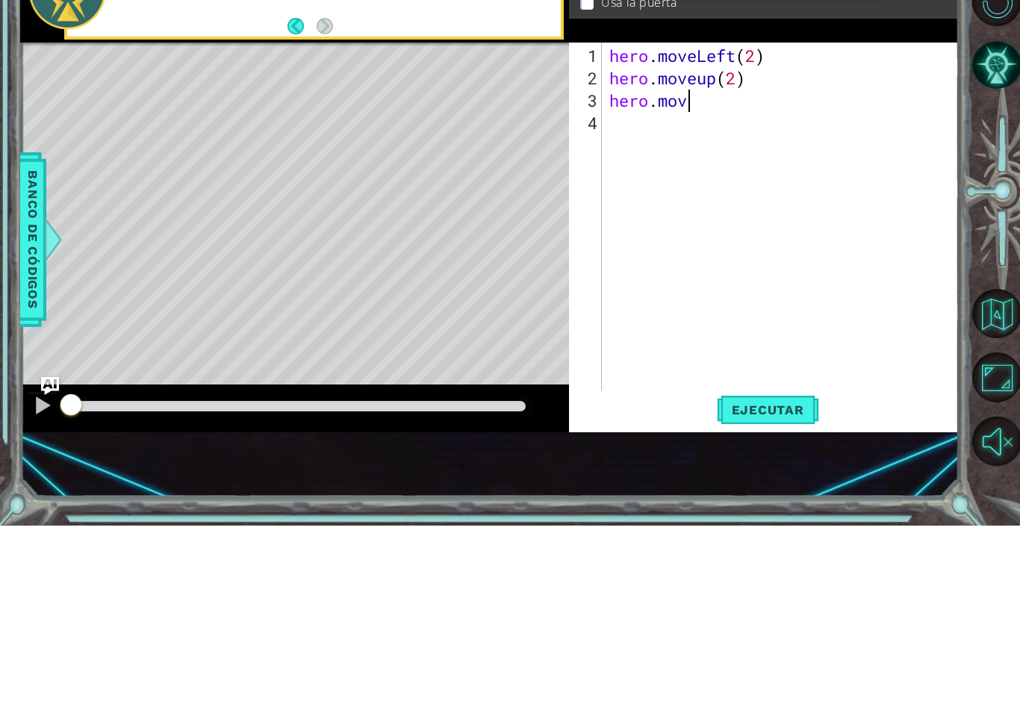
scroll to position [26, 105]
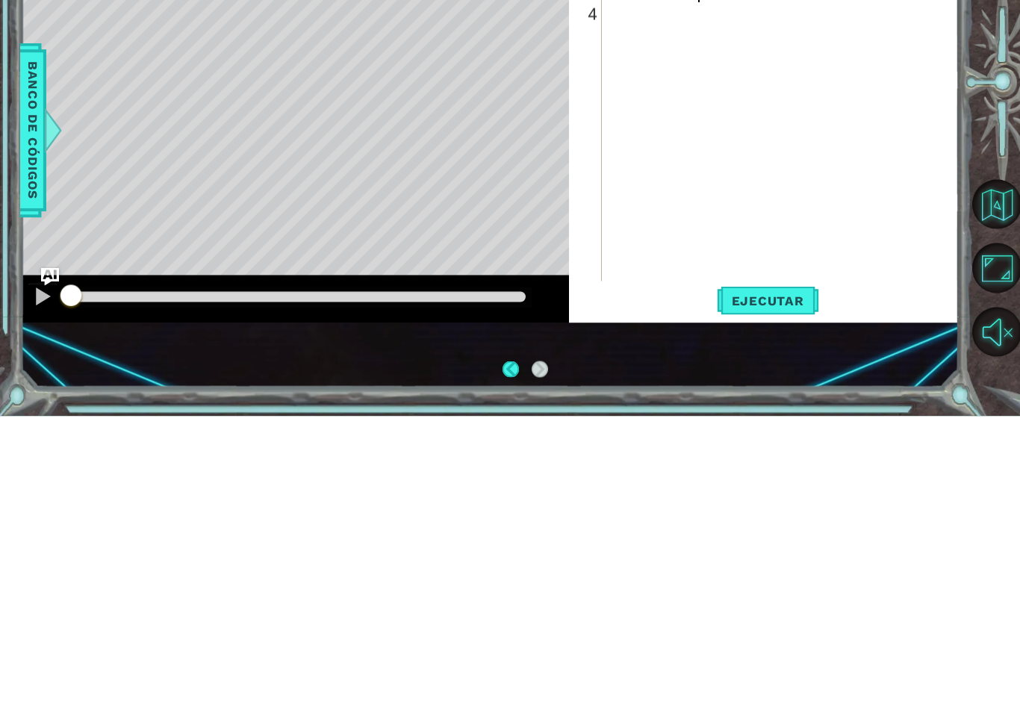
click at [53, 402] on div at bounding box center [53, 424] width 19 height 45
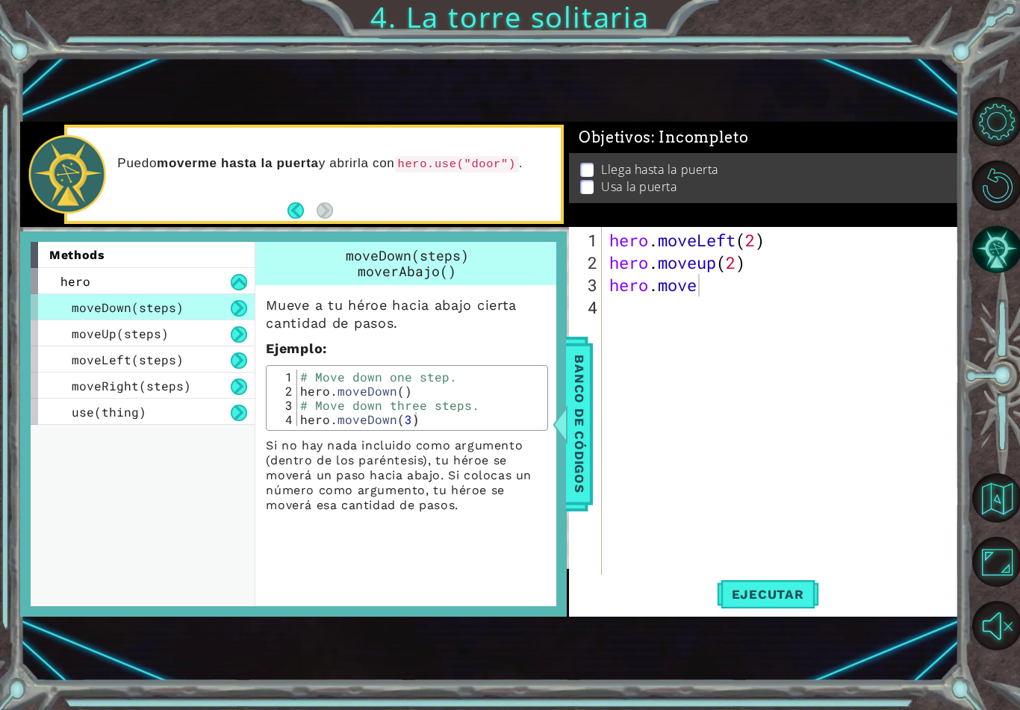
click at [75, 394] on div "moveRight(steps)" at bounding box center [143, 386] width 224 height 26
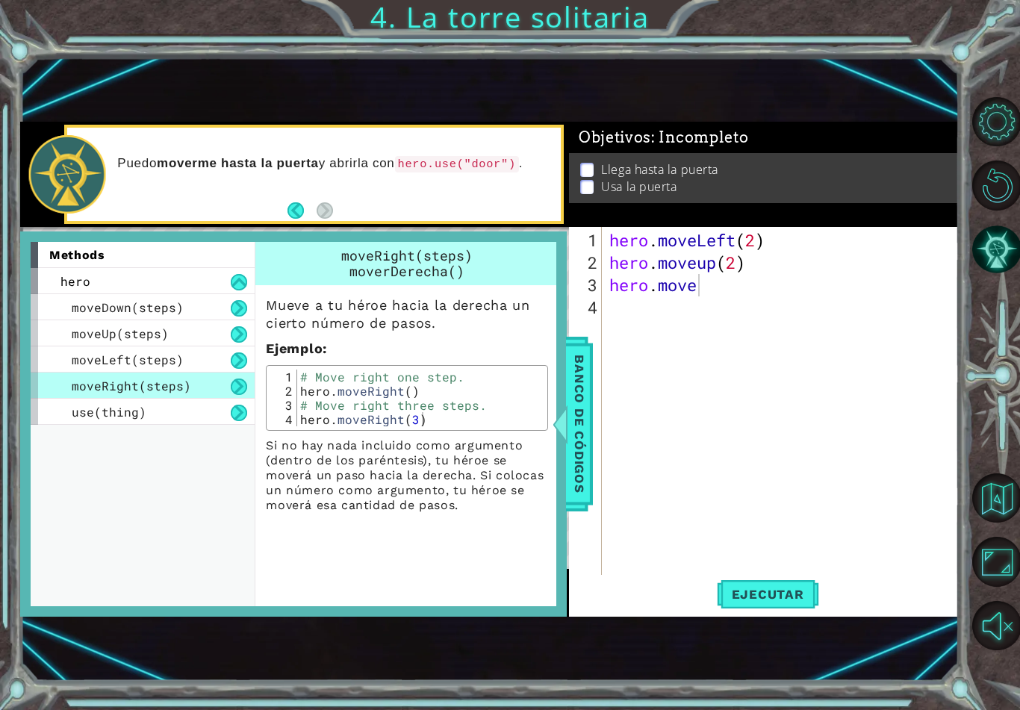
click at [580, 439] on span "Banco de códigos" at bounding box center [580, 424] width 24 height 155
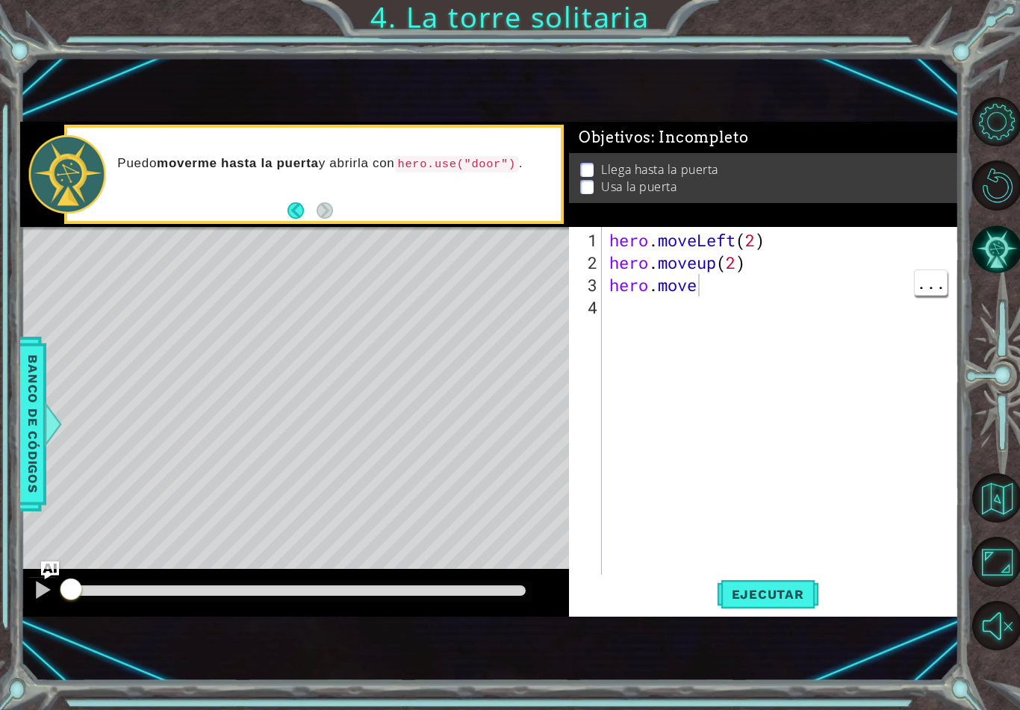
click at [715, 289] on div "hero . moveLeft ( 2 ) hero . moveup ( 2 ) hero . move" at bounding box center [785, 430] width 356 height 403
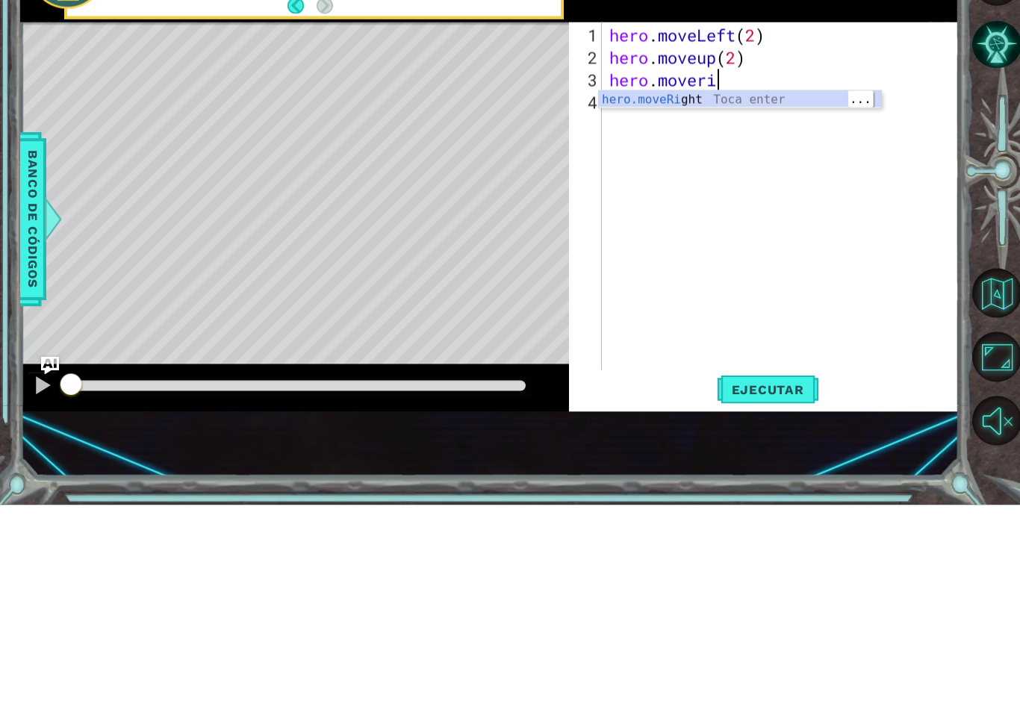
click at [699, 296] on div "hero.moveRi ght Toca enter" at bounding box center [740, 323] width 282 height 54
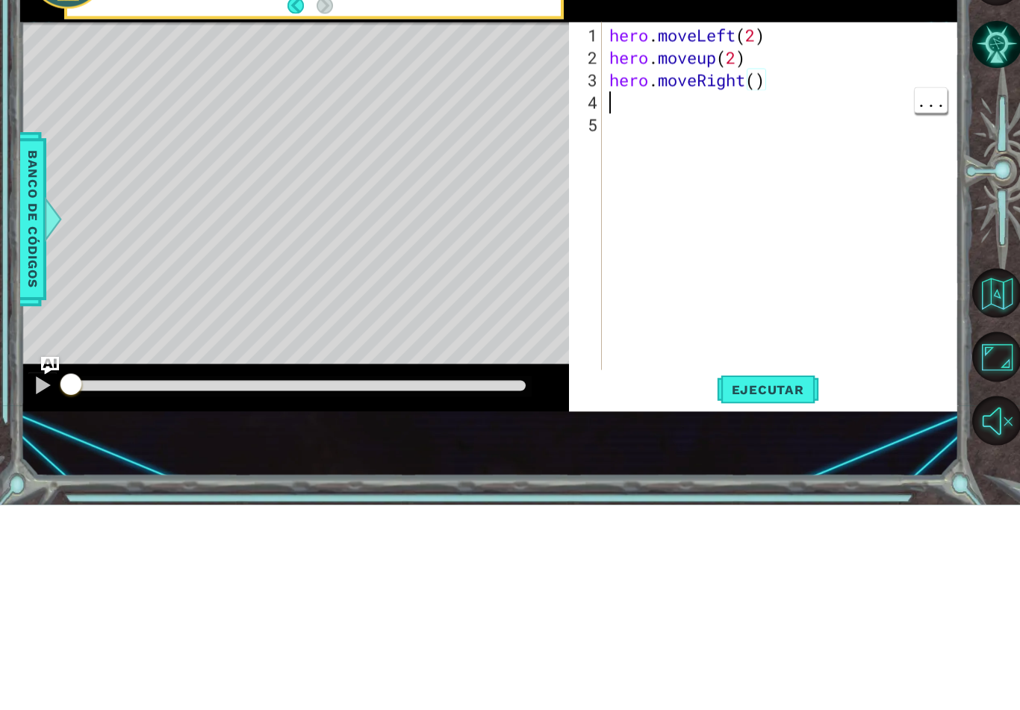
click at [755, 229] on div "hero . moveLeft ( 2 ) hero . moveup ( 2 ) hero . moveRight ( )" at bounding box center [785, 430] width 356 height 403
click at [751, 229] on div "hero . moveLeft ( 2 ) hero . moveup ( 2 ) hero . moveRight ( )" at bounding box center [785, 430] width 356 height 403
click at [754, 229] on div "hero . moveLeft ( 2 ) hero . moveup ( 2 ) hero . moveRight ( )" at bounding box center [785, 430] width 356 height 403
click at [760, 229] on div "hero . moveLeft ( 2 ) hero . moveup ( 2 ) hero . moveRight ( )" at bounding box center [785, 430] width 356 height 403
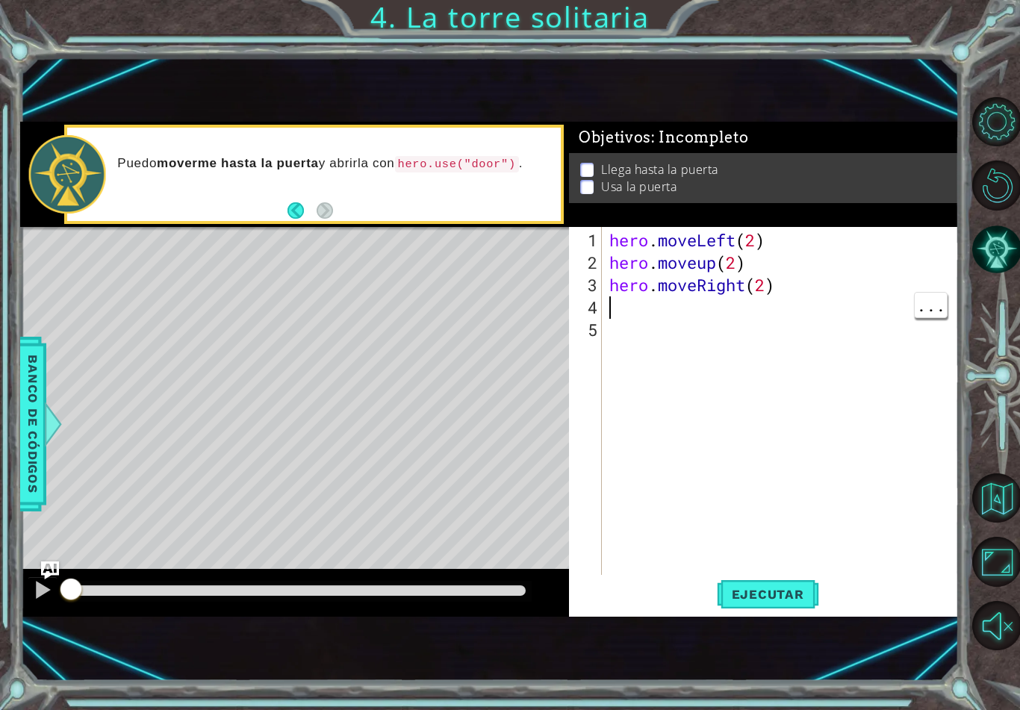
click at [615, 303] on div "hero . moveLeft ( 2 ) hero . moveup ( 2 ) hero . moveRight ( 2 )" at bounding box center [785, 430] width 356 height 403
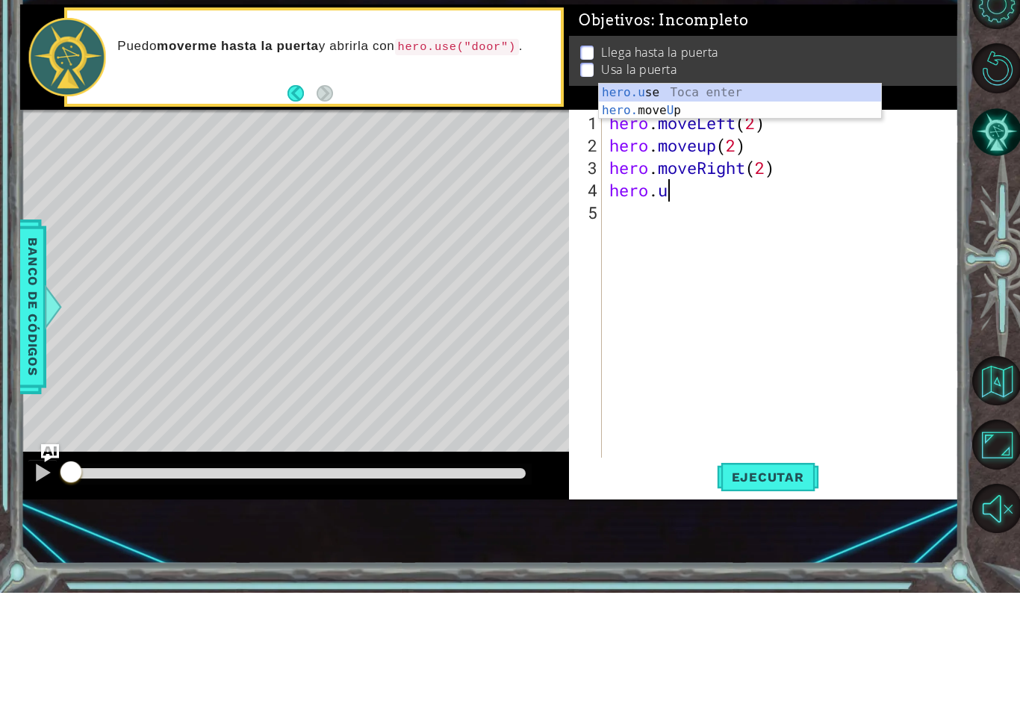
scroll to position [26, 85]
click at [738, 201] on div "hero.u se Toca enter hero. move U p Toca enter" at bounding box center [740, 237] width 282 height 72
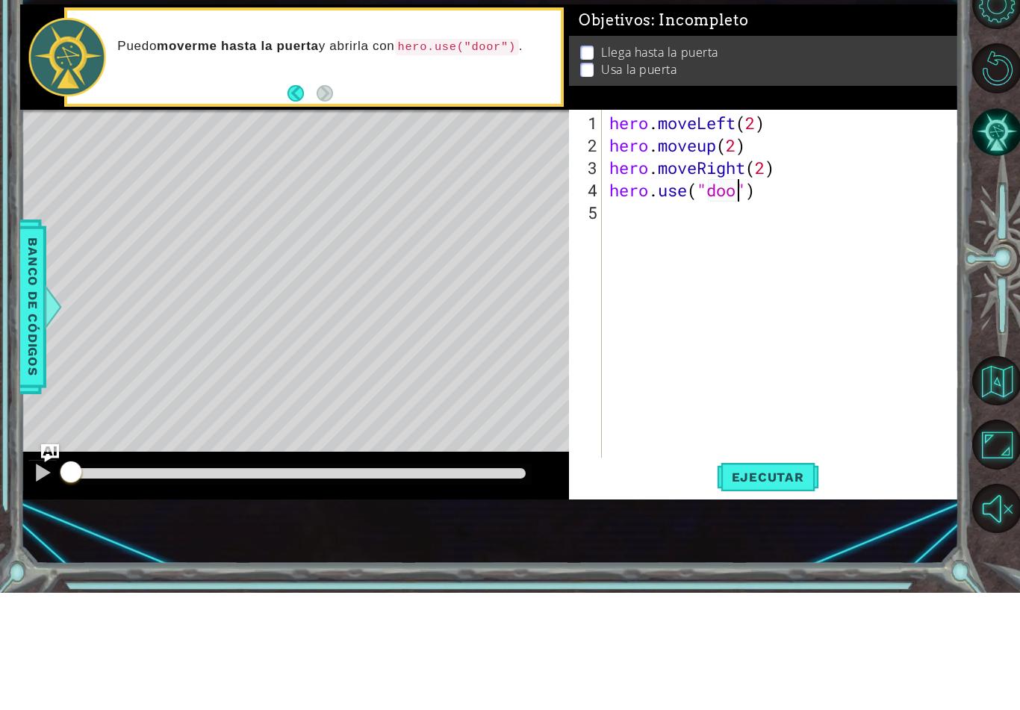
scroll to position [26, 66]
type textarea "abcde fg"
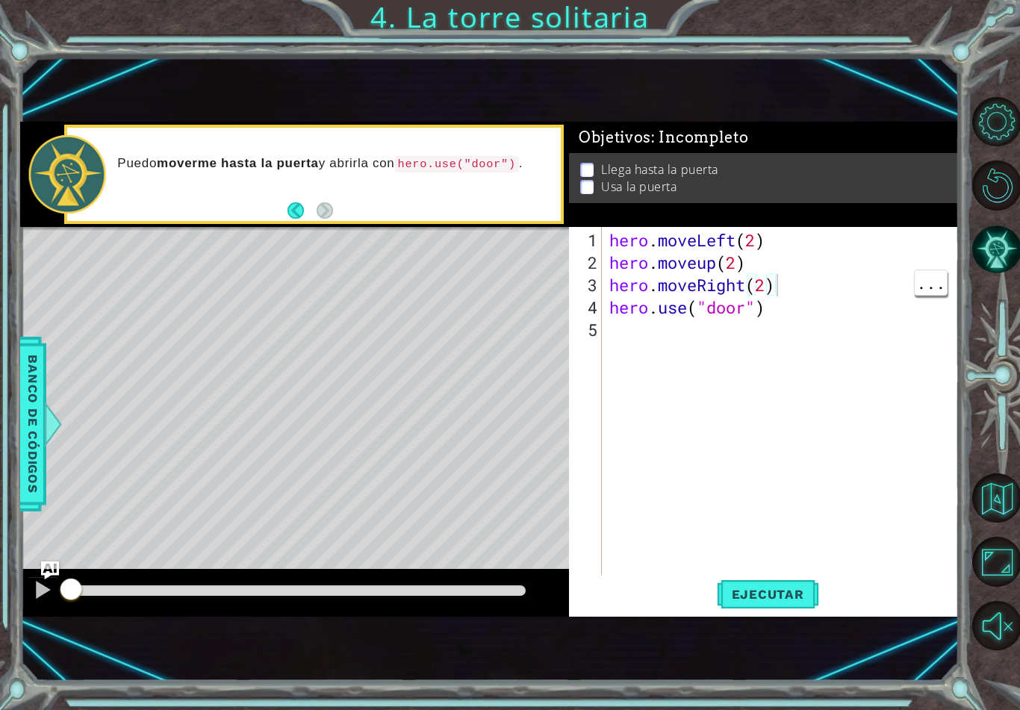
click at [772, 597] on span "Ejecutar" at bounding box center [768, 594] width 102 height 15
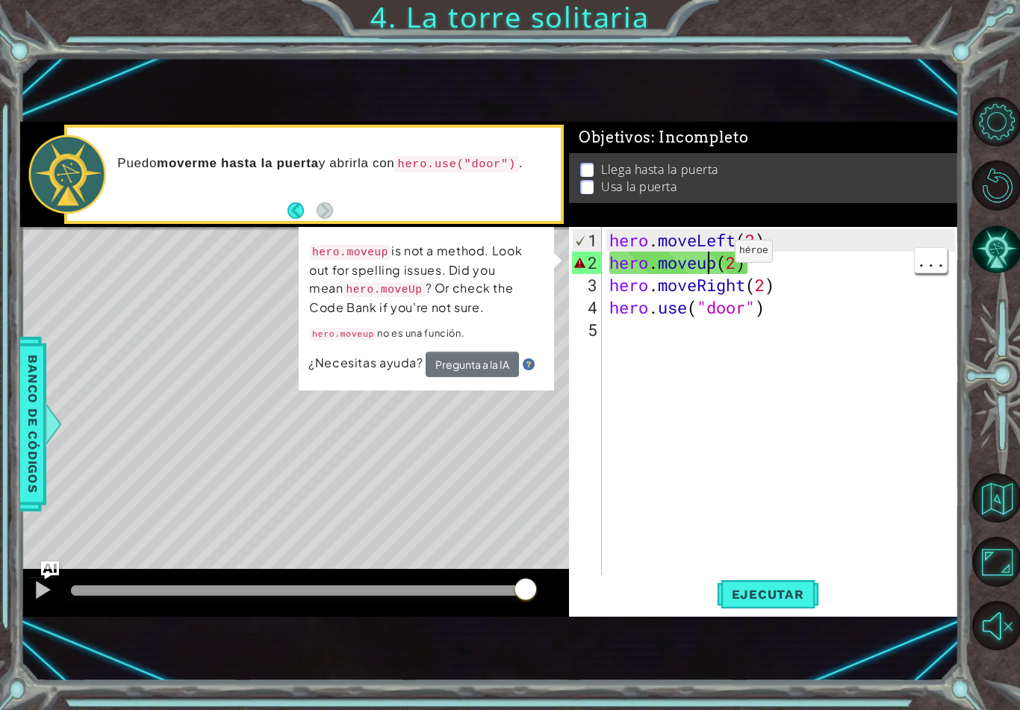
click at [713, 257] on div "hero . moveLeft ( 2 ) hero . moveup ( 2 ) hero . moveRight ( 2 ) hero . use ( "…" at bounding box center [785, 430] width 356 height 403
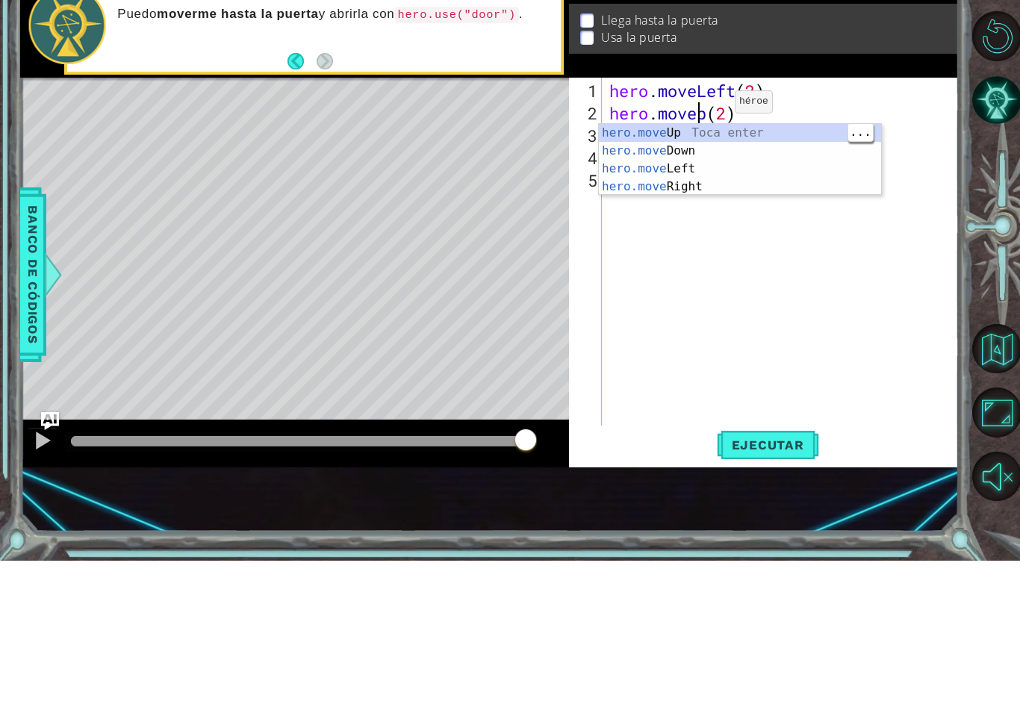
click at [656, 273] on div "hero.move Up Toca enter hero.move Down Toca enter hero.move Left Toca enter her…" at bounding box center [740, 327] width 282 height 108
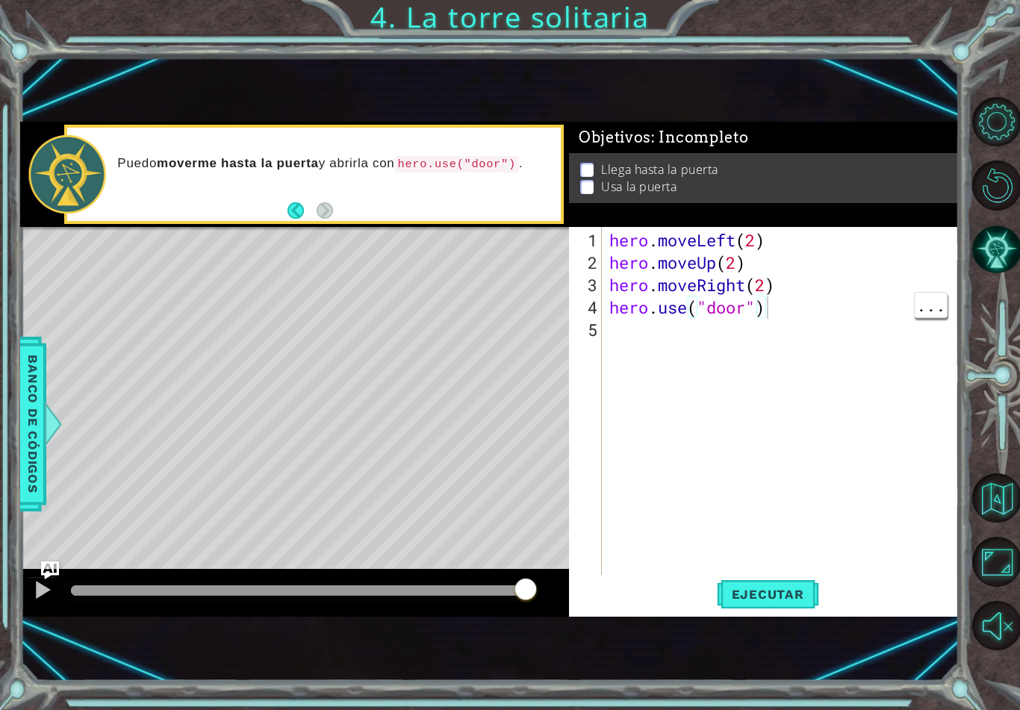
click at [792, 598] on span "Ejecutar" at bounding box center [768, 594] width 102 height 15
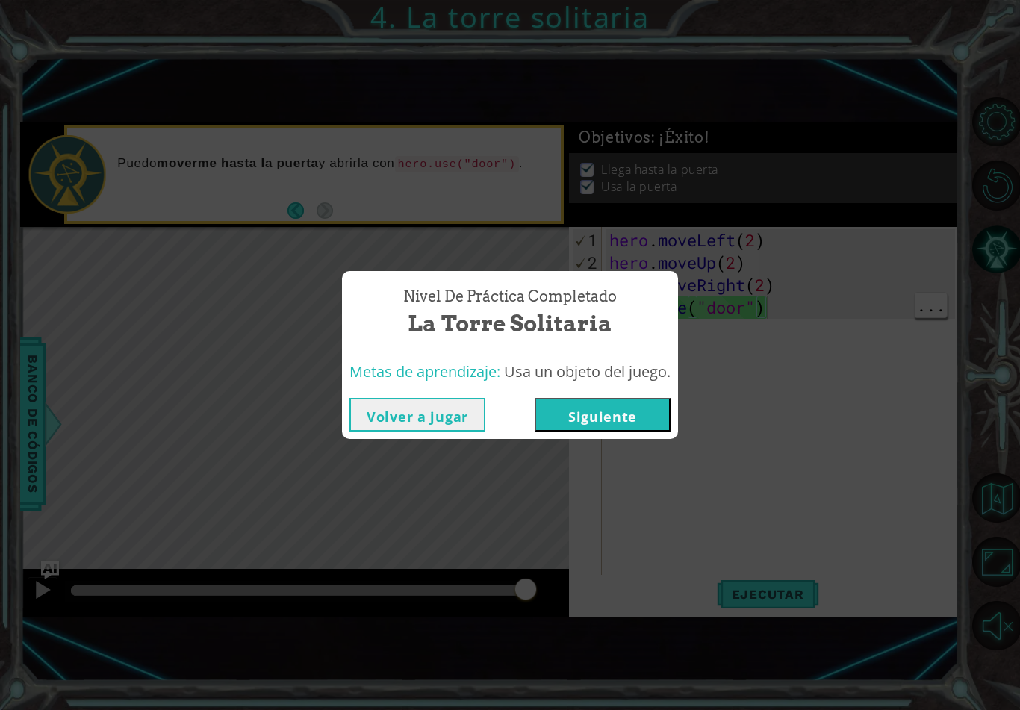
click at [621, 413] on button "Siguiente" at bounding box center [603, 415] width 136 height 34
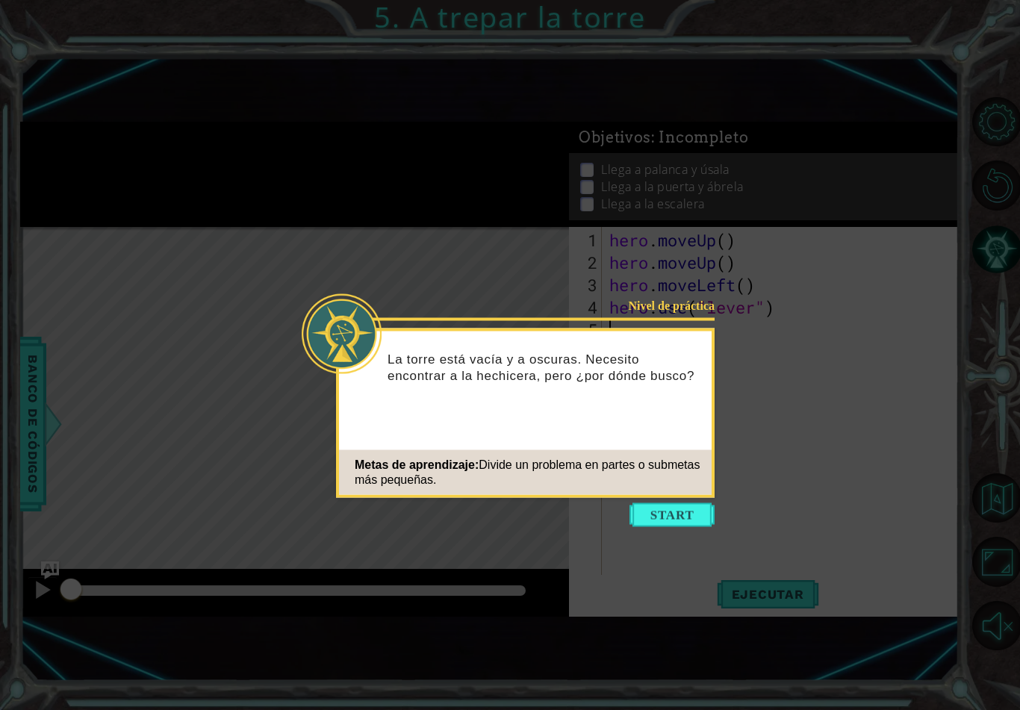
click at [683, 520] on button "Start" at bounding box center [672, 515] width 85 height 24
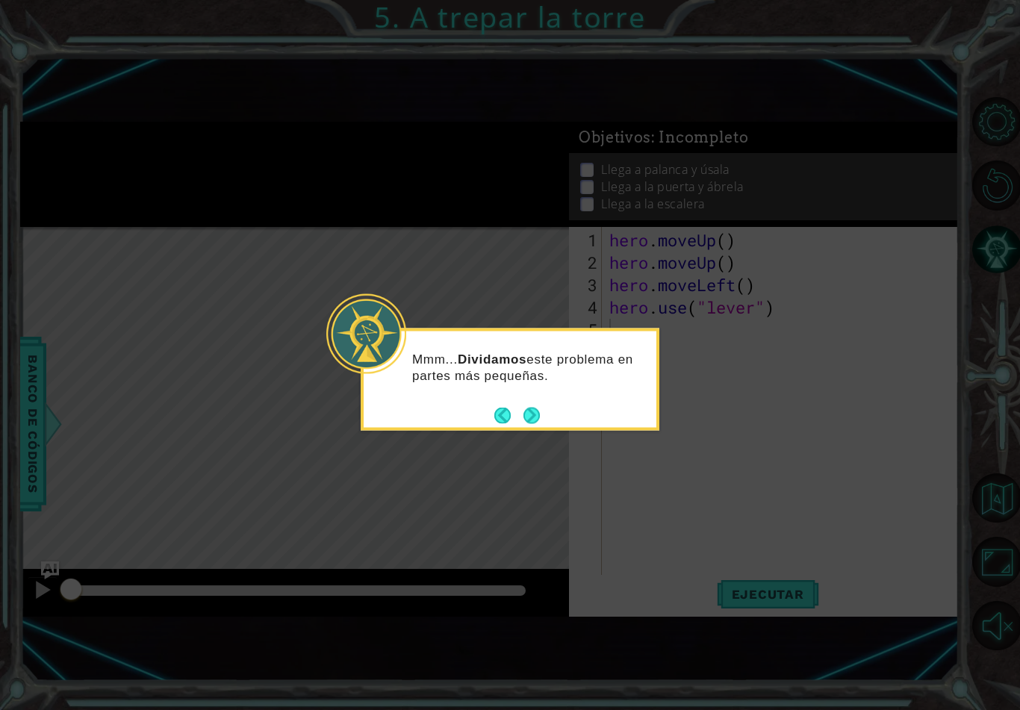
click at [533, 415] on button "Next" at bounding box center [532, 415] width 16 height 16
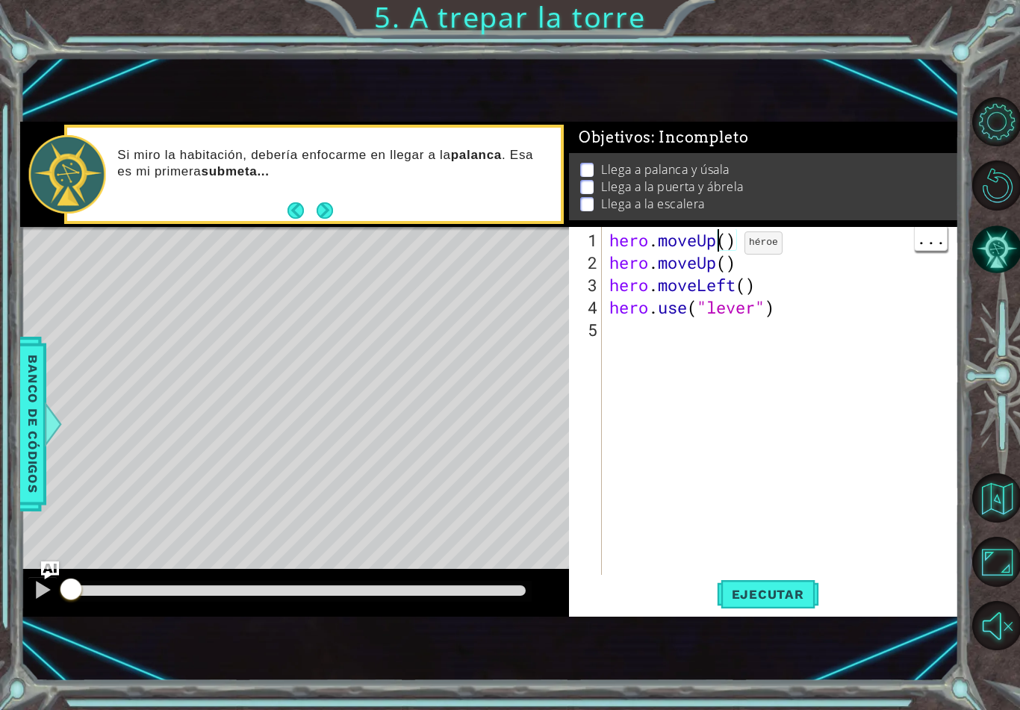
click at [722, 249] on div "hero . moveUp ( ) hero . moveUp ( ) hero . moveLeft ( ) hero . use ( "lever" )" at bounding box center [785, 430] width 356 height 403
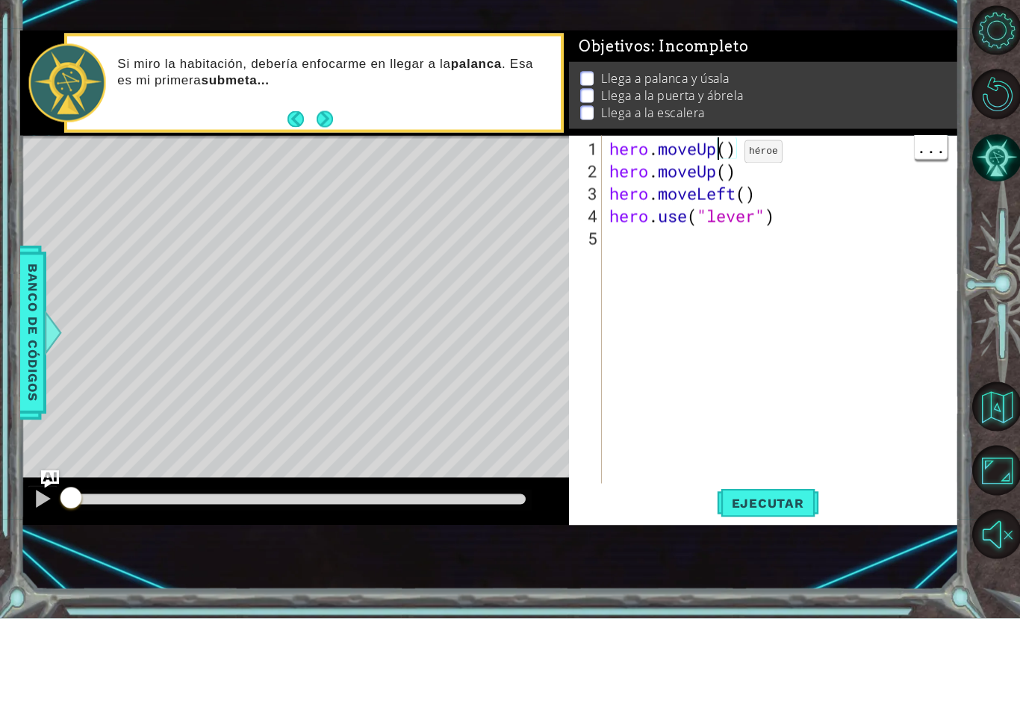
click at [728, 229] on div "hero . moveUp ( ) hero . moveUp ( ) hero . moveLeft ( ) hero . use ( "lever" )" at bounding box center [785, 430] width 356 height 403
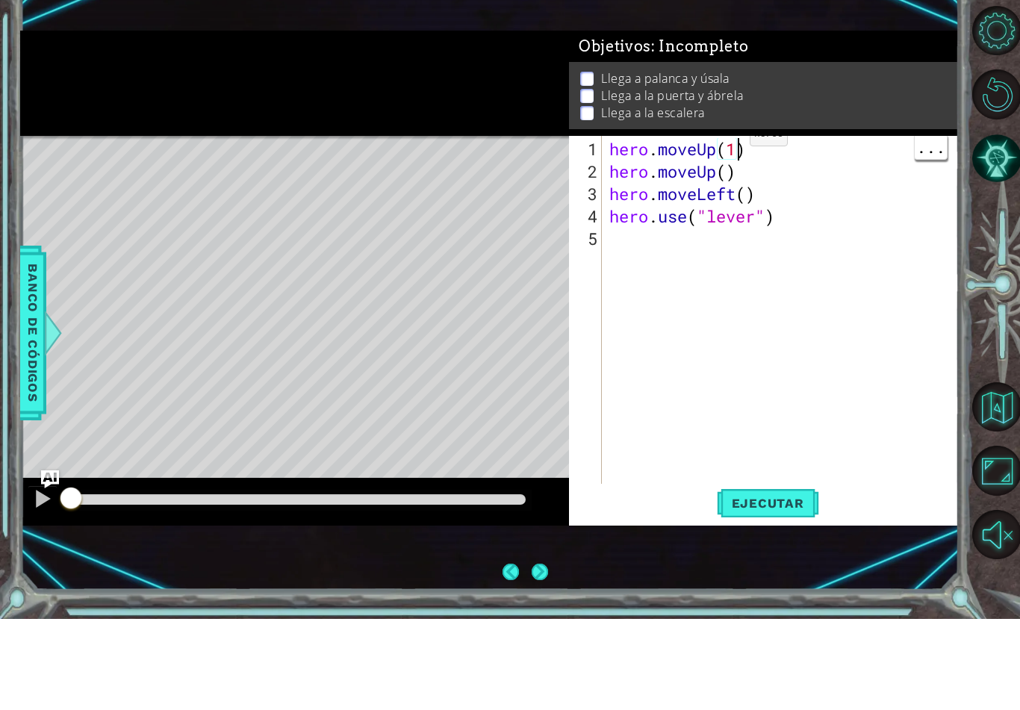
scroll to position [26, 36]
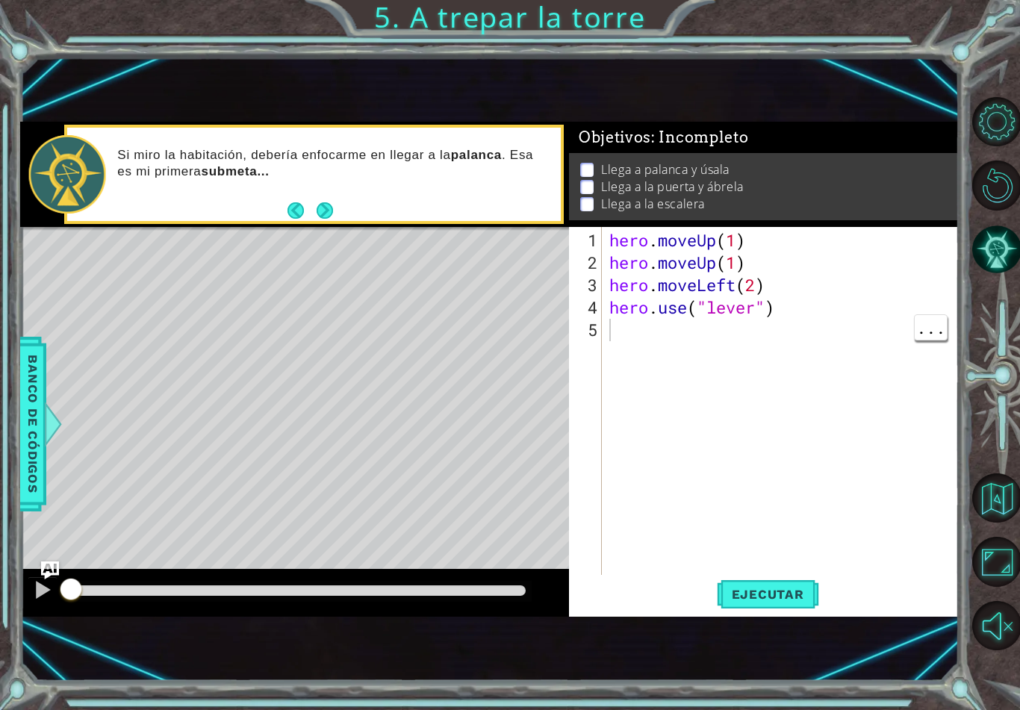
click at [757, 608] on button "Ejecutar" at bounding box center [768, 594] width 102 height 39
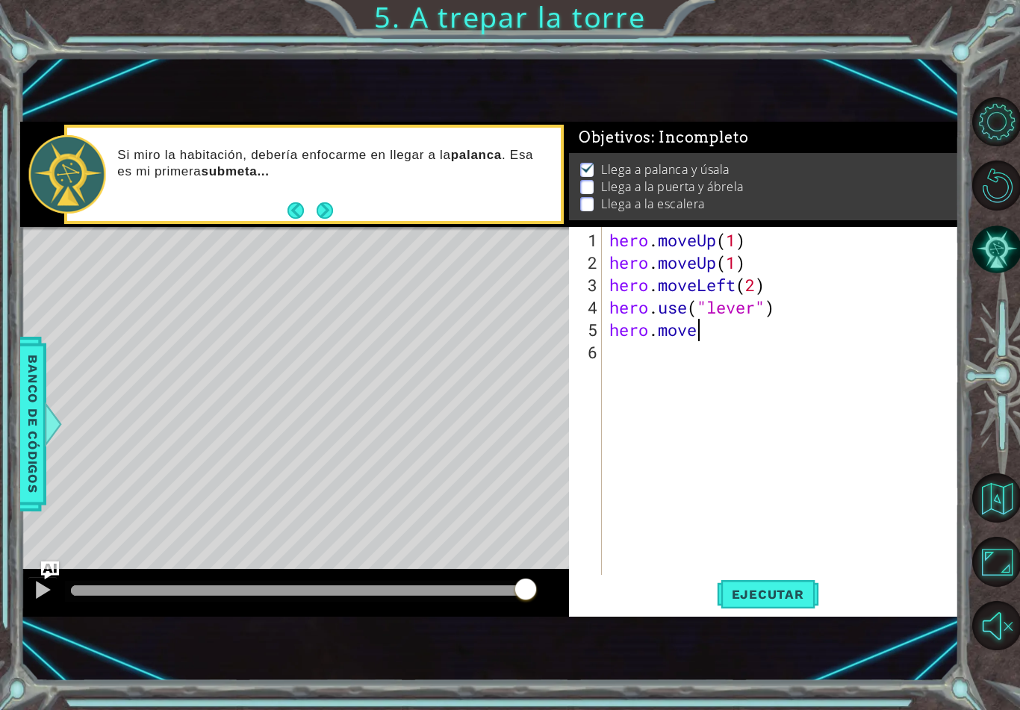
scroll to position [26, 81]
click at [22, 411] on span "Banco de códigos" at bounding box center [33, 424] width 24 height 155
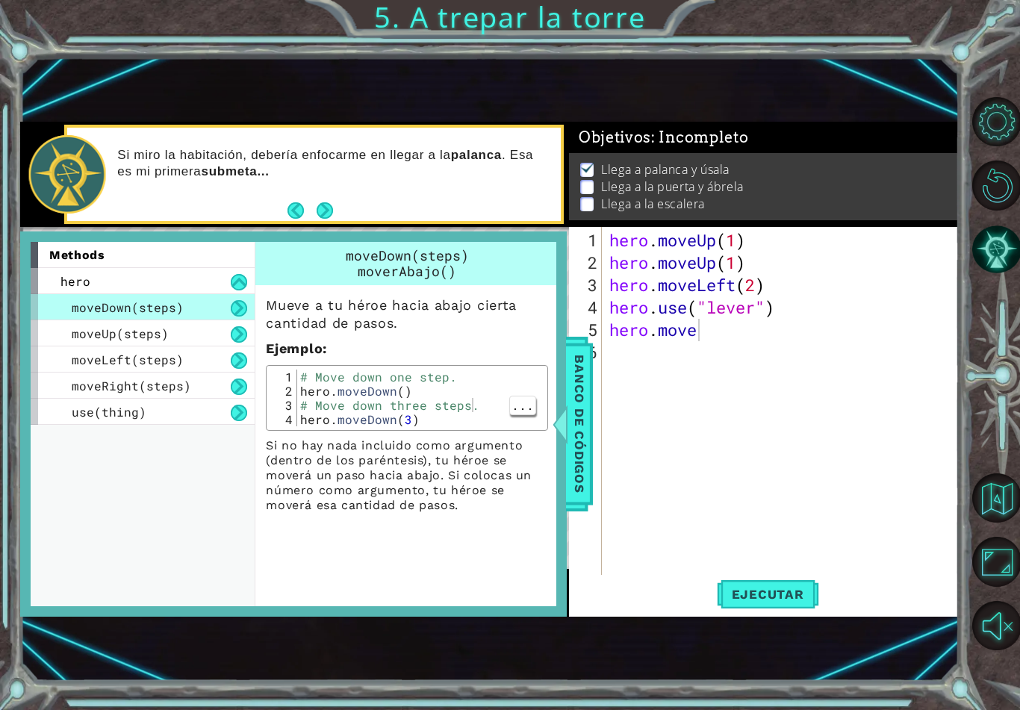
click at [583, 416] on span "Banco de códigos" at bounding box center [580, 424] width 24 height 155
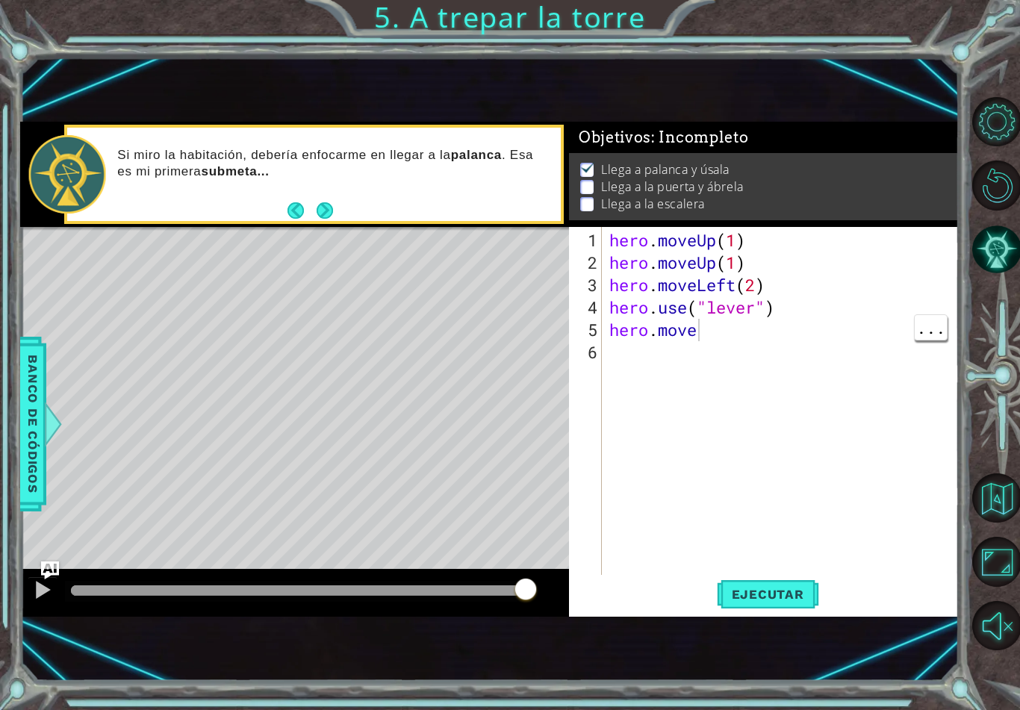
click at [720, 320] on div "hero . moveUp ( 1 ) hero . moveUp ( 1 ) hero . moveLeft ( 2 ) hero . use ( "lev…" at bounding box center [785, 430] width 356 height 403
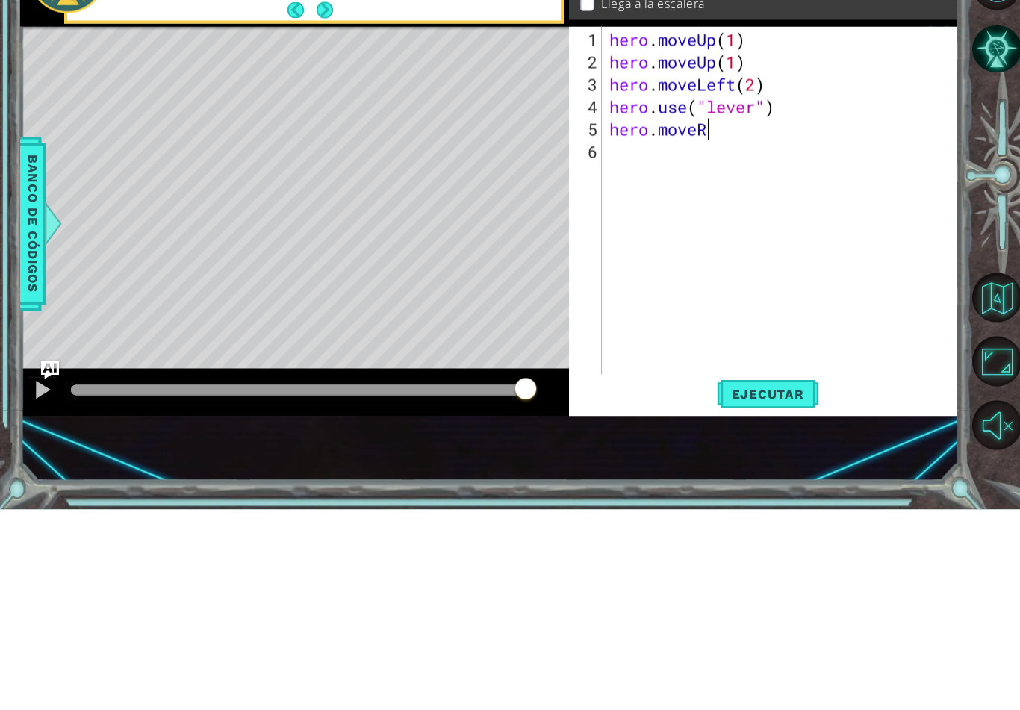
scroll to position [26, 46]
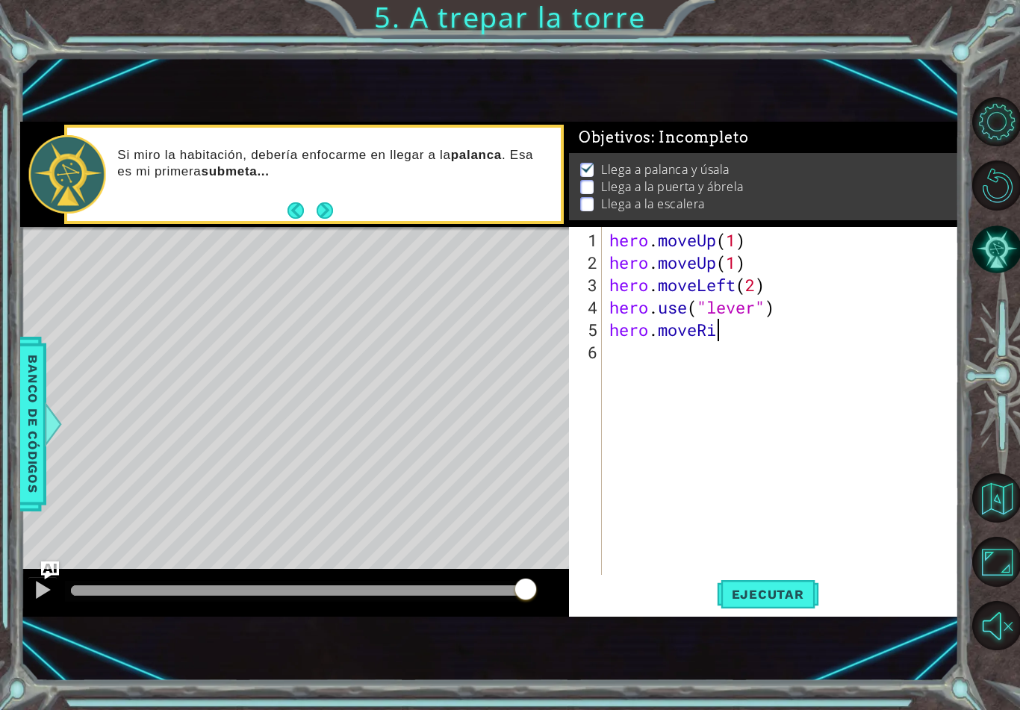
click at [34, 444] on span "Banco de códigos" at bounding box center [33, 424] width 24 height 155
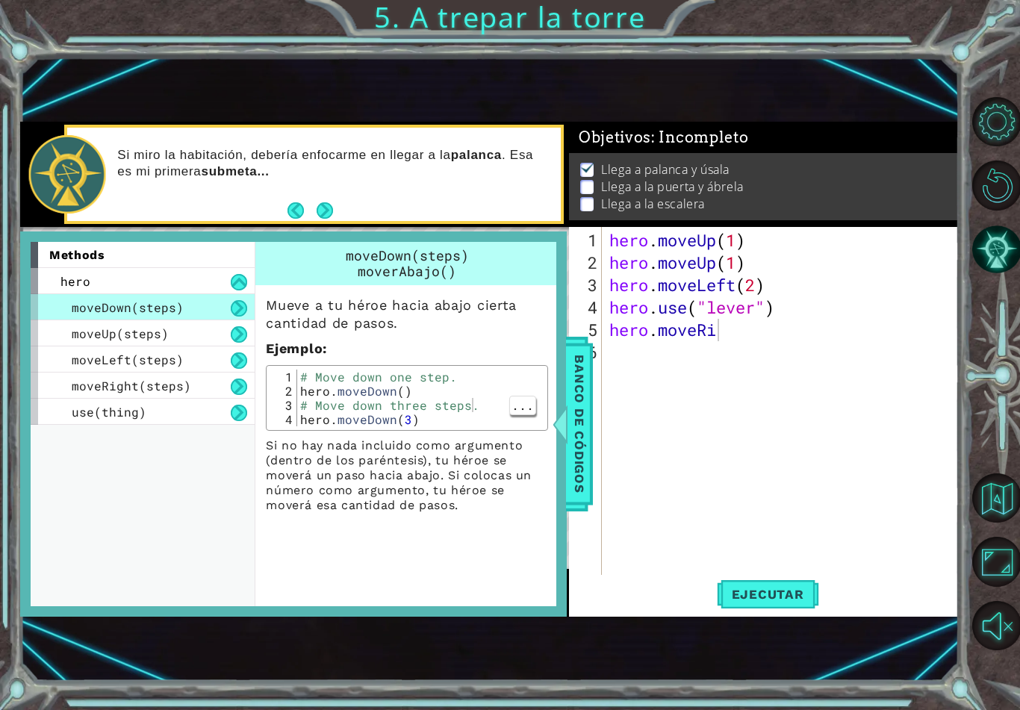
click at [571, 432] on span "Banco de códigos" at bounding box center [580, 424] width 24 height 155
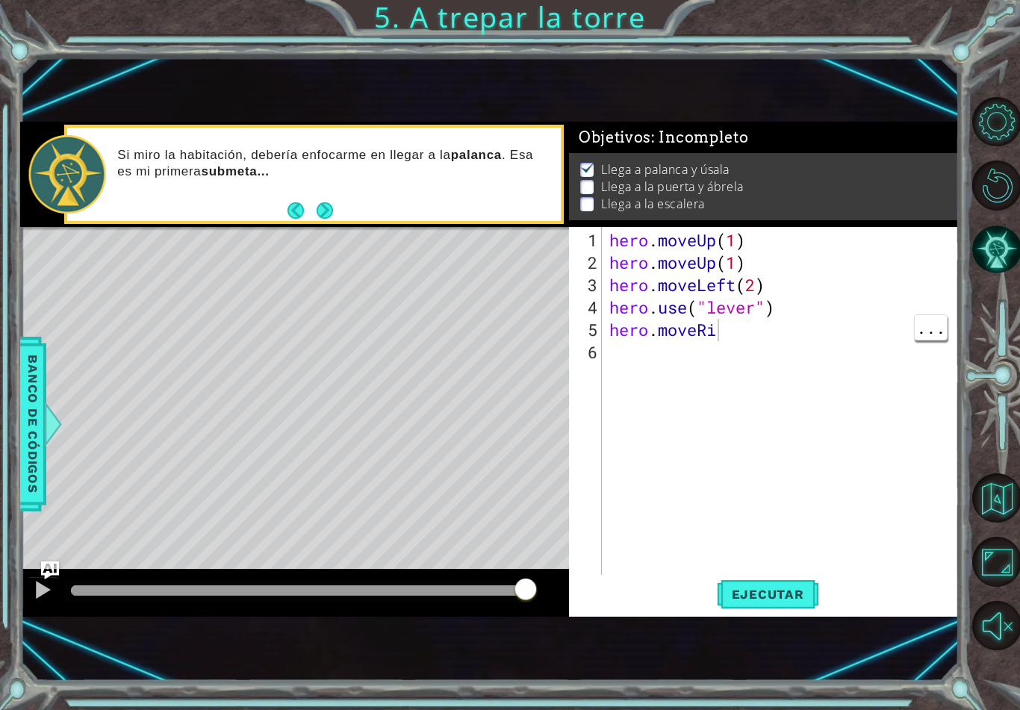
click at [736, 331] on div "hero . moveUp ( 1 ) hero . moveUp ( 1 ) hero . moveLeft ( 2 ) hero . use ( "lev…" at bounding box center [785, 430] width 356 height 403
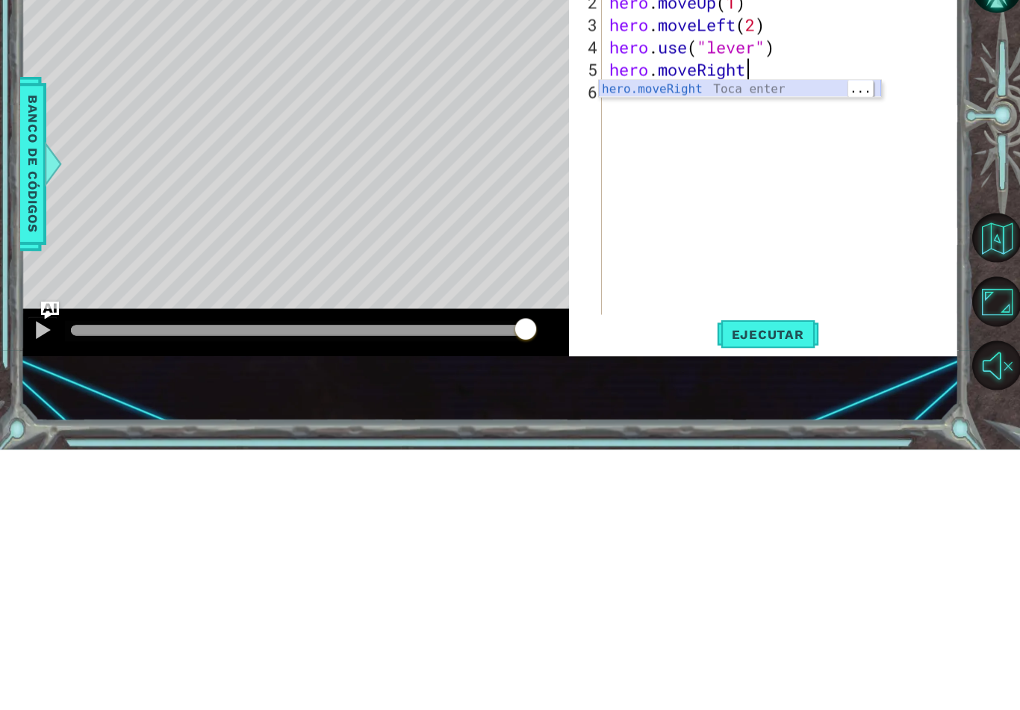
click at [680, 341] on div "hero.moveRight Toca enter" at bounding box center [740, 368] width 282 height 54
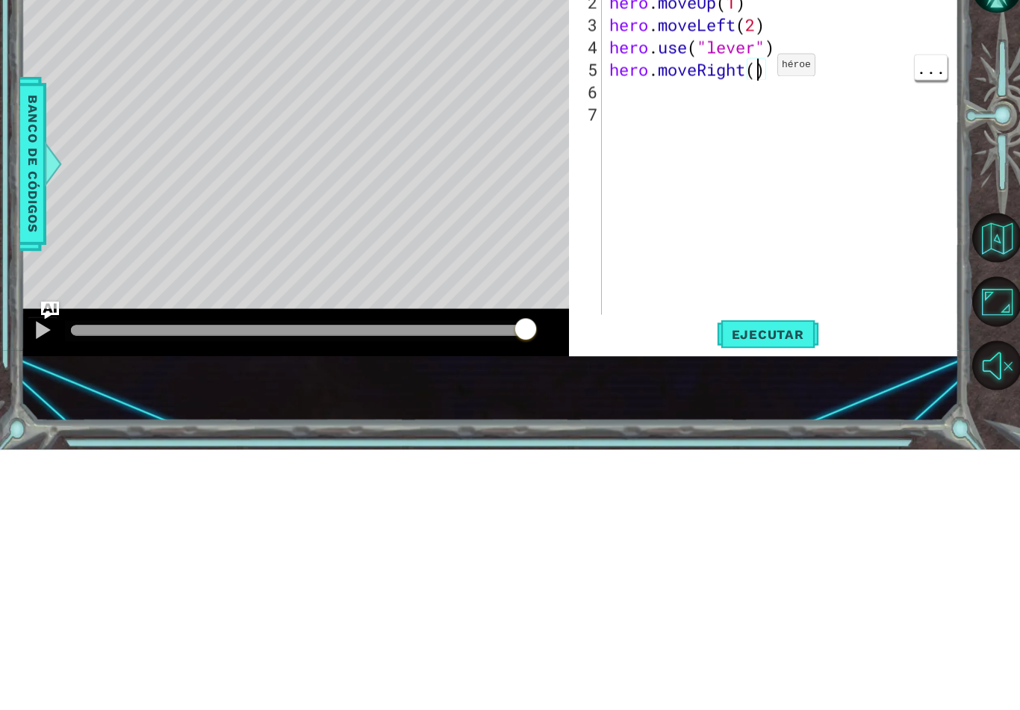
scroll to position [26, 36]
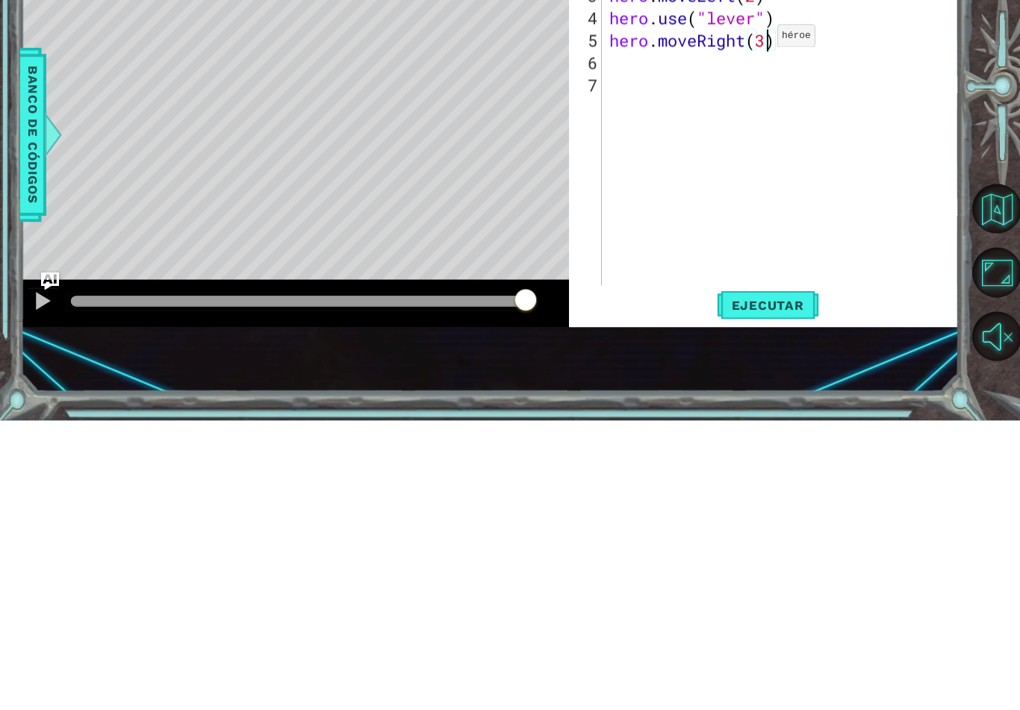
type textarea "abcde fg"
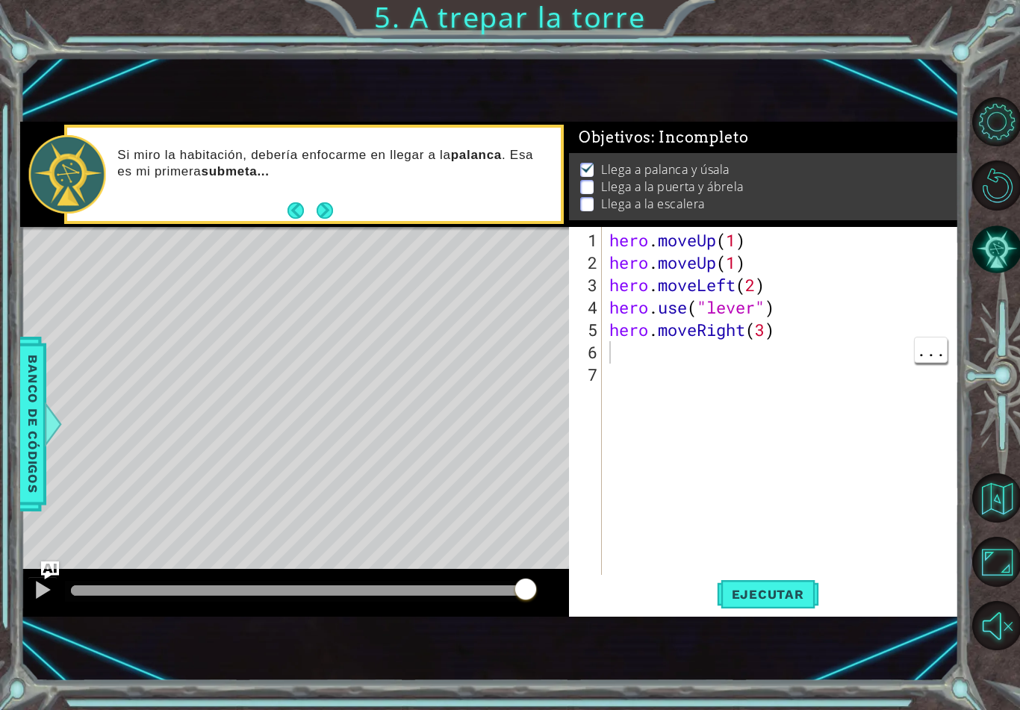
click at [791, 604] on button "Ejecutar" at bounding box center [768, 594] width 102 height 39
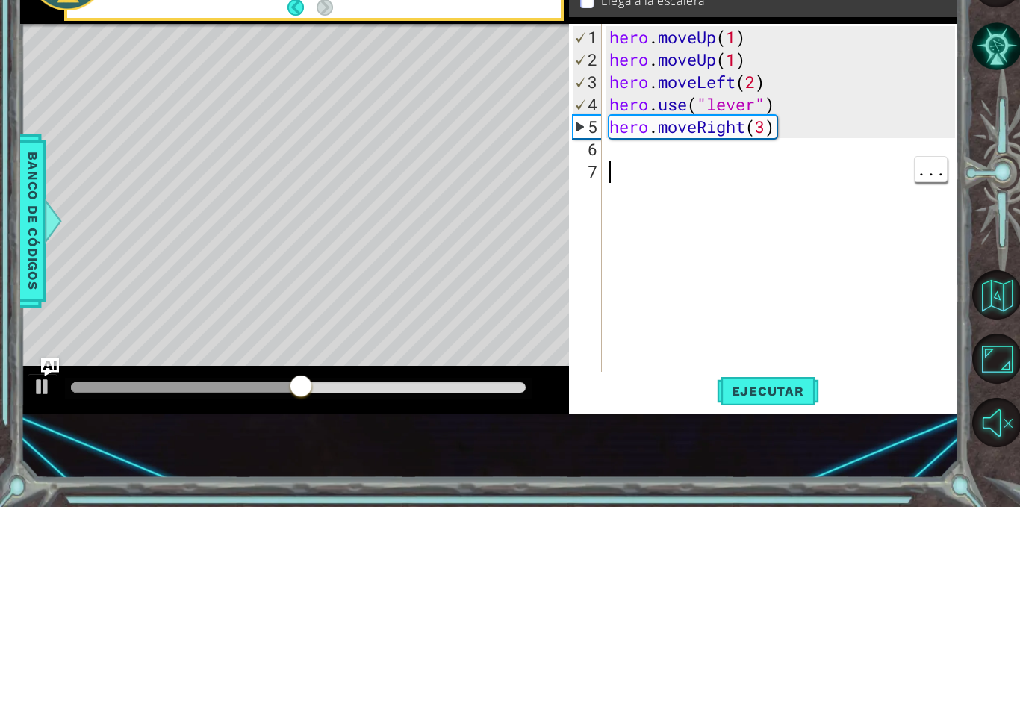
click at [634, 229] on div "hero . moveUp ( 1 ) hero . moveUp ( 1 ) hero . moveLeft ( 2 ) hero . use ( "lev…" at bounding box center [785, 430] width 356 height 403
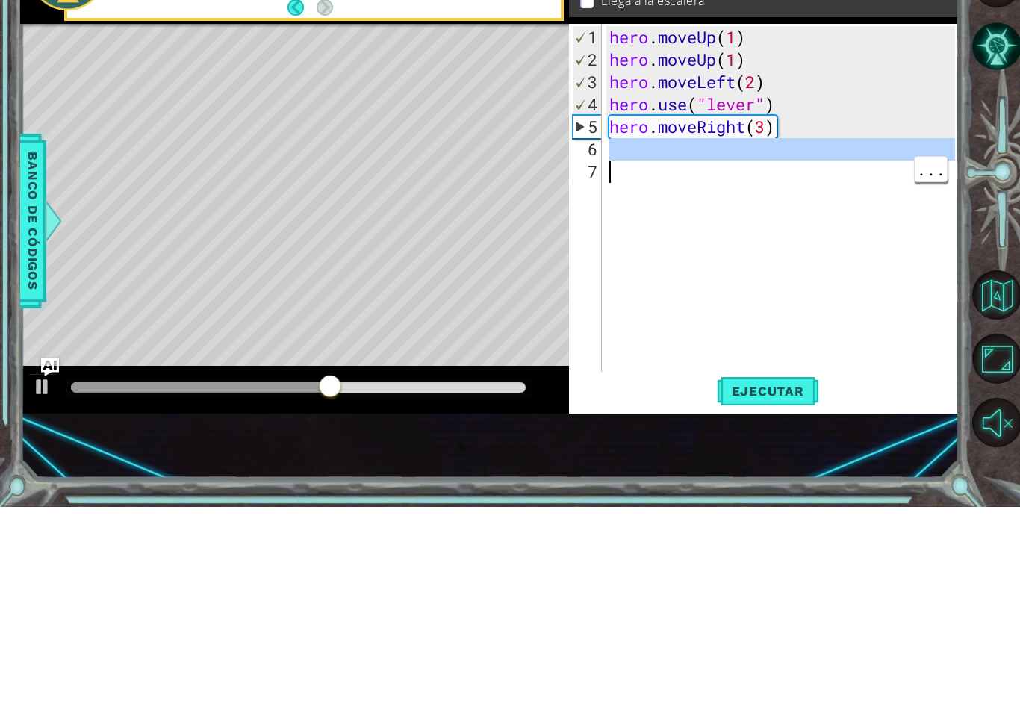
click at [636, 229] on div "hero . moveUp ( 1 ) hero . moveUp ( 1 ) hero . moveLeft ( 2 ) hero . use ( "lev…" at bounding box center [785, 430] width 356 height 403
